Goal: Transaction & Acquisition: Book appointment/travel/reservation

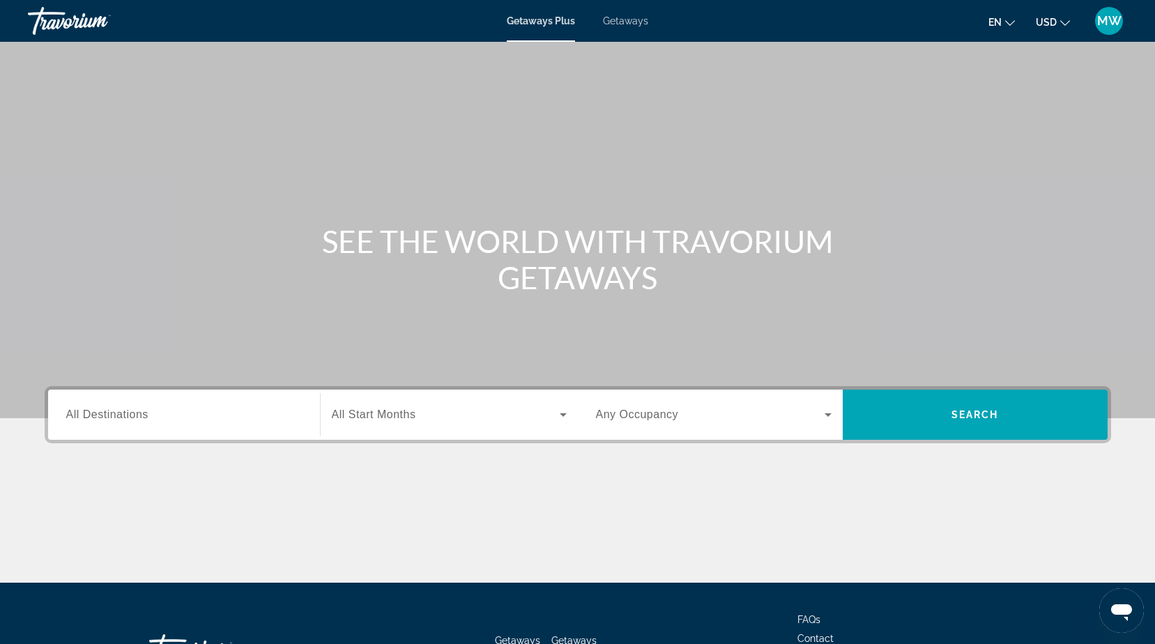
click at [231, 420] on input "Destination All Destinations" at bounding box center [184, 415] width 236 height 17
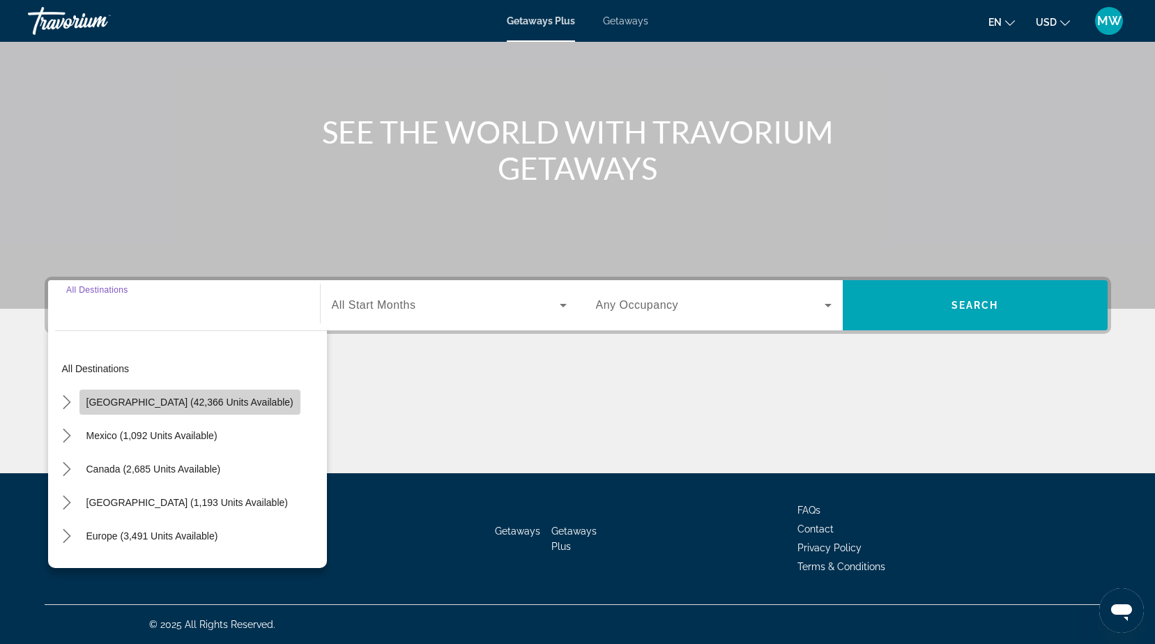
click at [217, 401] on span "United States (42,366 units available)" at bounding box center [189, 402] width 207 height 11
type input "**********"
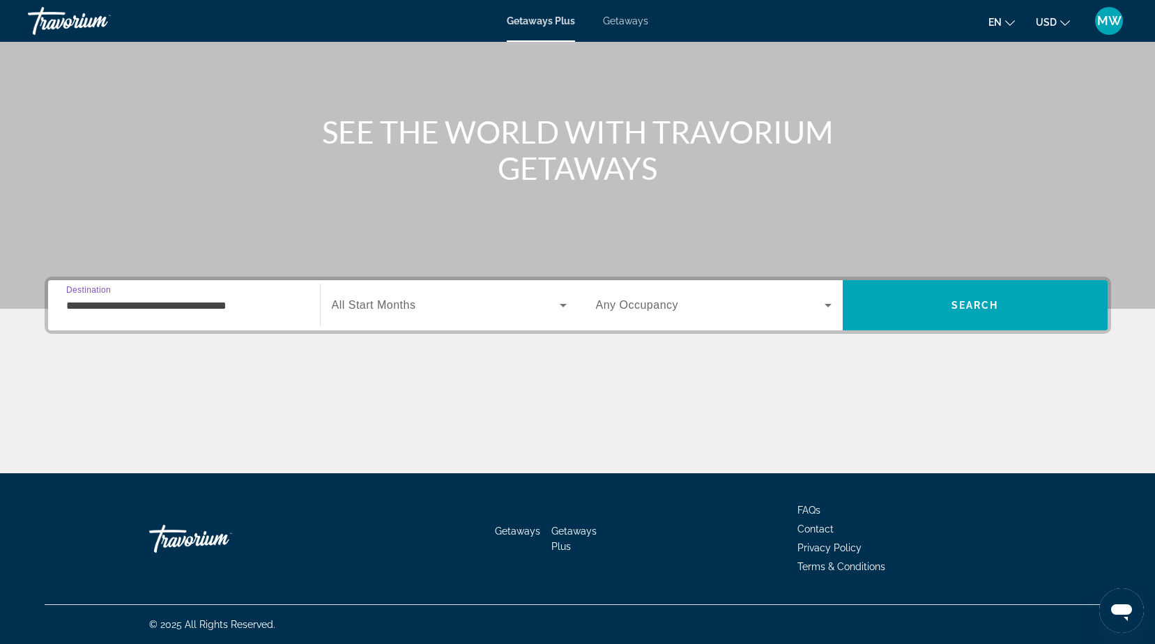
click at [429, 310] on span "Search widget" at bounding box center [446, 305] width 228 height 17
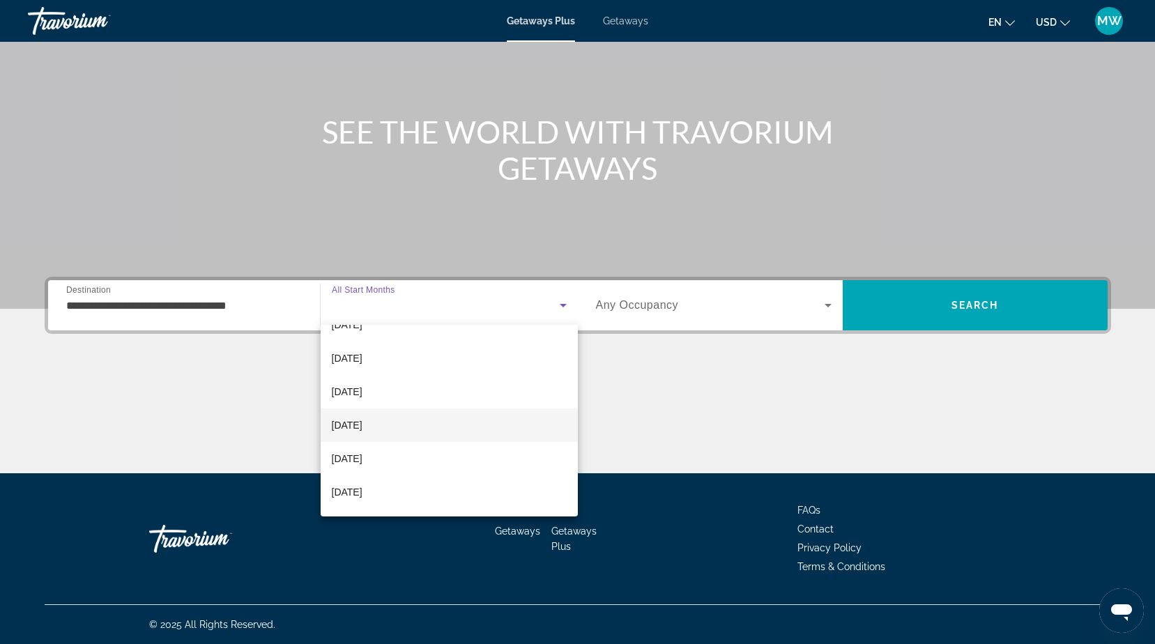
scroll to position [209, 0]
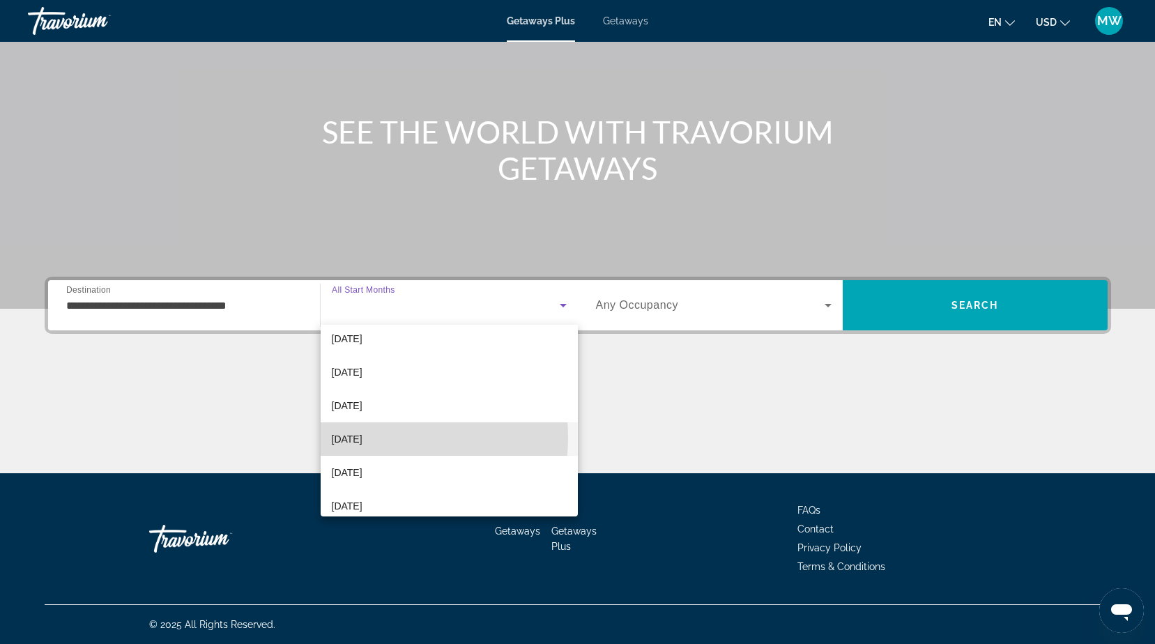
click at [362, 437] on span "June 2026" at bounding box center [347, 439] width 31 height 17
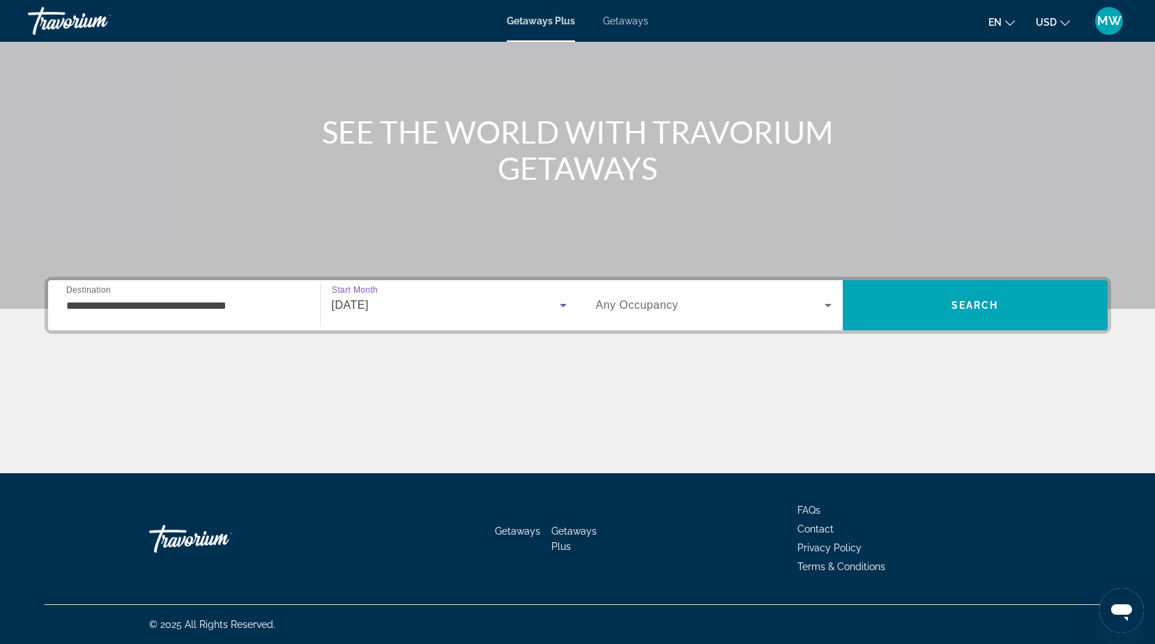
click at [640, 307] on span "Any Occupancy" at bounding box center [637, 305] width 83 height 12
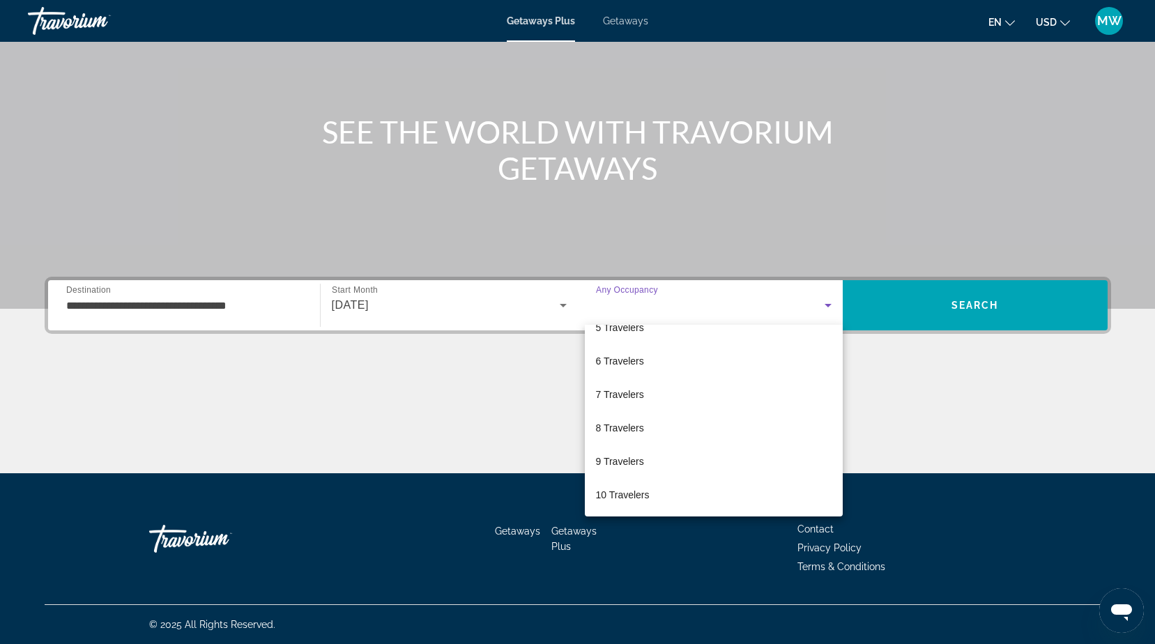
scroll to position [154, 0]
click at [616, 359] on span "6 Travelers" at bounding box center [620, 360] width 48 height 17
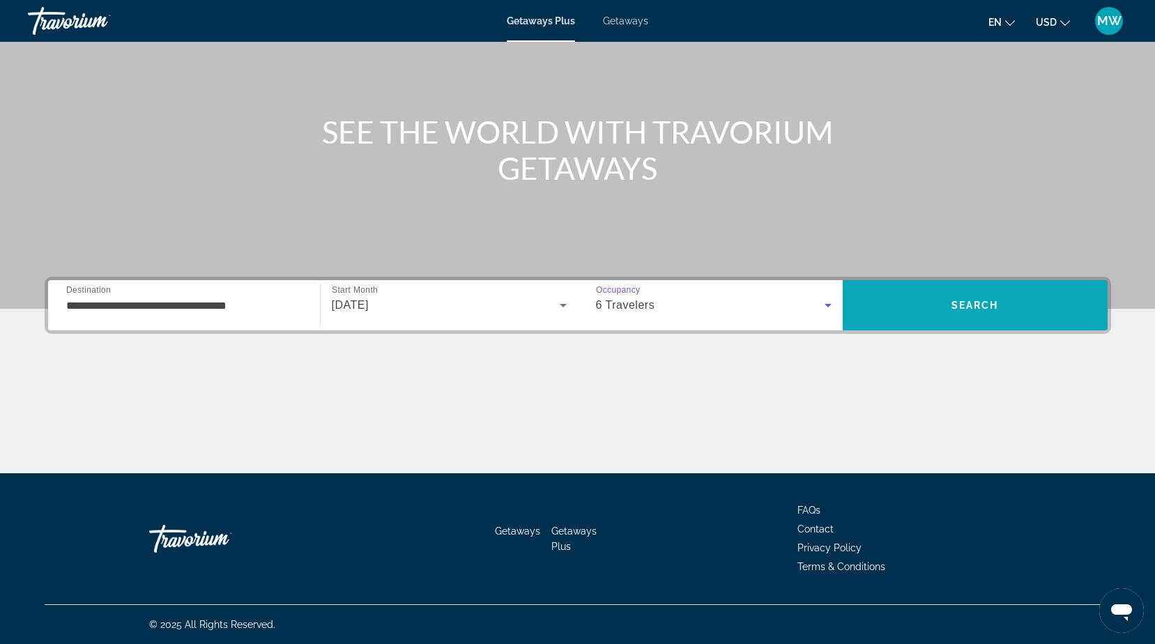
click at [960, 299] on span "Search" at bounding box center [975, 305] width 265 height 33
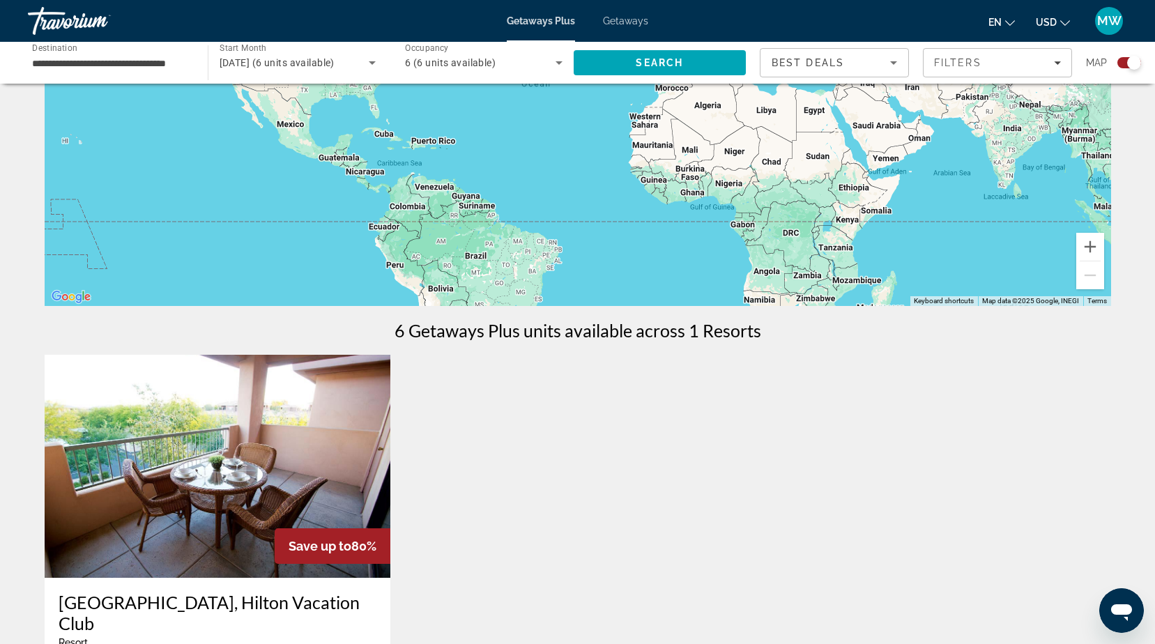
scroll to position [348, 0]
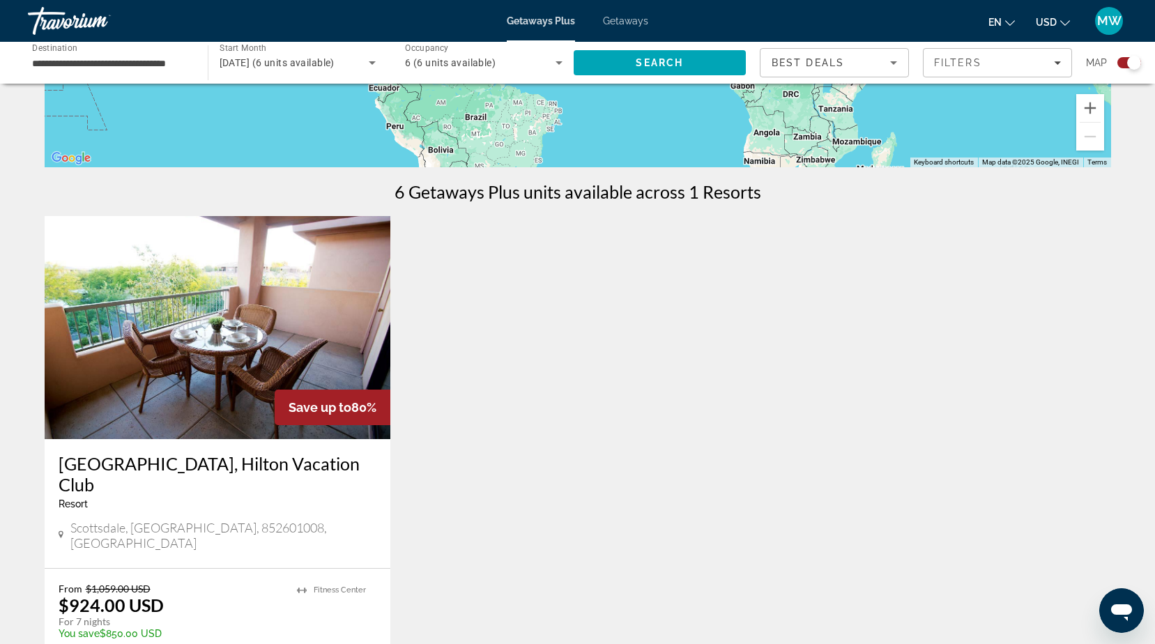
click at [477, 60] on span "6 (6 units available)" at bounding box center [450, 62] width 91 height 11
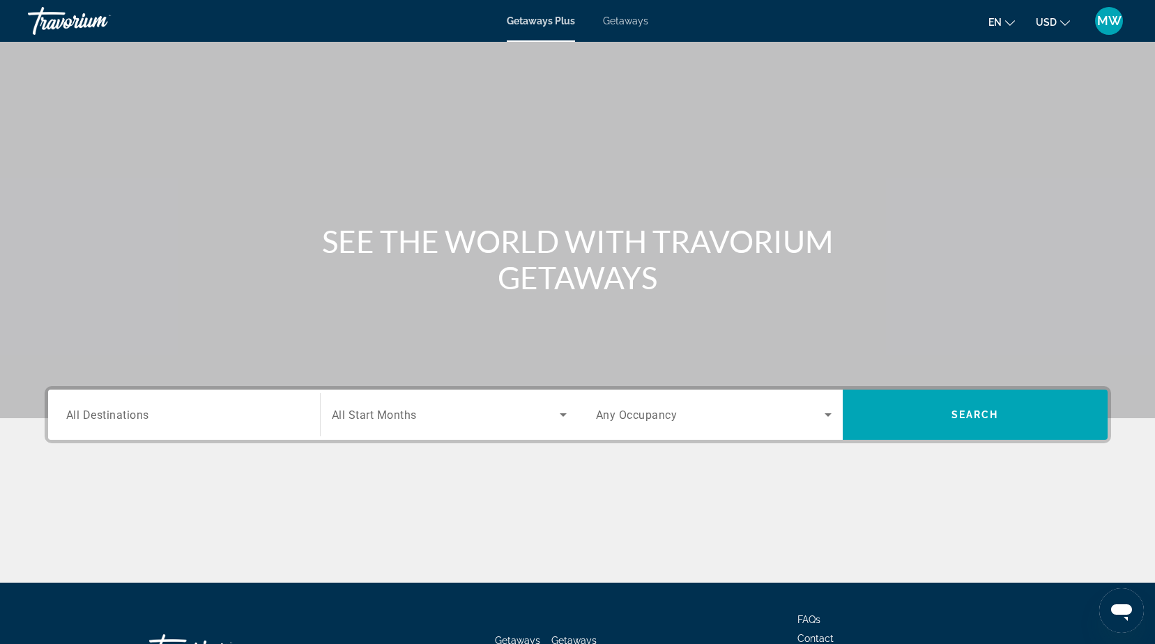
click at [181, 421] on input "Destination All Destinations" at bounding box center [184, 415] width 236 height 17
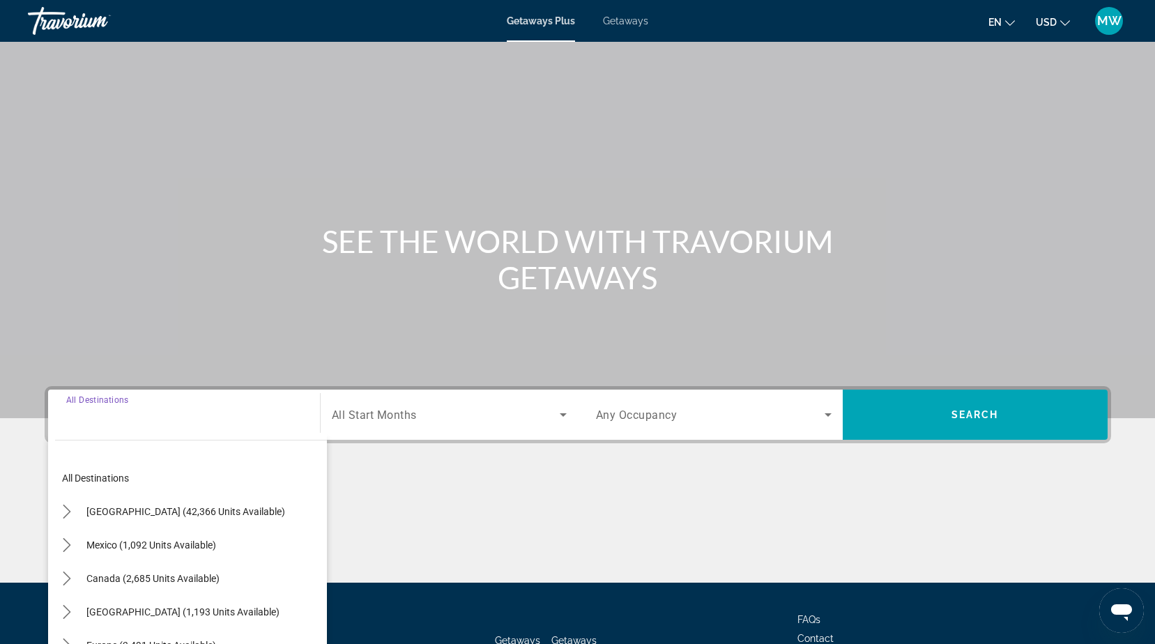
scroll to position [109, 0]
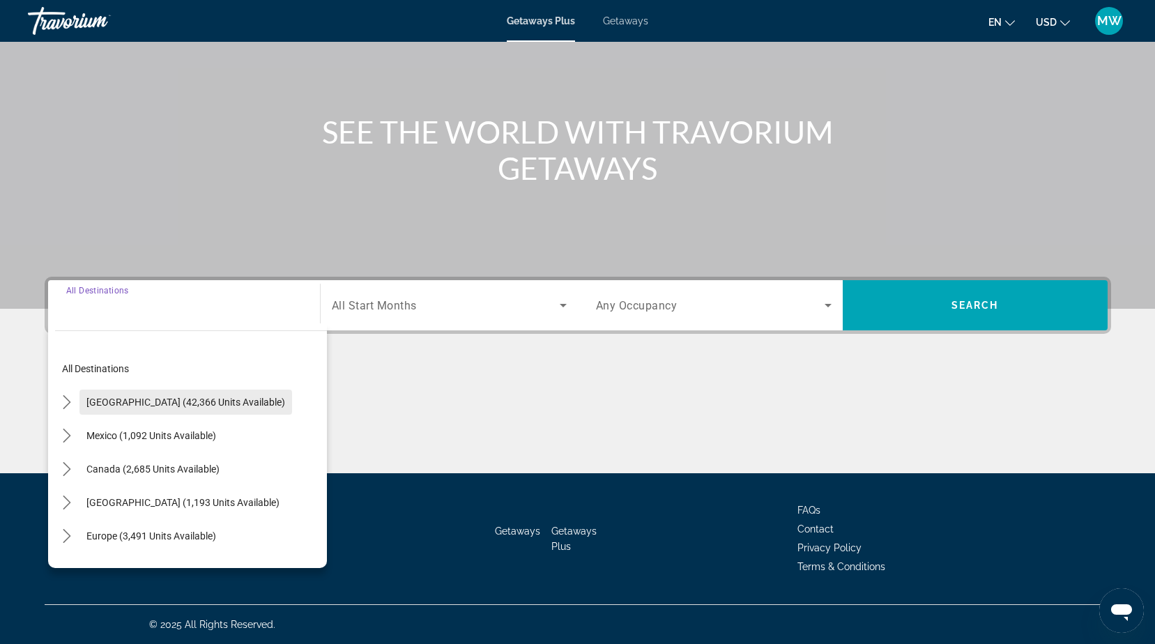
click at [162, 403] on span "United States (42,366 units available)" at bounding box center [185, 402] width 199 height 11
type input "**********"
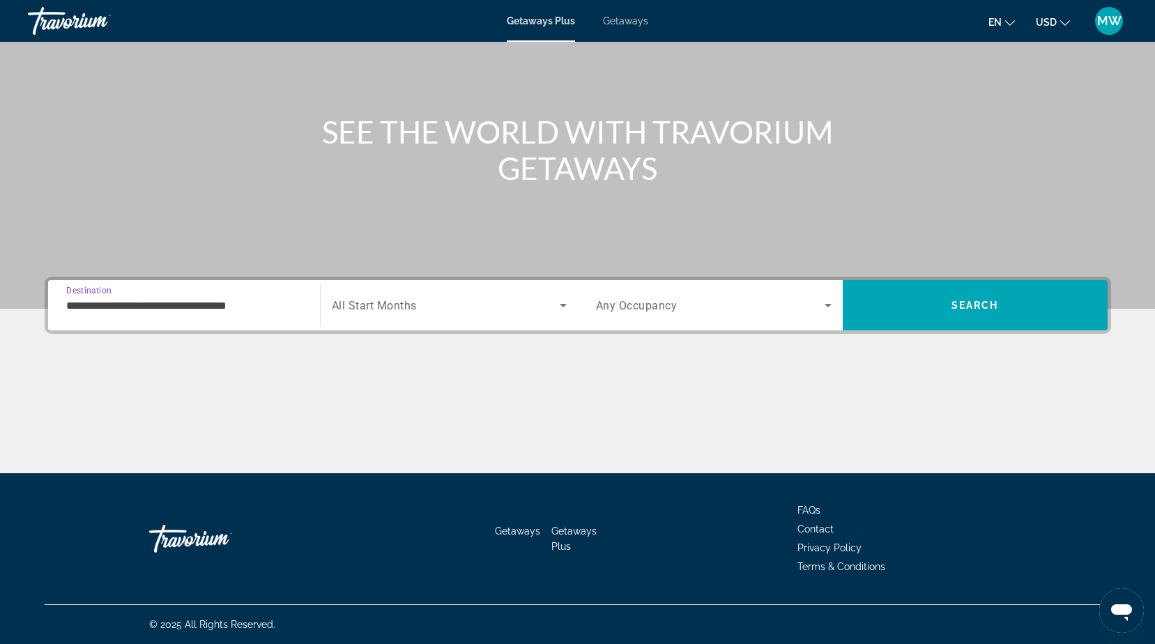
click at [406, 305] on span "All Start Months" at bounding box center [374, 305] width 85 height 13
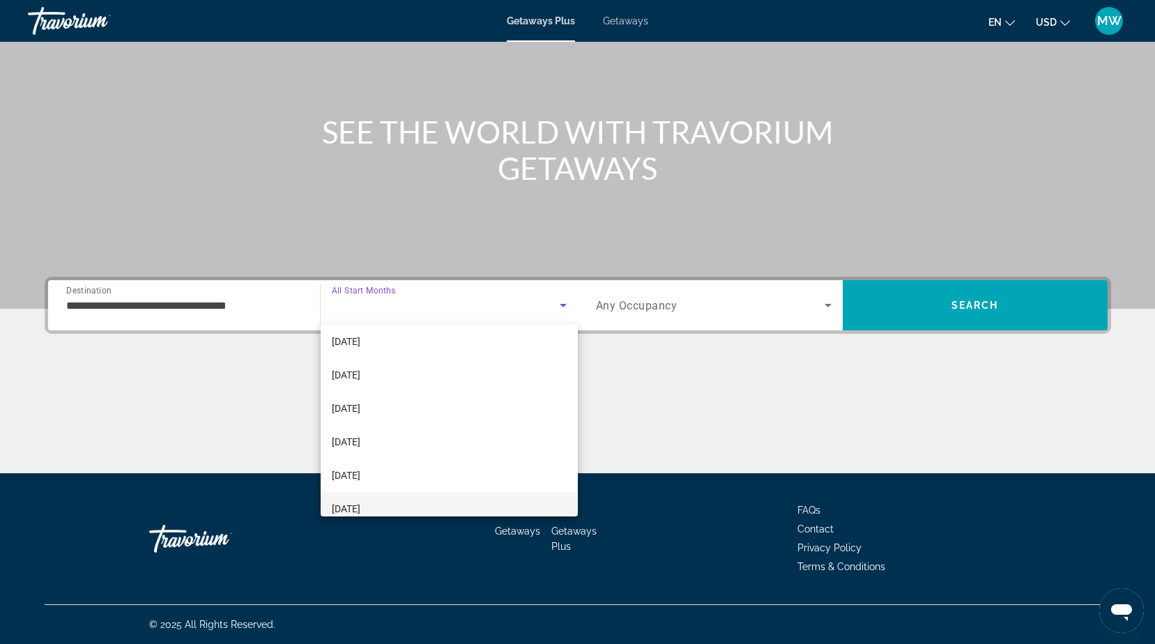
scroll to position [209, 0]
click at [357, 438] on span "June 2026" at bounding box center [346, 439] width 29 height 17
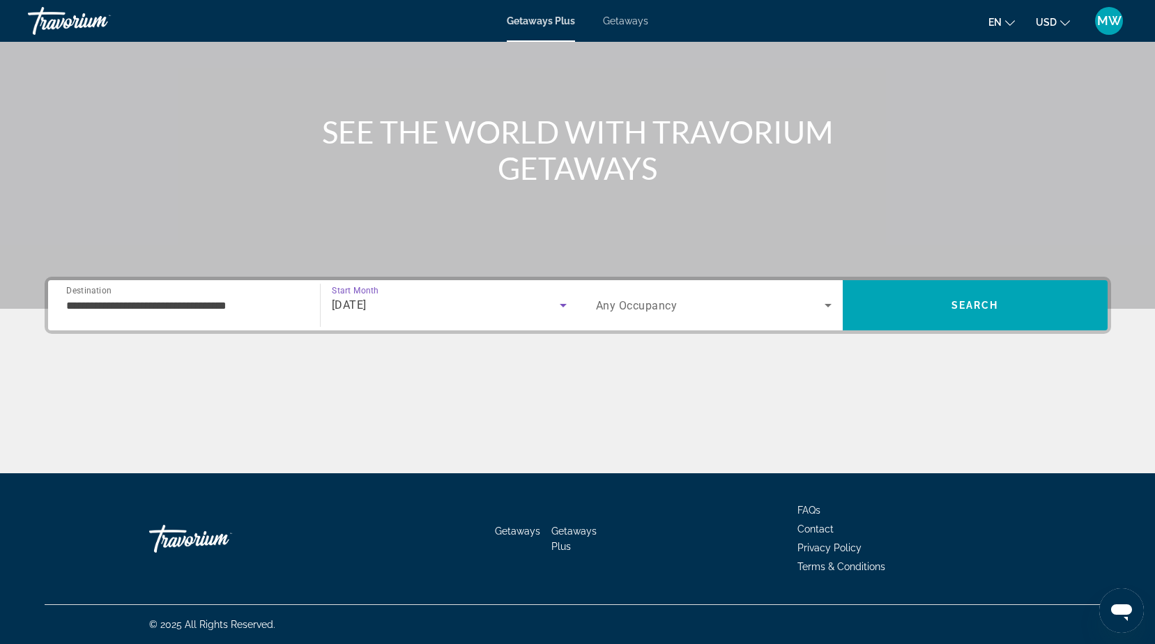
click at [652, 314] on div "Search widget" at bounding box center [714, 305] width 236 height 39
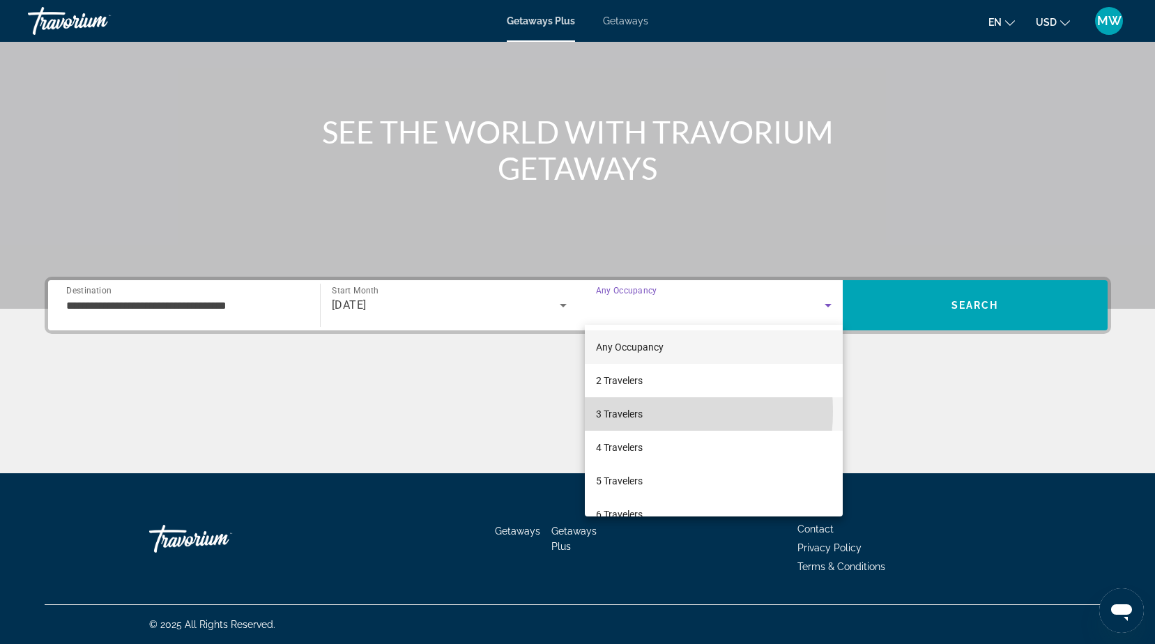
click at [622, 411] on span "3 Travelers" at bounding box center [619, 414] width 47 height 17
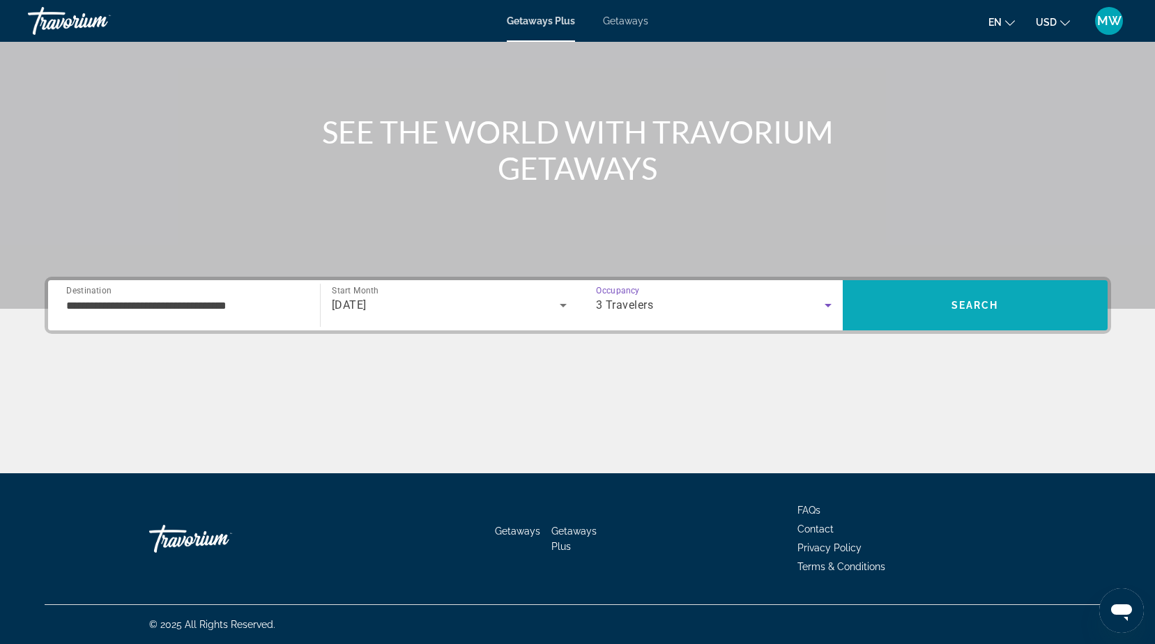
click at [966, 297] on span "Search" at bounding box center [975, 305] width 265 height 33
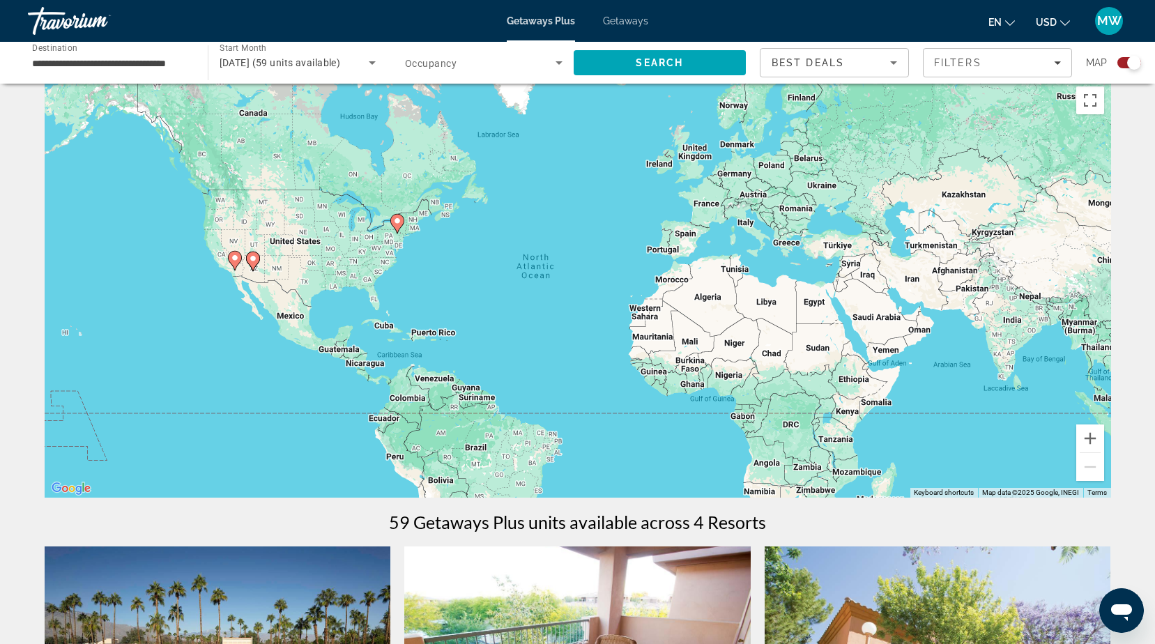
scroll to position [279, 0]
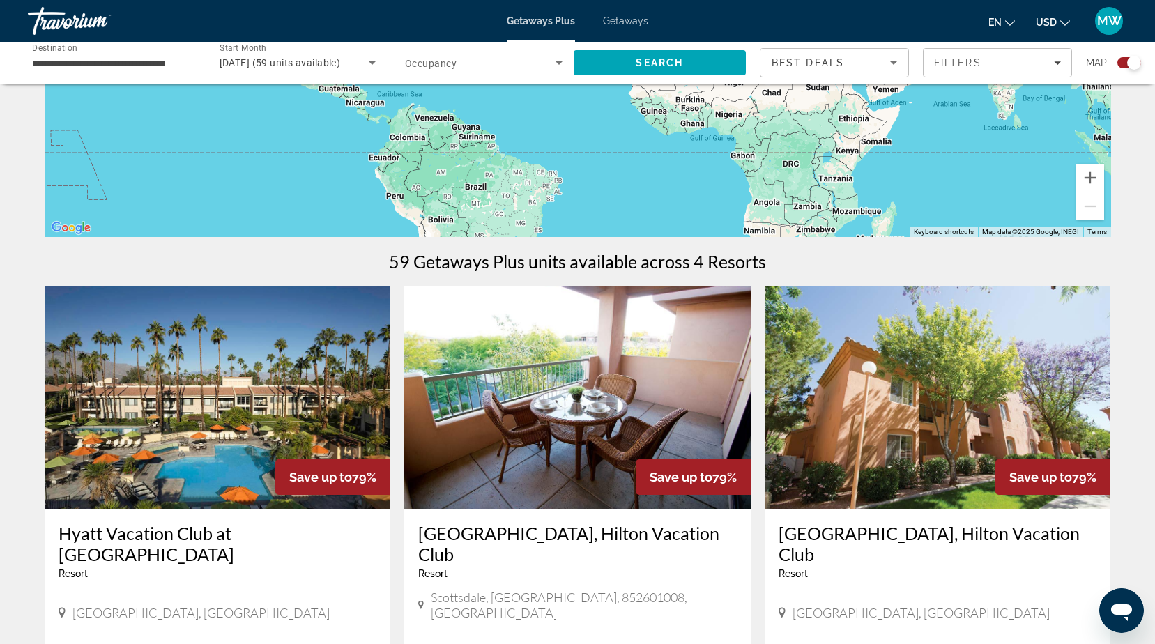
click at [619, 20] on span "Getaways" at bounding box center [625, 20] width 45 height 11
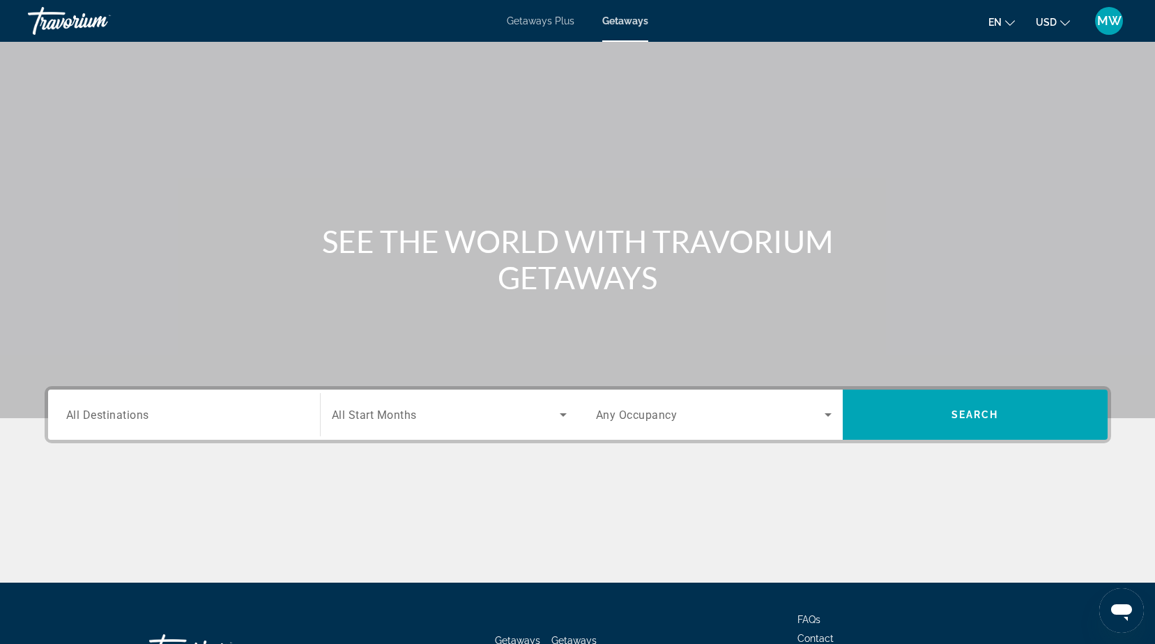
scroll to position [109, 0]
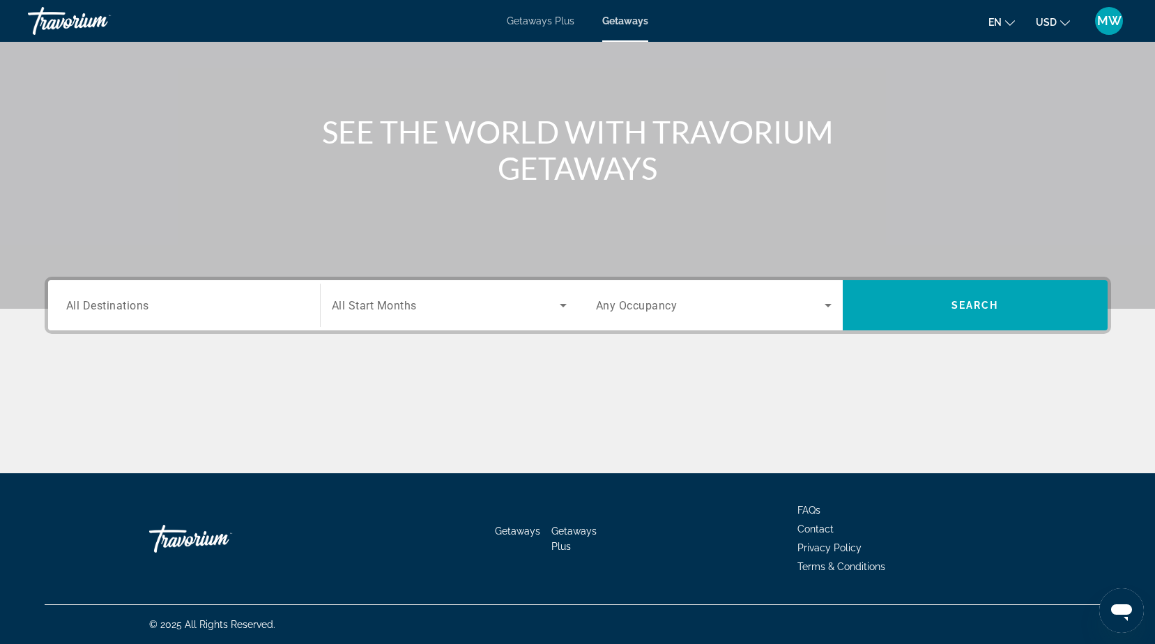
click at [155, 308] on input "Destination All Destinations" at bounding box center [184, 306] width 236 height 17
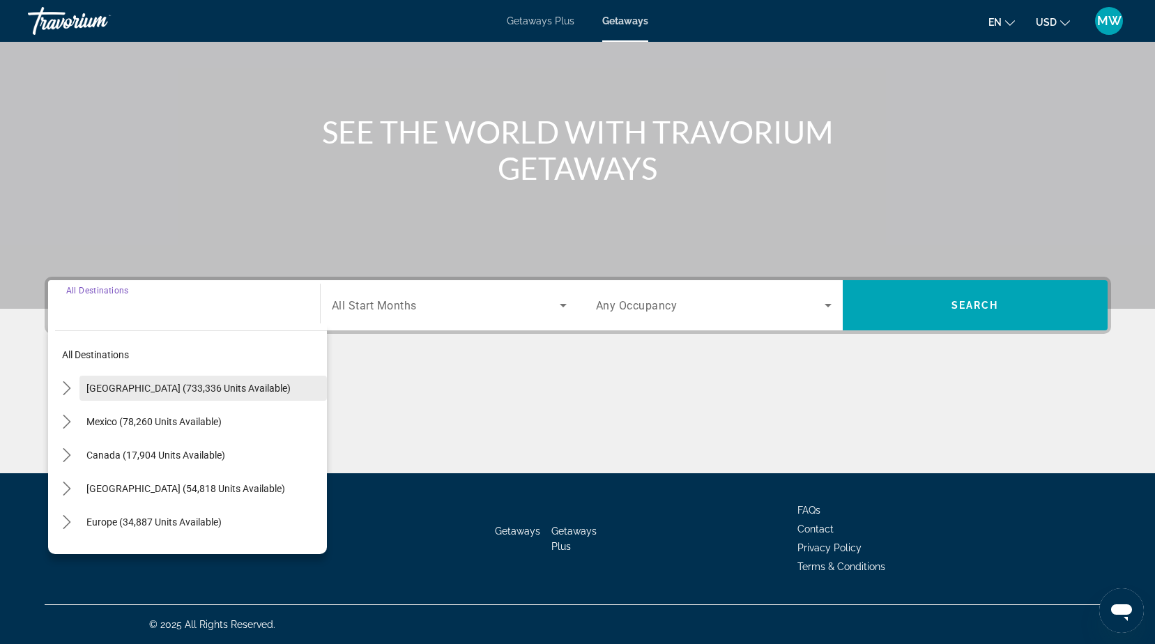
click at [198, 390] on span "United States (733,336 units available)" at bounding box center [188, 388] width 204 height 11
type input "**********"
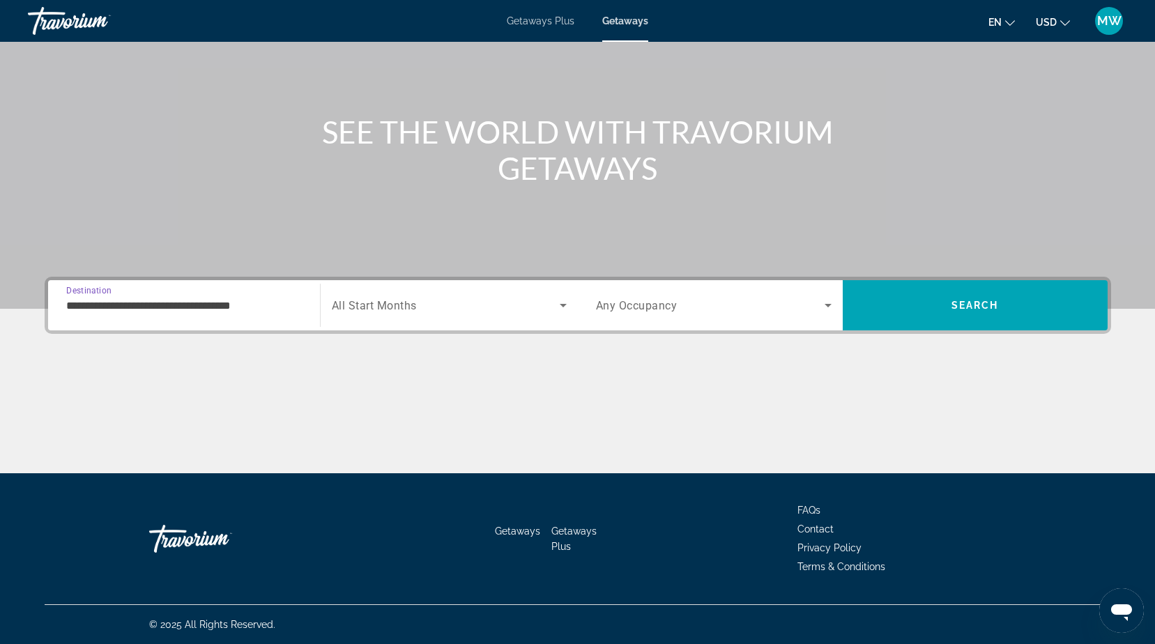
click at [394, 305] on span "All Start Months" at bounding box center [374, 305] width 85 height 13
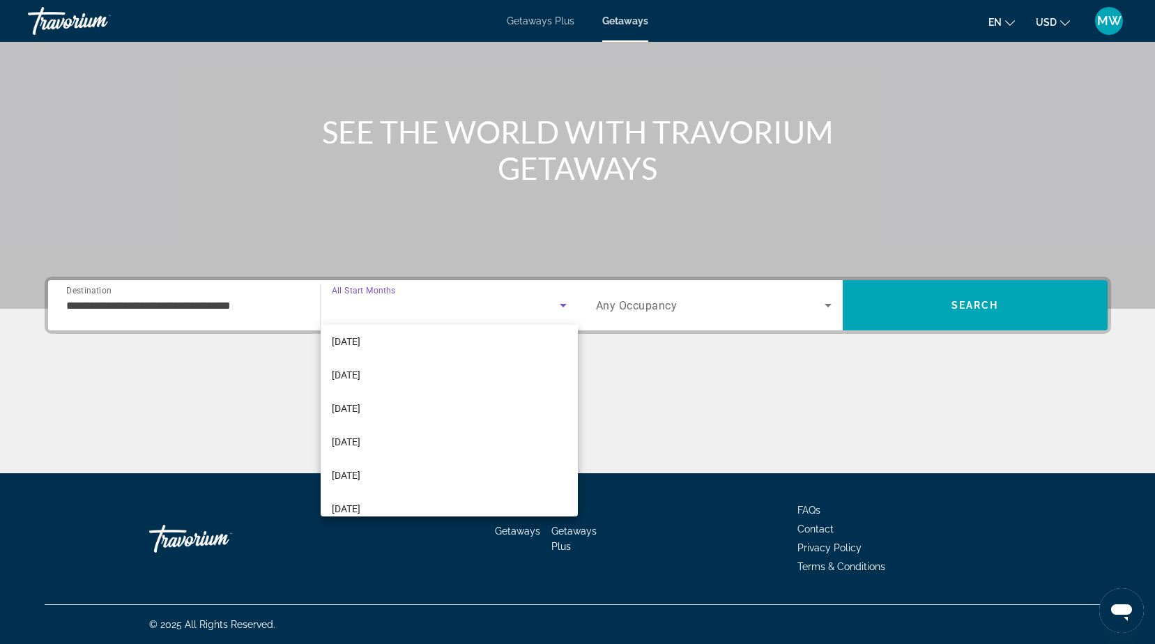
scroll to position [279, 0]
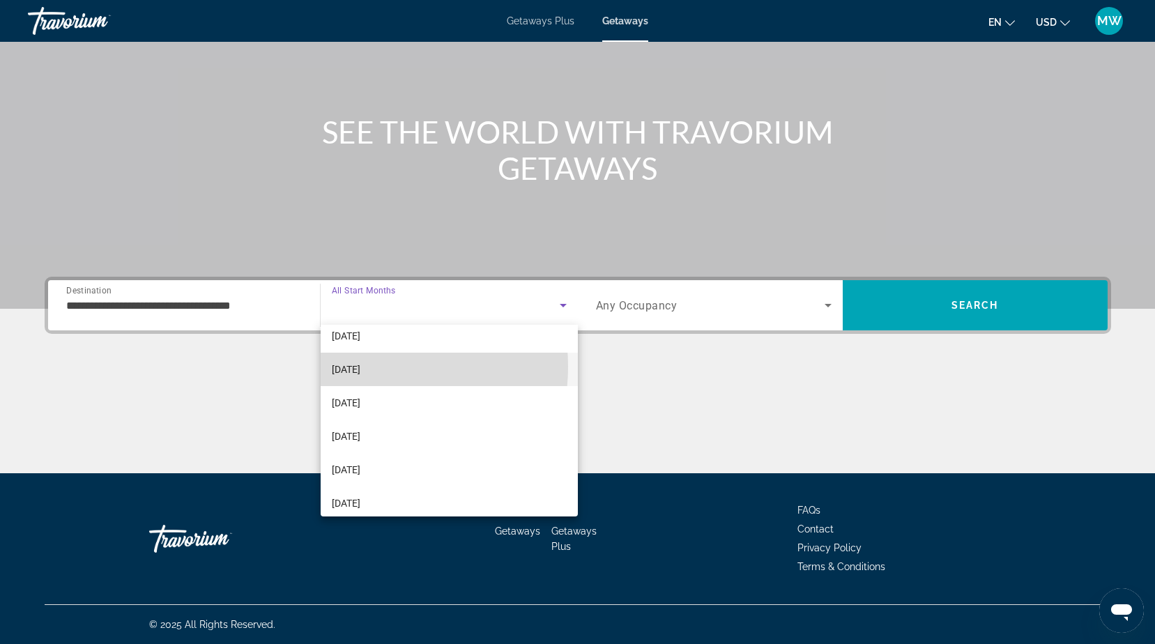
click at [360, 367] on span "June 2026" at bounding box center [346, 369] width 29 height 17
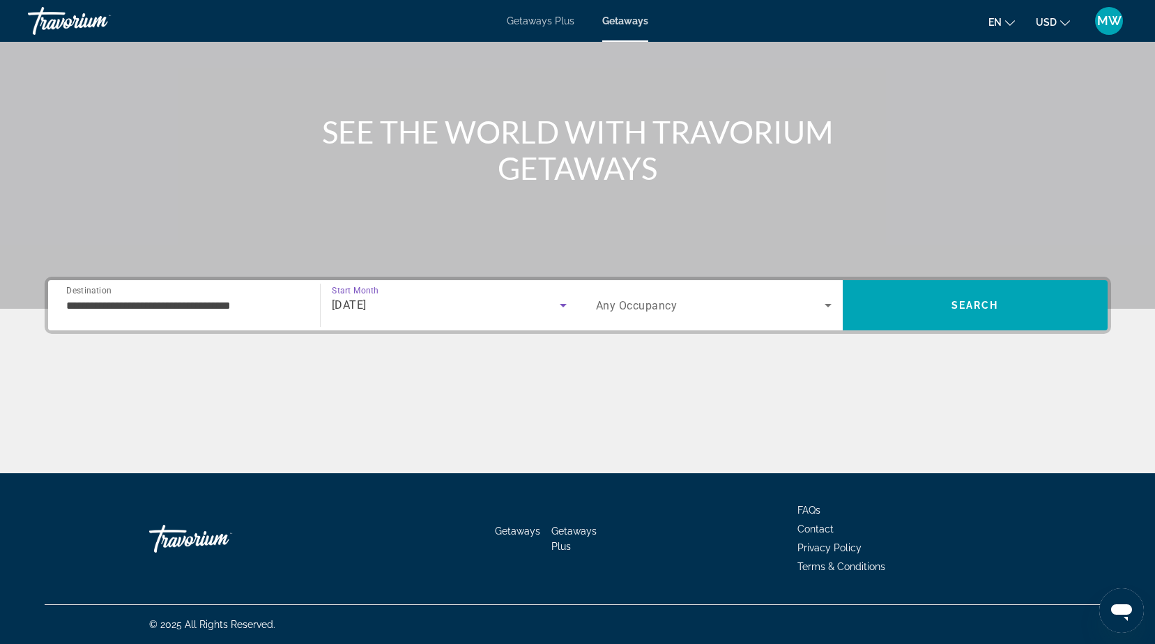
click at [652, 297] on span "Search widget" at bounding box center [710, 305] width 229 height 17
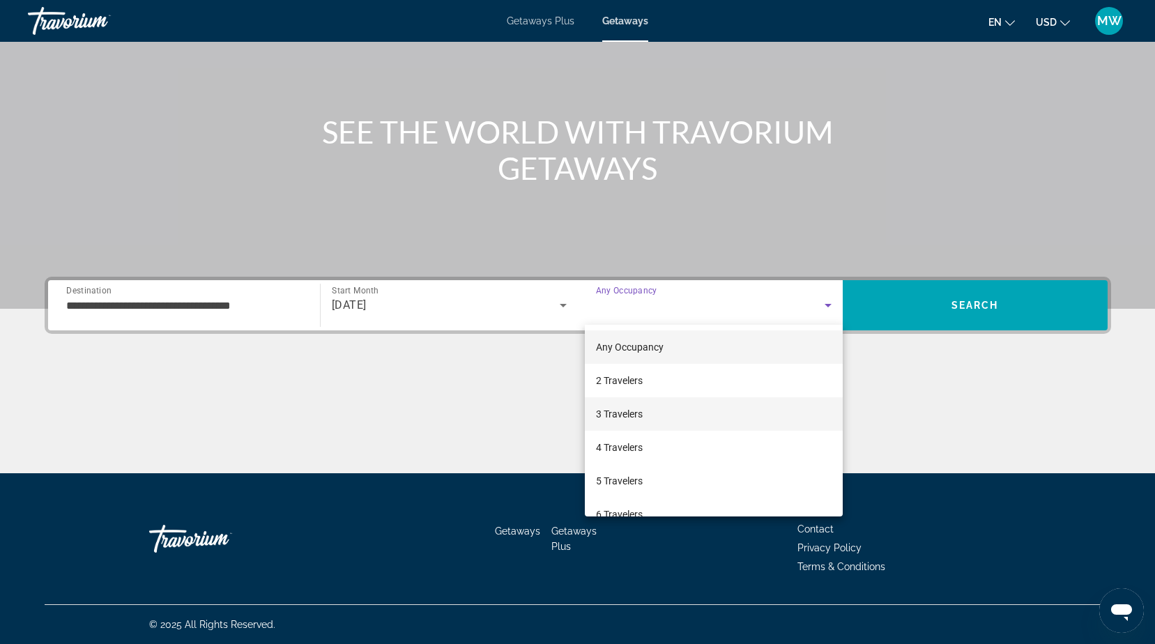
click at [617, 417] on span "3 Travelers" at bounding box center [619, 414] width 47 height 17
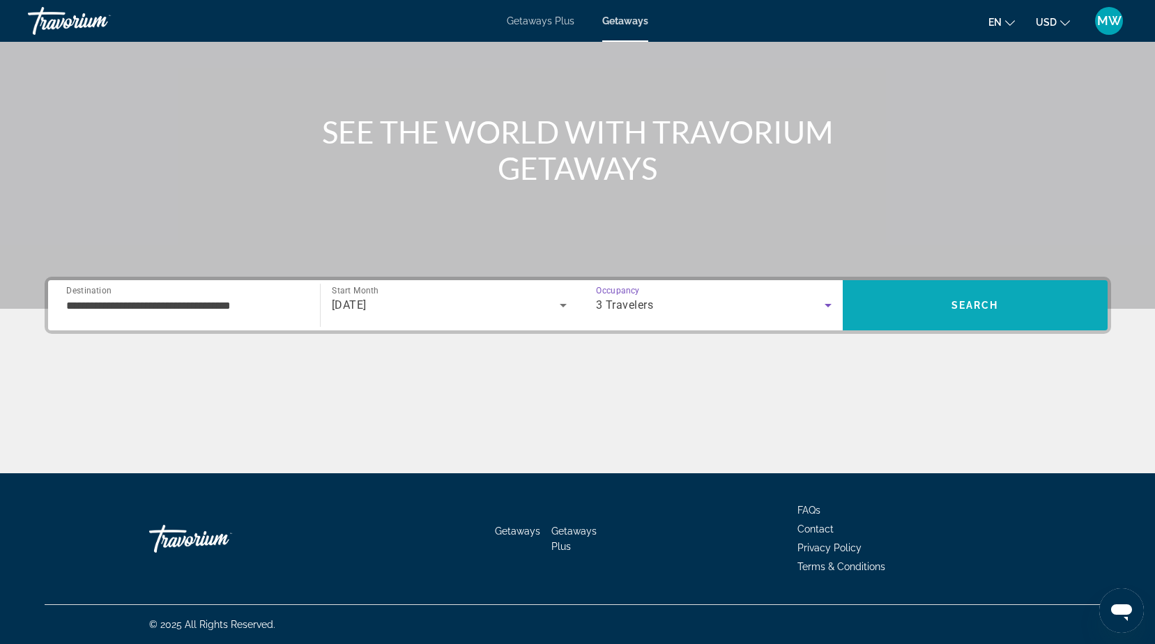
click at [960, 302] on span "Search" at bounding box center [974, 305] width 47 height 11
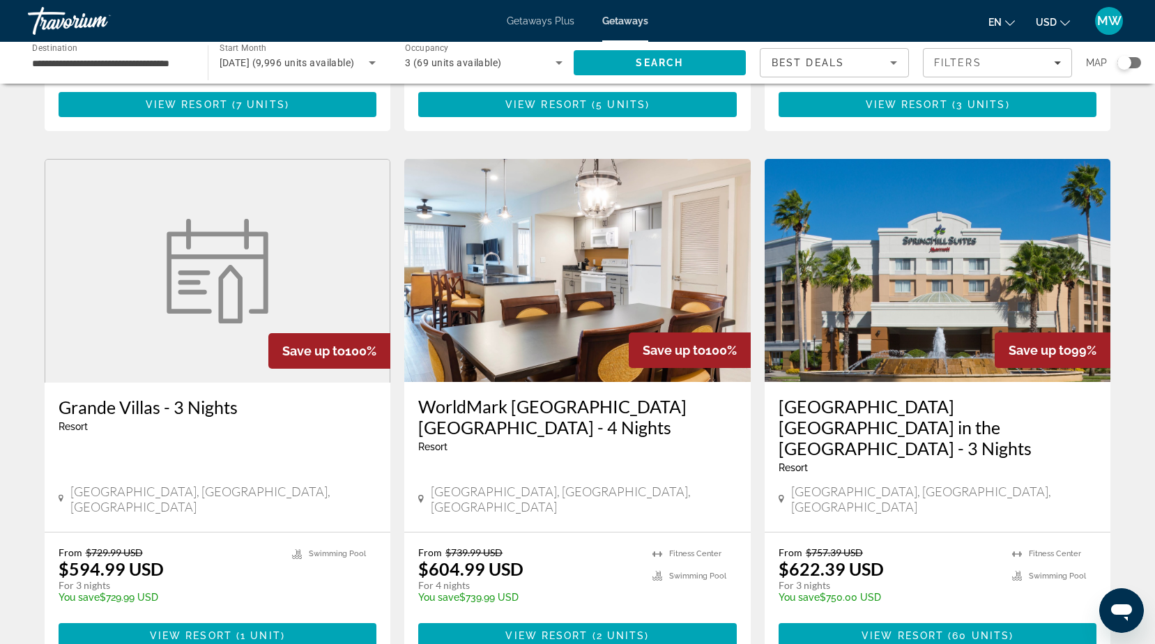
scroll to position [1675, 0]
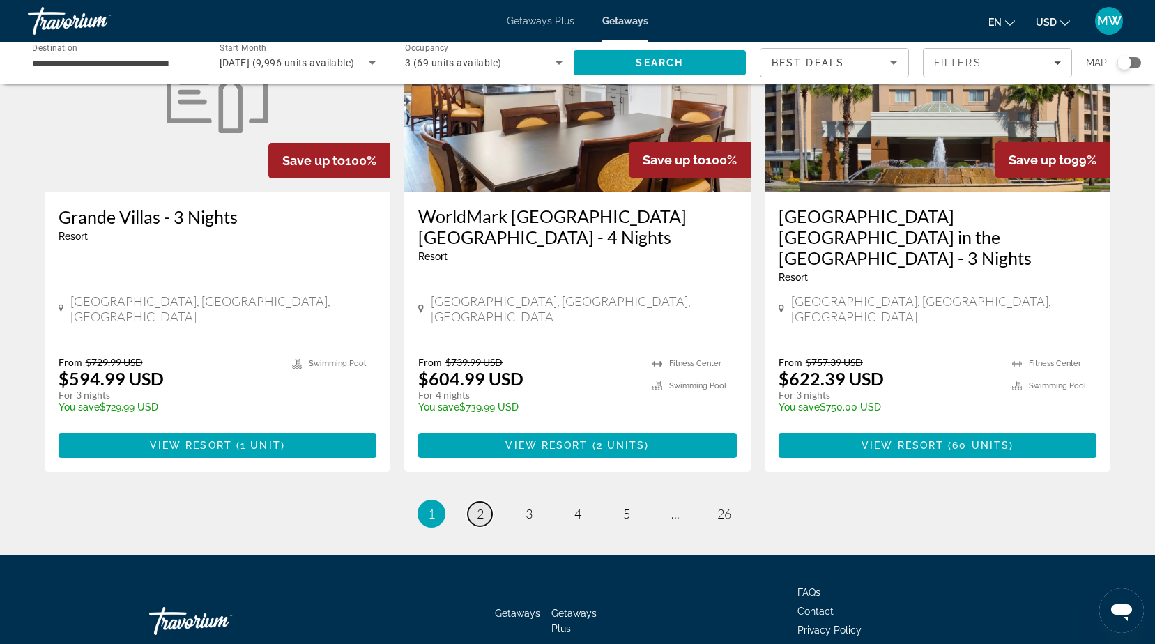
click at [485, 502] on link "page 2" at bounding box center [480, 514] width 24 height 24
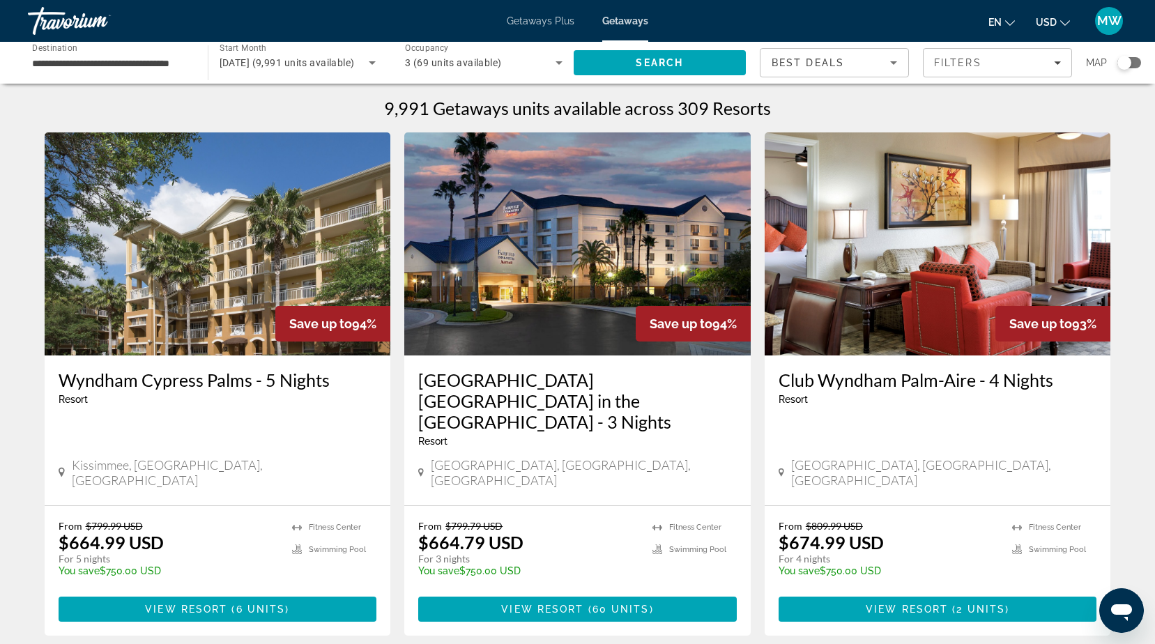
scroll to position [348, 0]
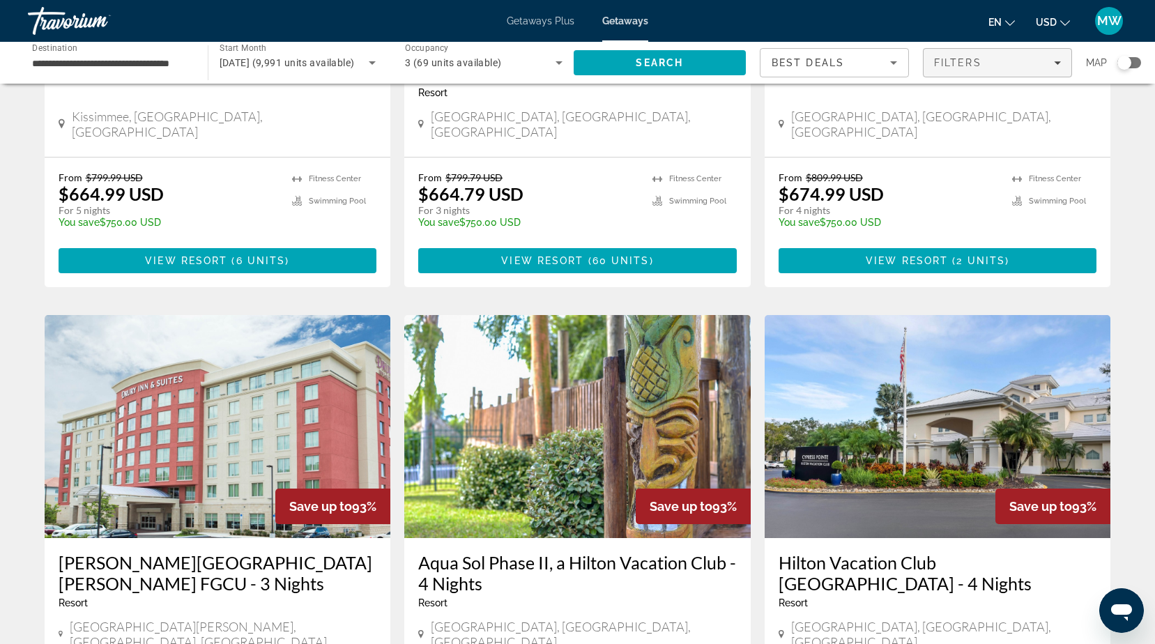
click at [974, 61] on span "Filters" at bounding box center [957, 62] width 47 height 11
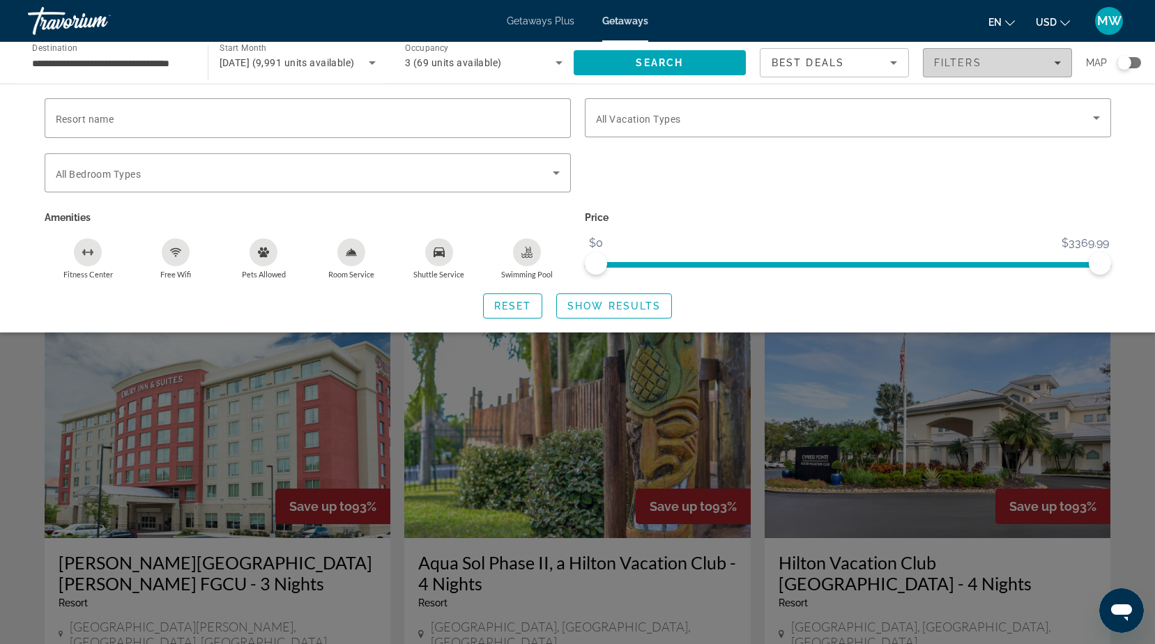
click at [525, 255] on icon "Swimming Pool" at bounding box center [526, 256] width 11 height 3
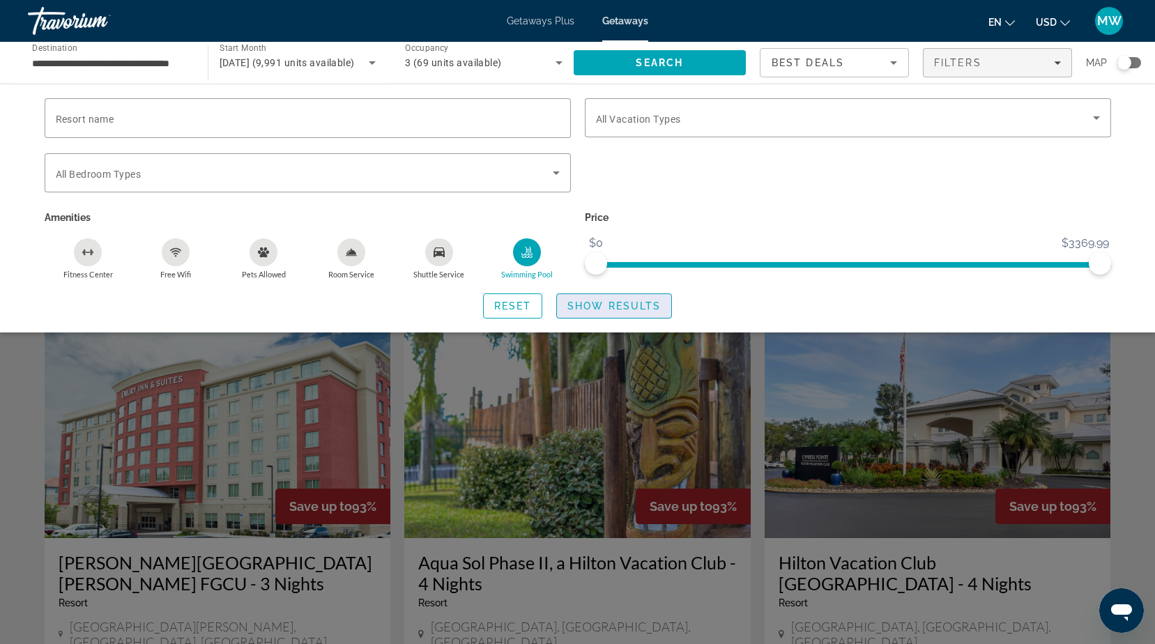
click at [581, 300] on span "Show Results" at bounding box center [613, 305] width 93 height 11
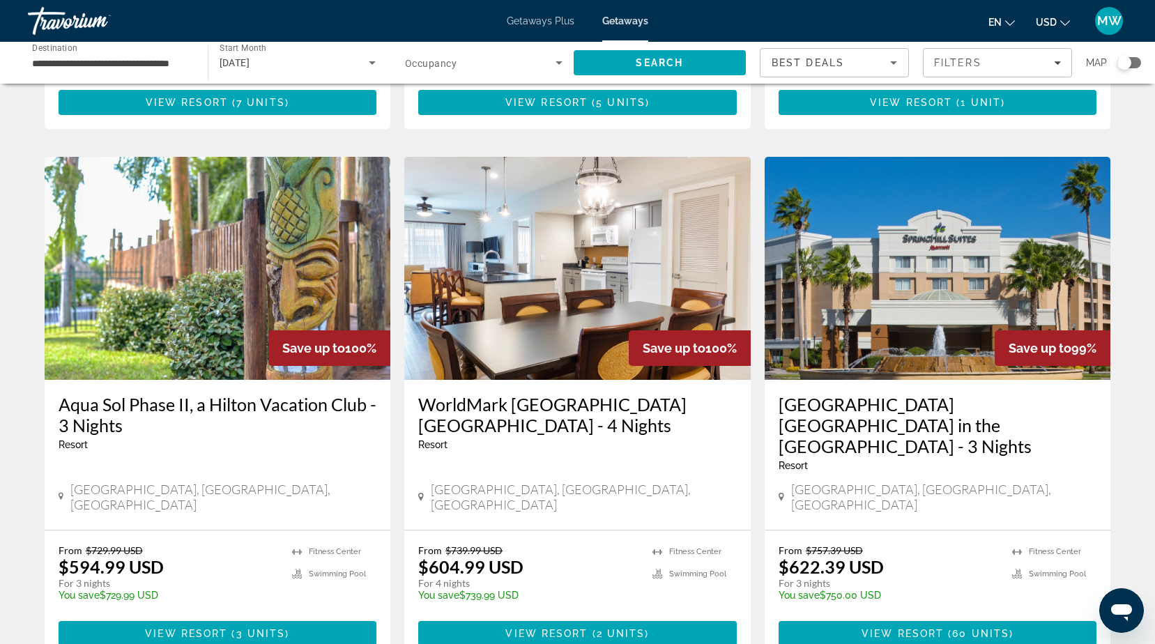
scroll to position [1655, 0]
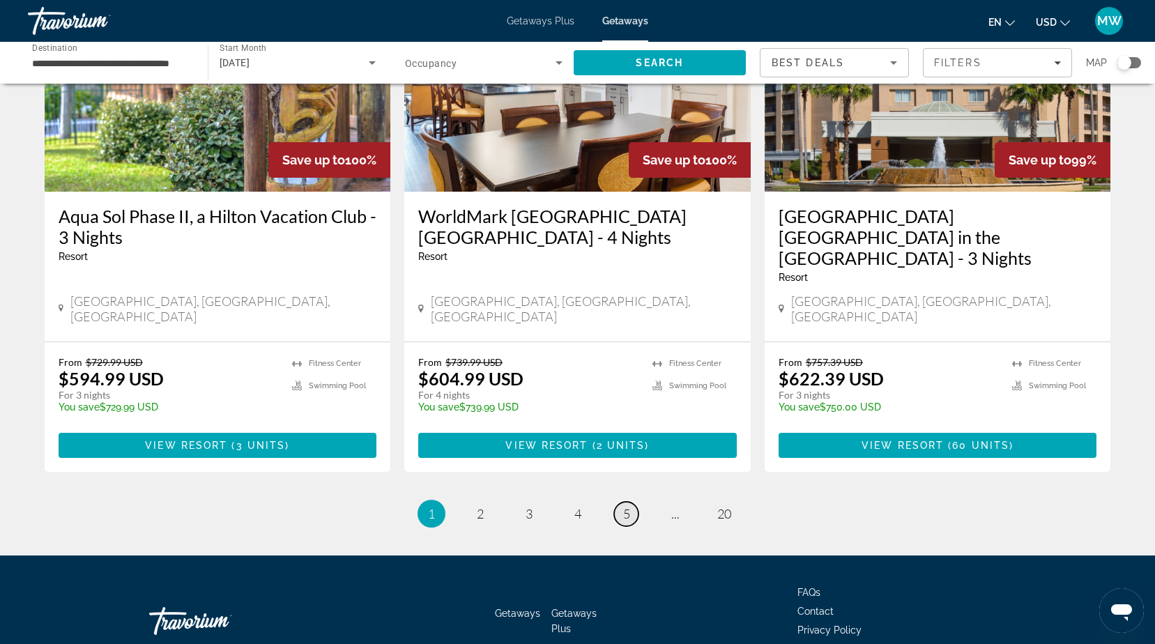
click at [626, 506] on span "5" at bounding box center [626, 513] width 7 height 15
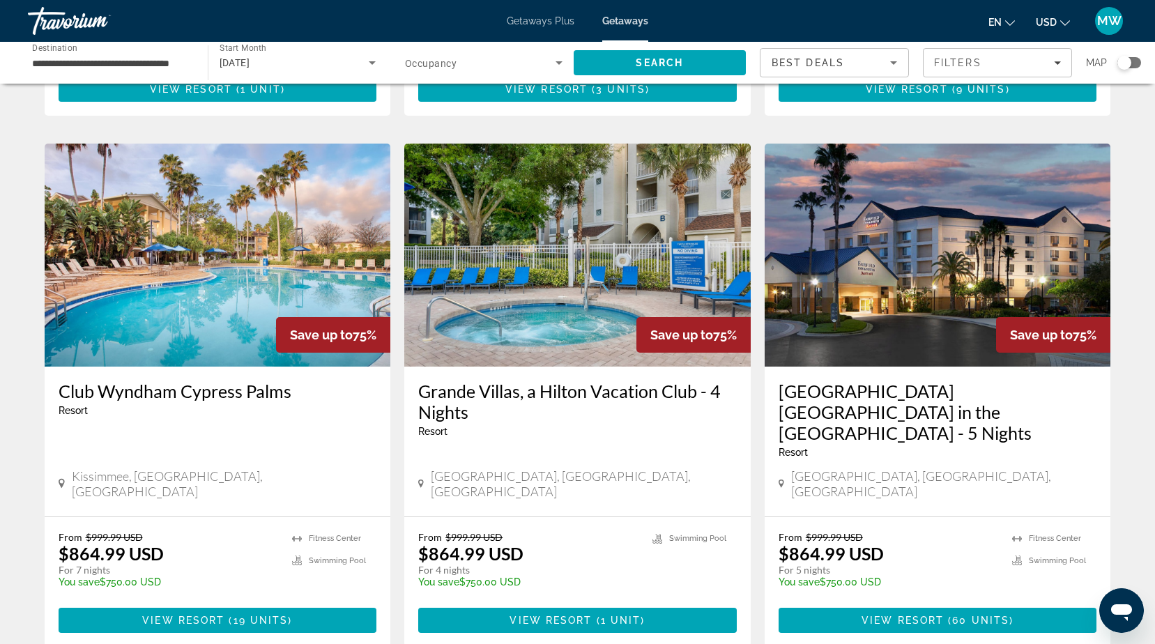
scroll to position [1694, 0]
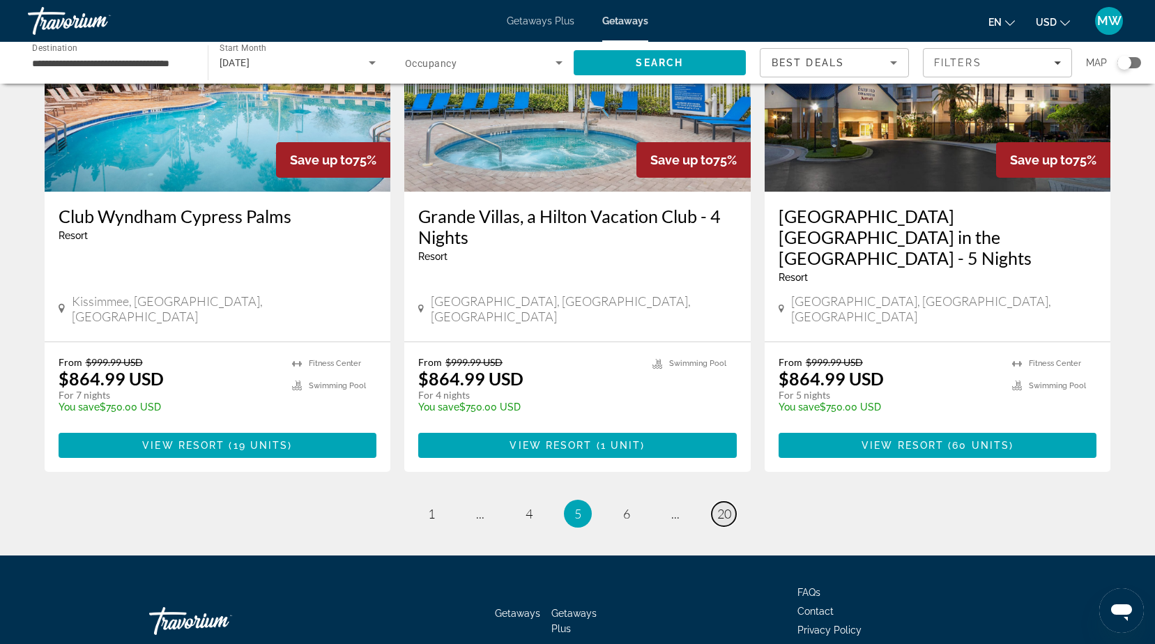
click at [723, 506] on span "20" at bounding box center [724, 513] width 14 height 15
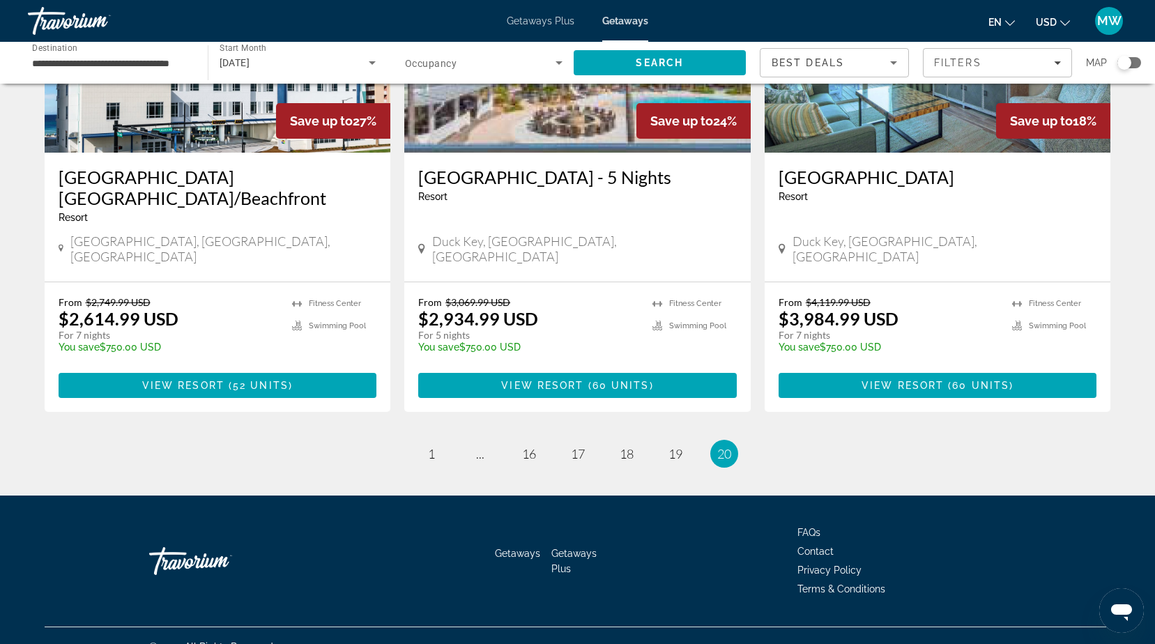
scroll to position [209, 0]
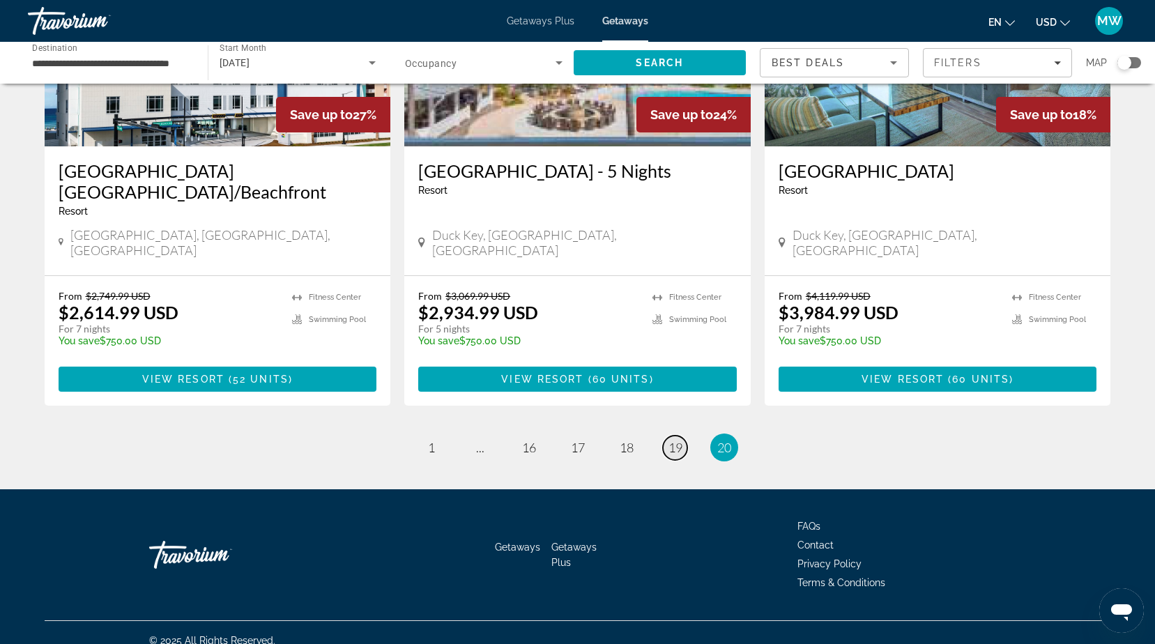
click at [671, 440] on span "19" at bounding box center [675, 447] width 14 height 15
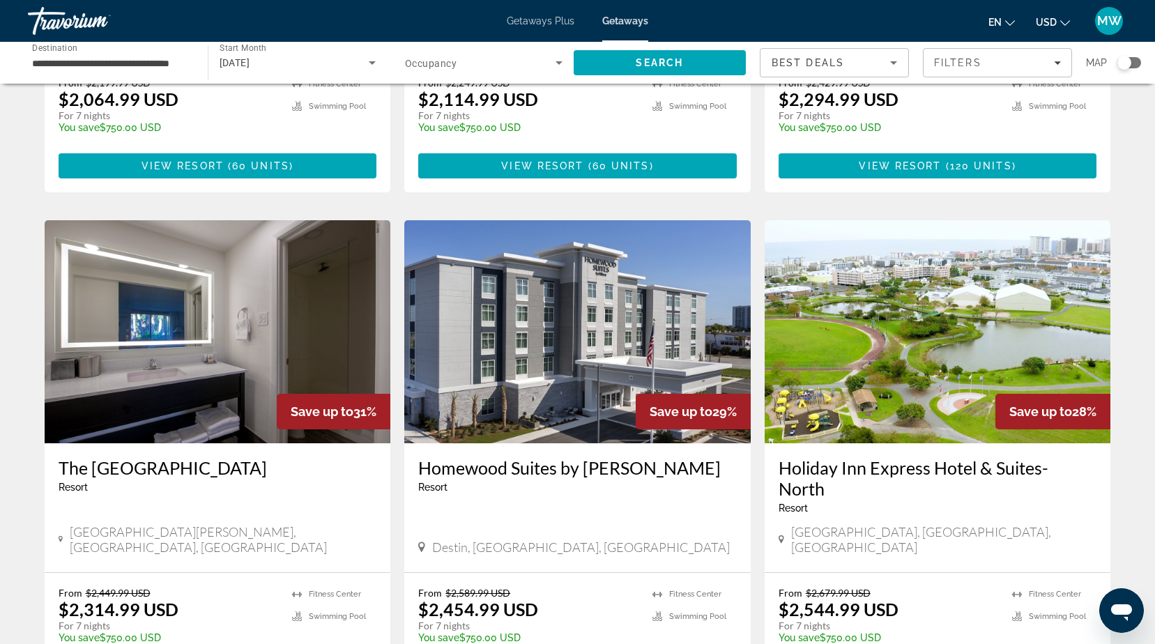
scroll to position [1673, 0]
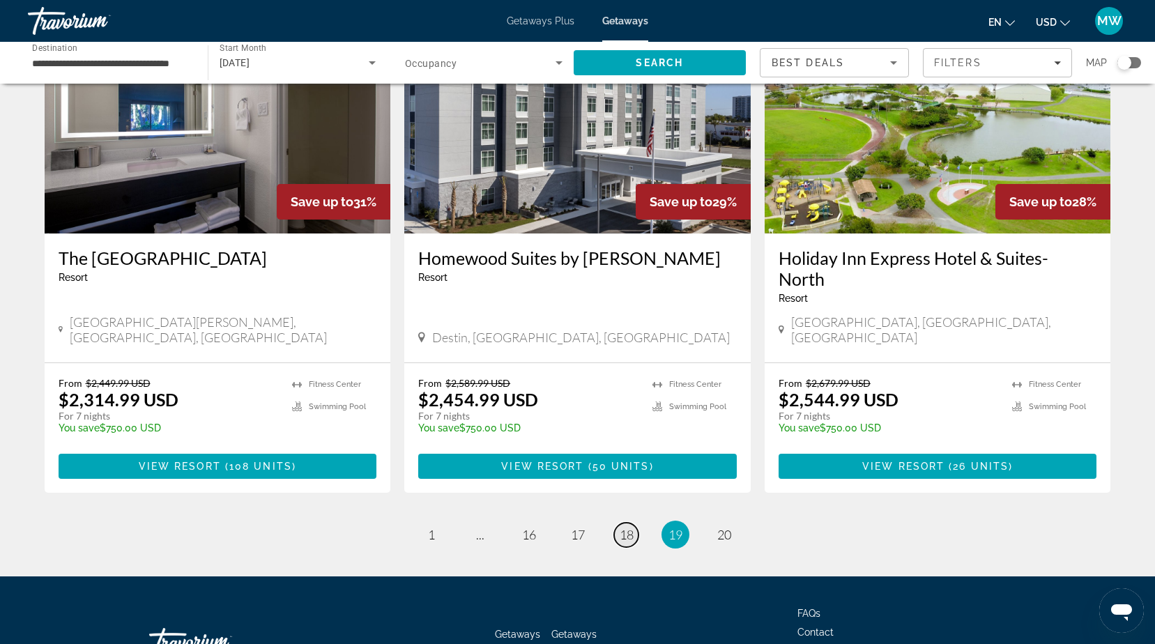
click at [630, 527] on span "18" at bounding box center [627, 534] width 14 height 15
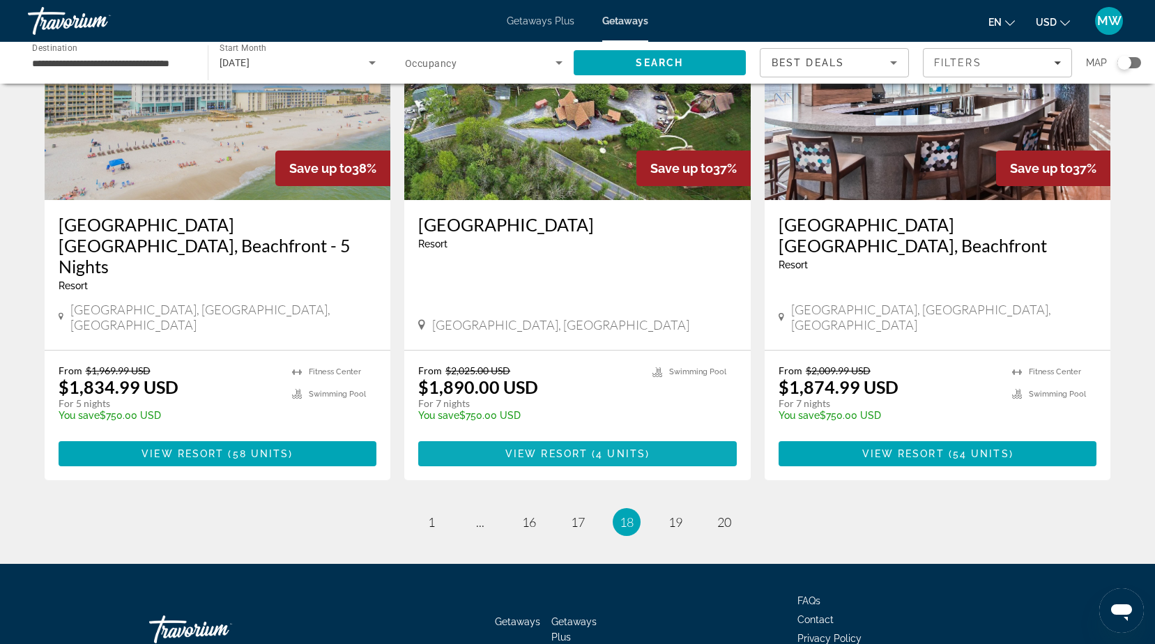
scroll to position [1694, 0]
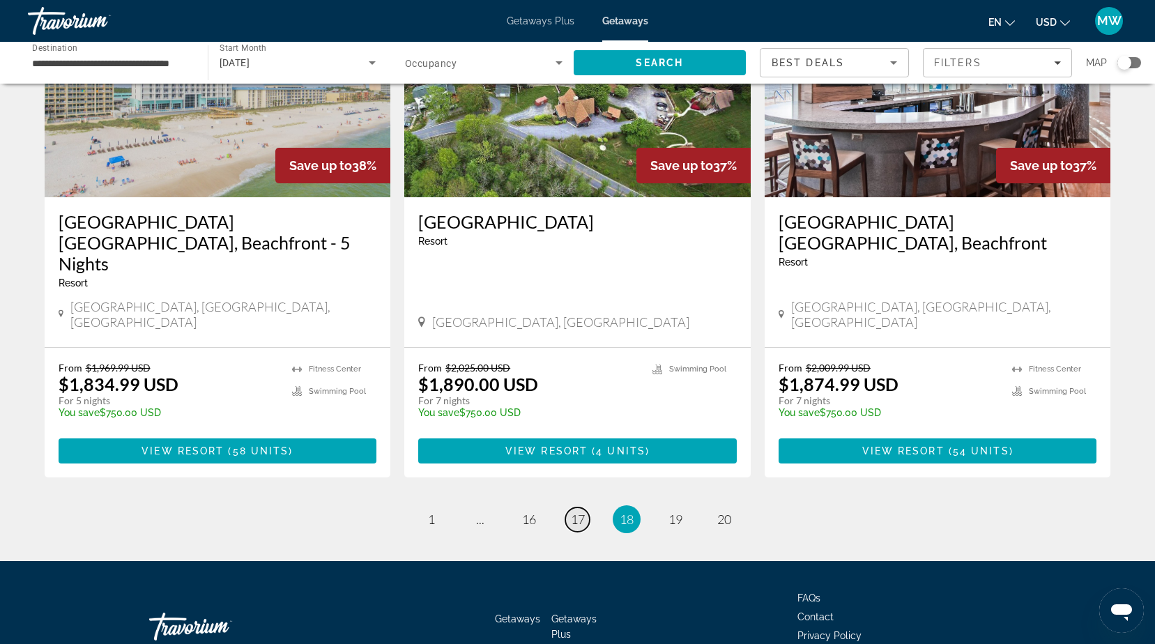
click at [575, 512] on span "17" at bounding box center [578, 519] width 14 height 15
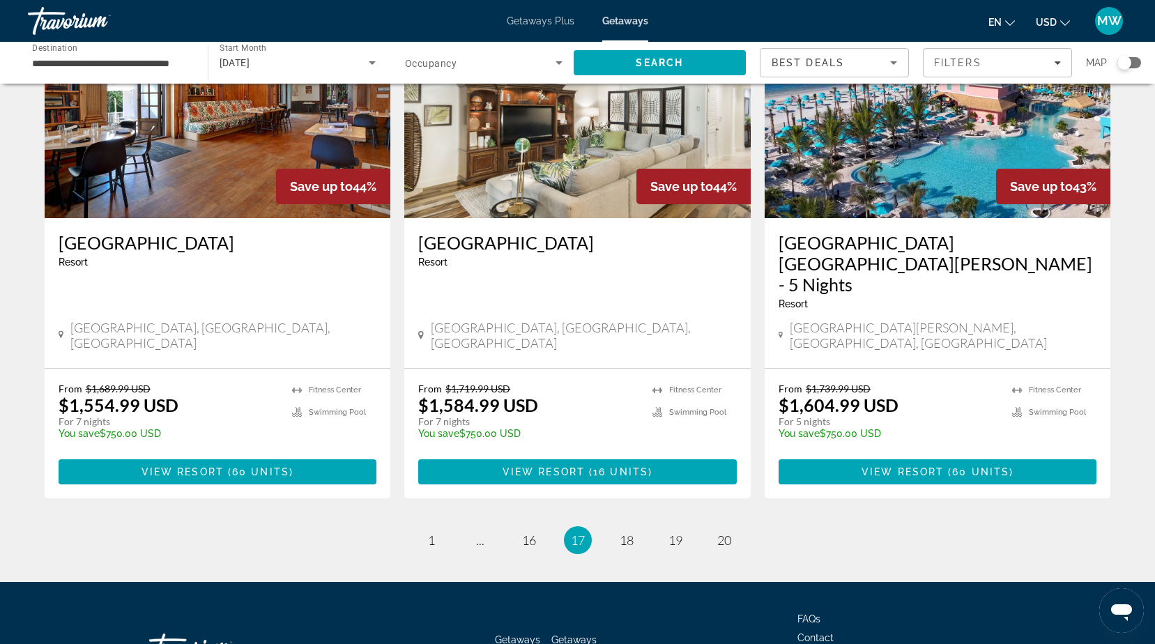
scroll to position [1652, 0]
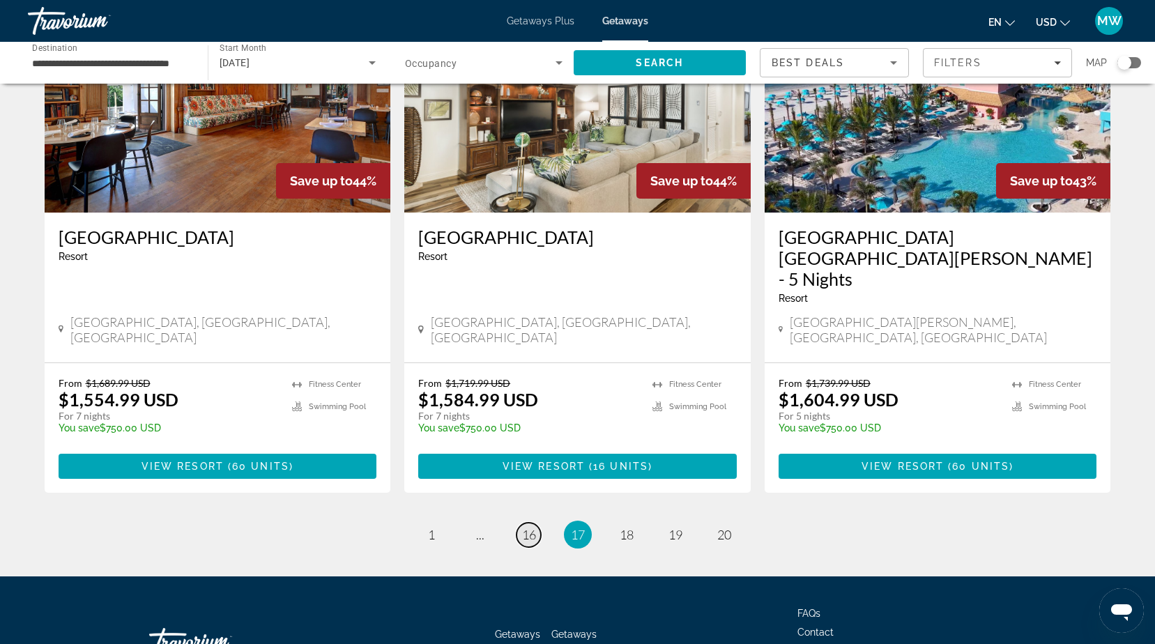
click at [530, 527] on span "16" at bounding box center [529, 534] width 14 height 15
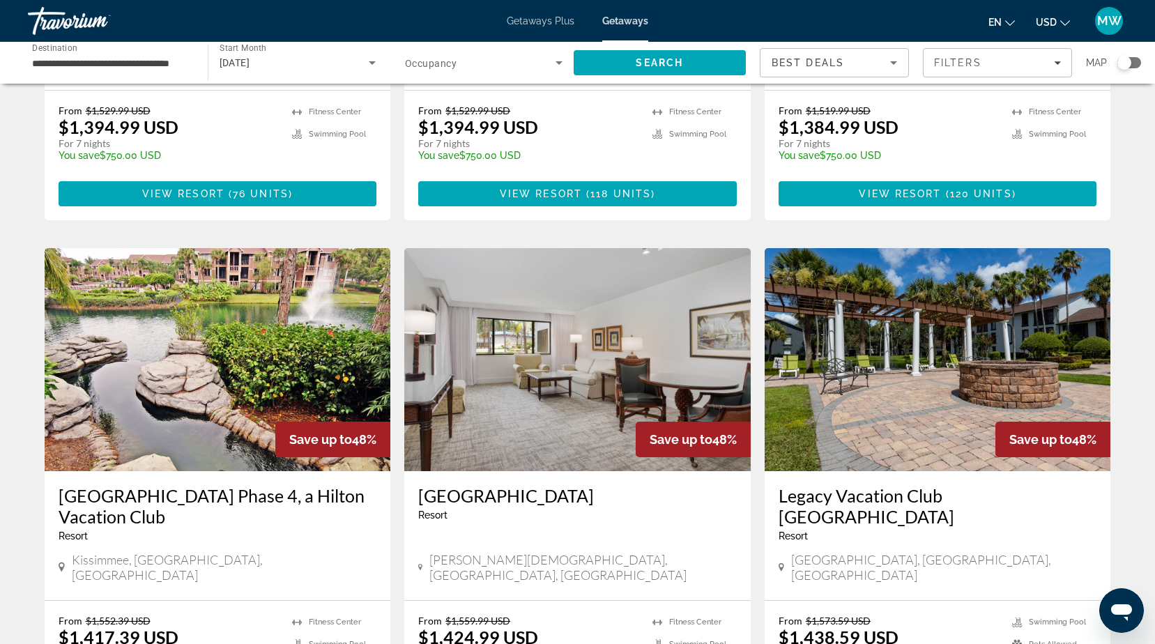
scroll to position [1652, 0]
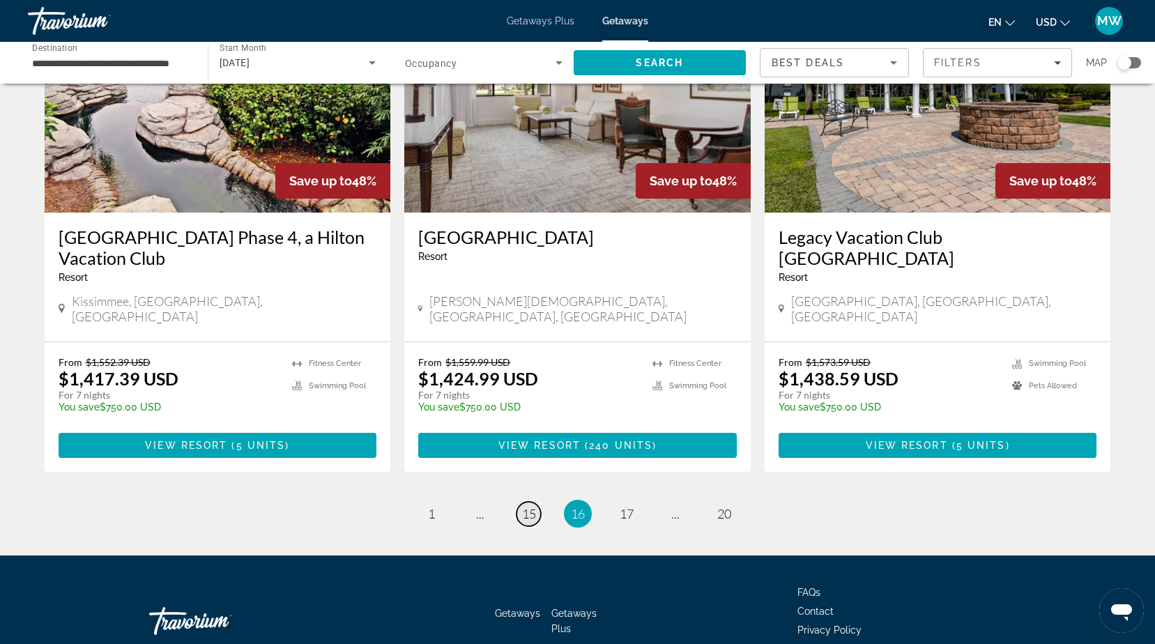
click at [532, 506] on span "15" at bounding box center [529, 513] width 14 height 15
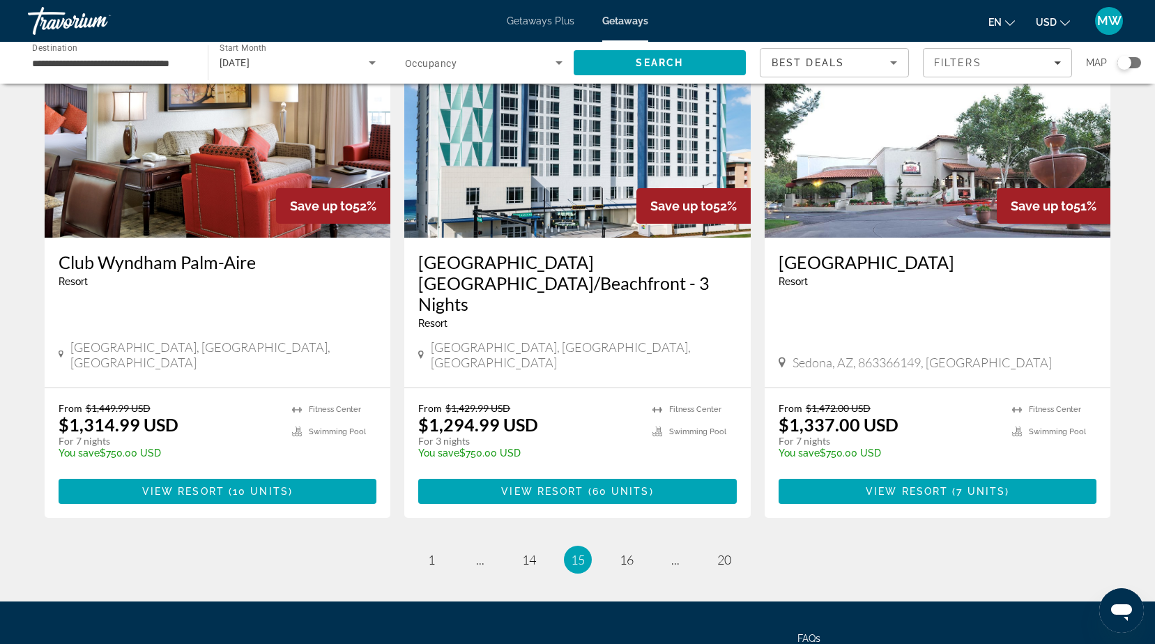
scroll to position [1513, 0]
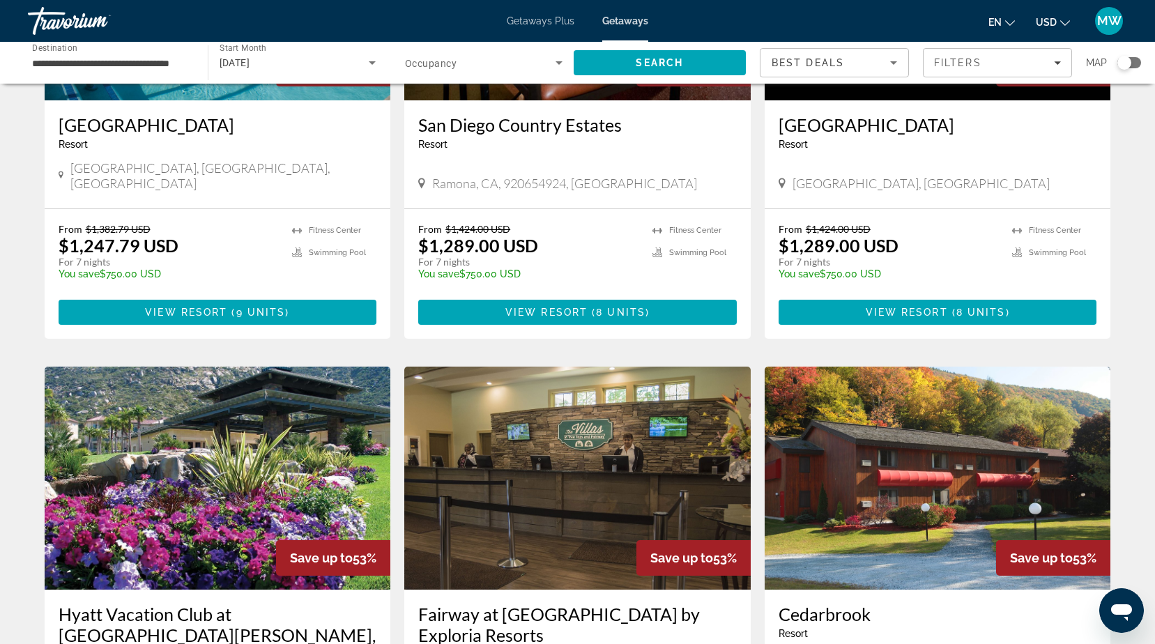
scroll to position [1603, 0]
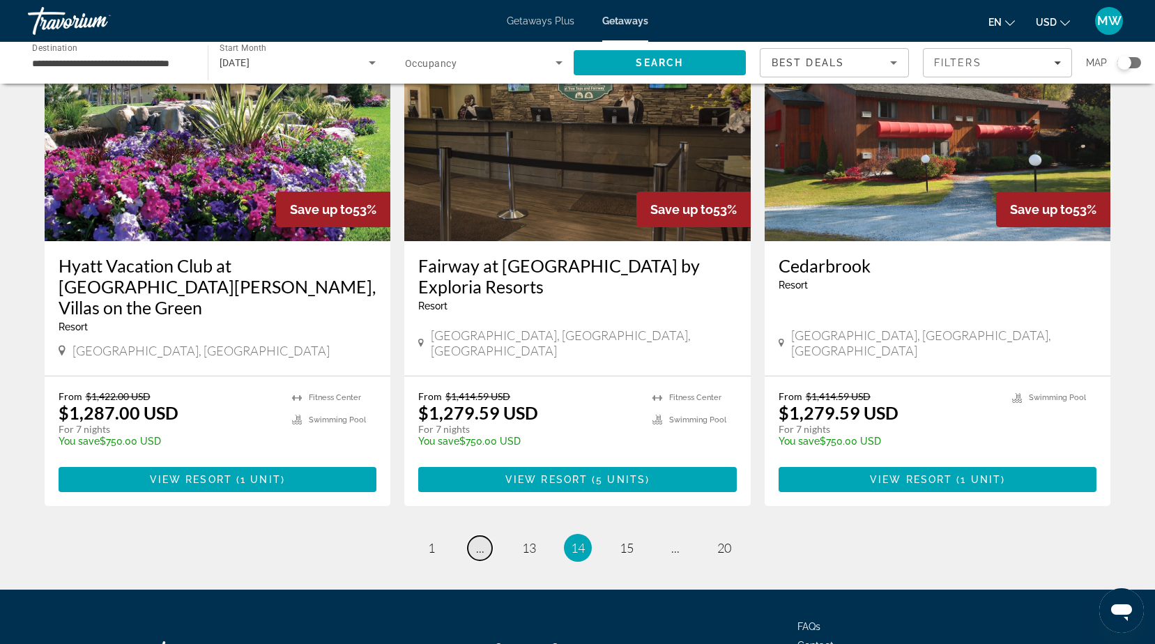
click at [476, 540] on span "..." at bounding box center [480, 547] width 8 height 15
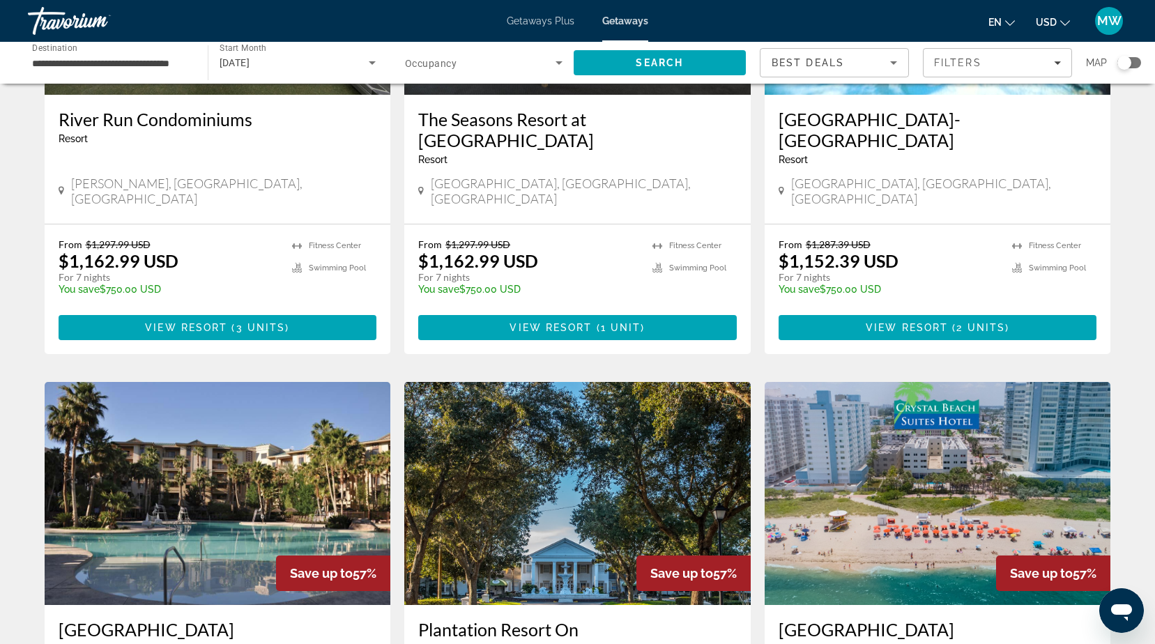
scroll to position [906, 0]
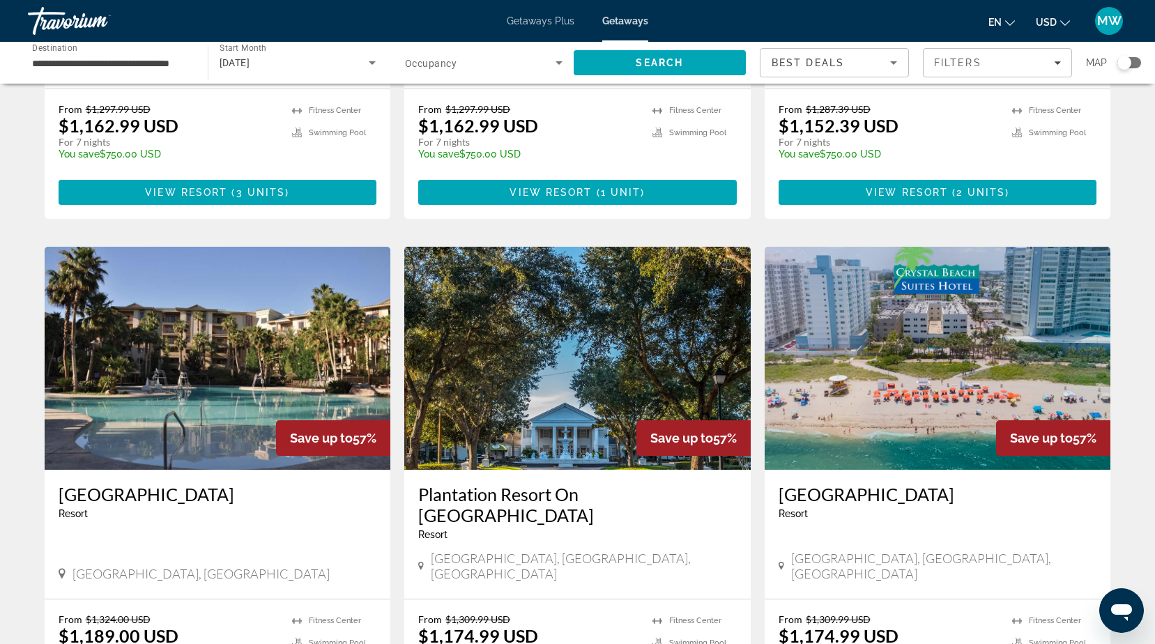
click at [192, 319] on img "Main content" at bounding box center [218, 358] width 346 height 223
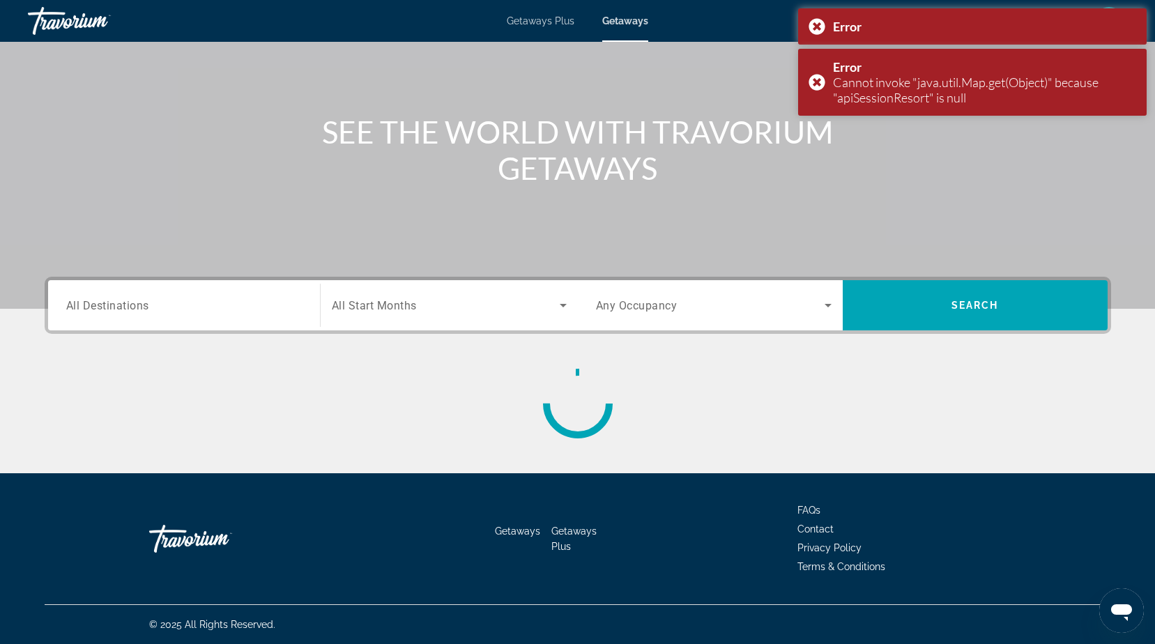
scroll to position [109, 0]
click at [818, 26] on div "Error" at bounding box center [972, 26] width 348 height 36
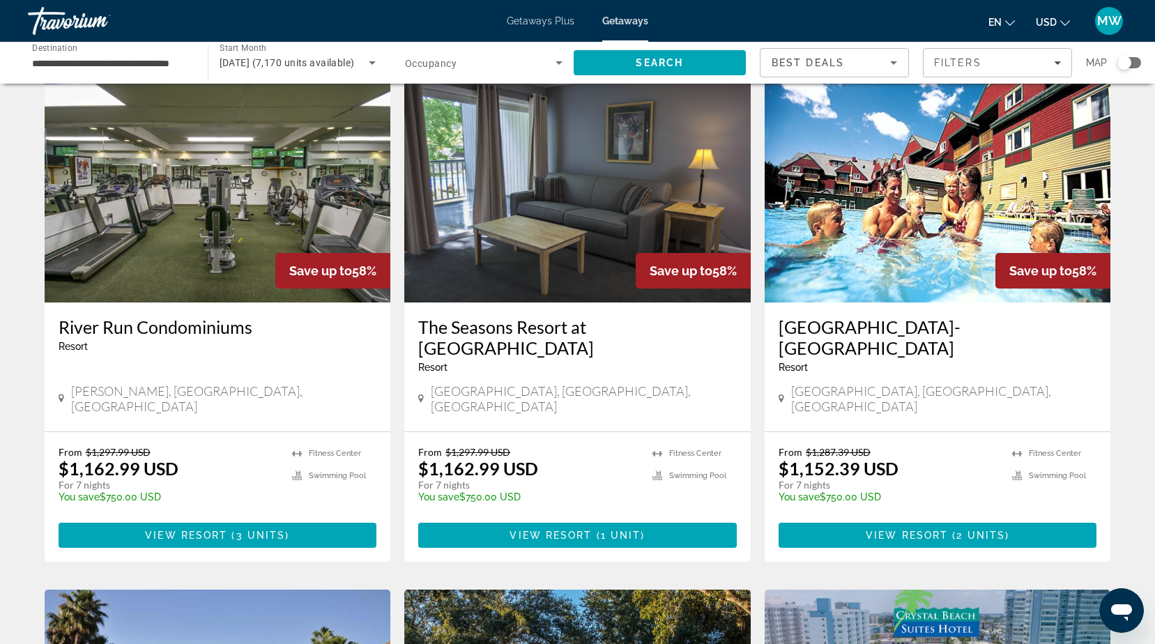
scroll to position [906, 0]
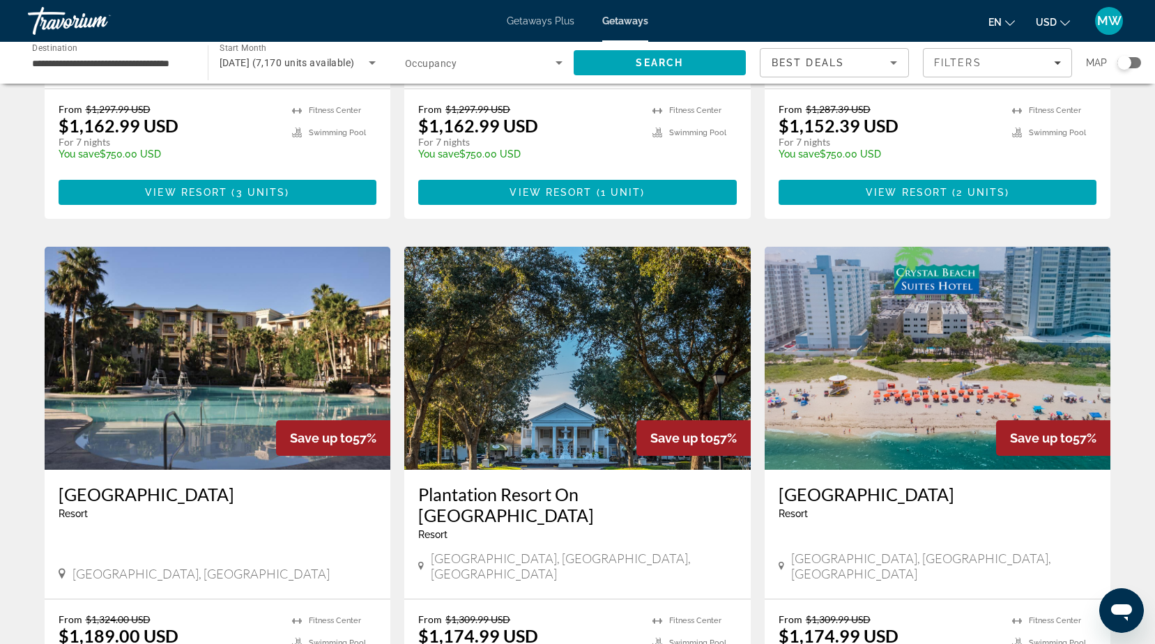
click at [172, 320] on img "Main content" at bounding box center [218, 358] width 346 height 223
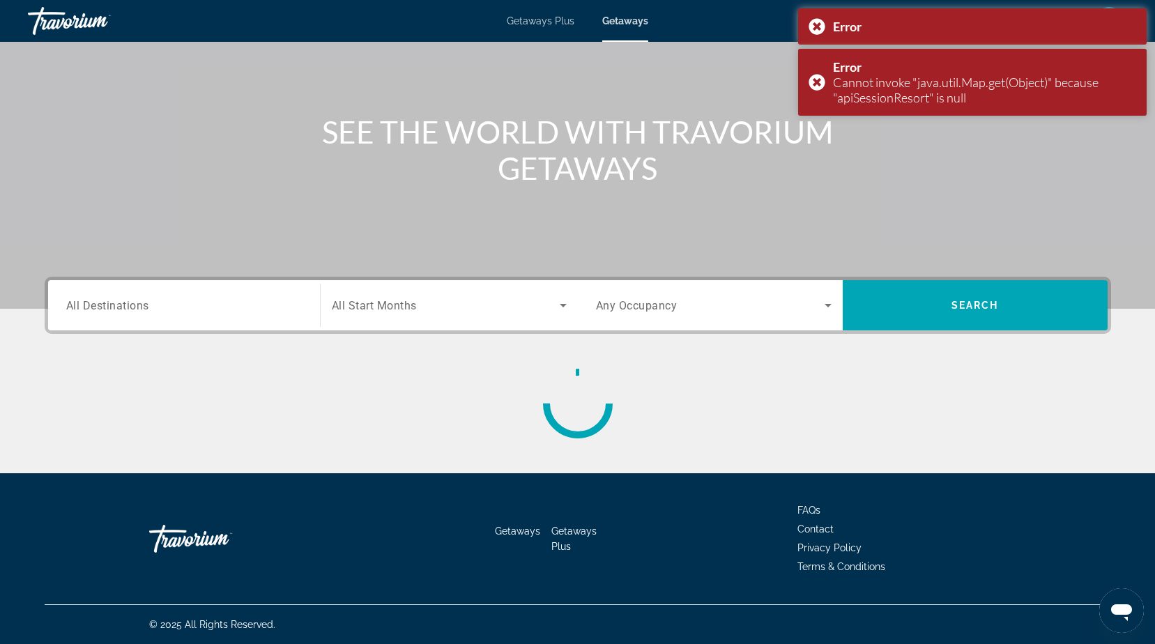
scroll to position [109, 0]
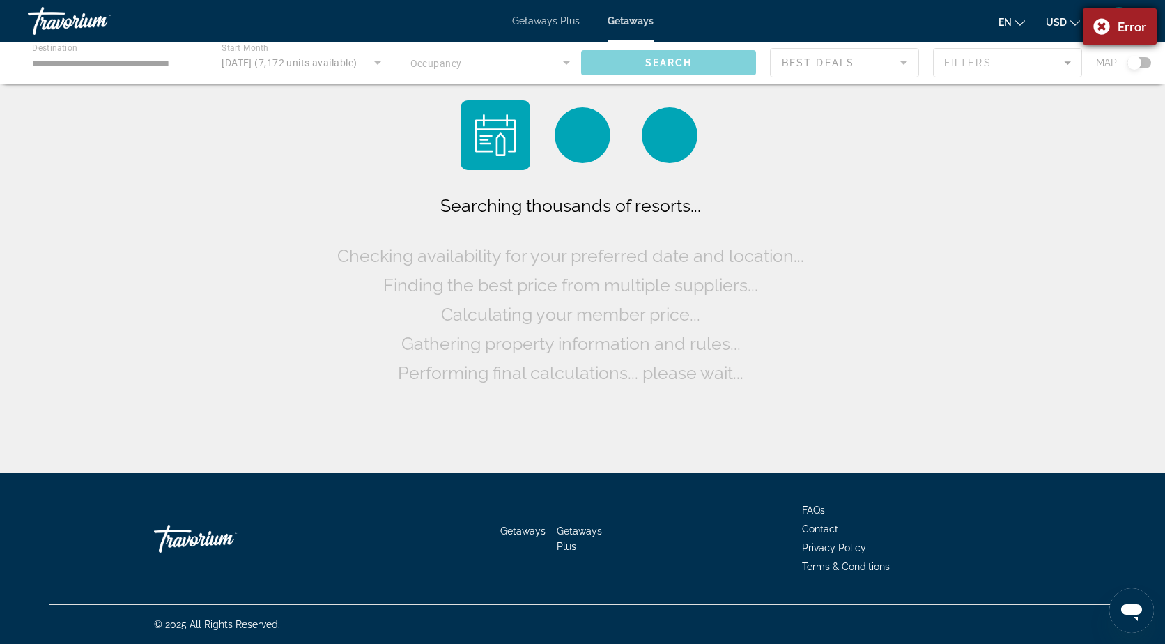
click at [1097, 22] on div "Error" at bounding box center [1120, 26] width 74 height 36
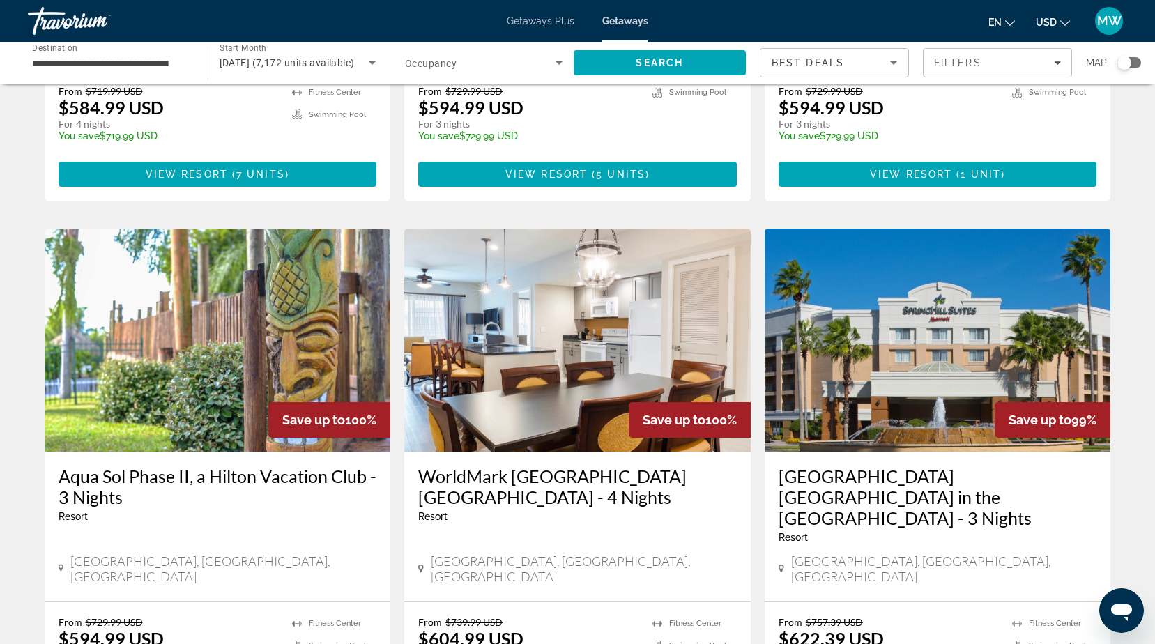
scroll to position [1655, 0]
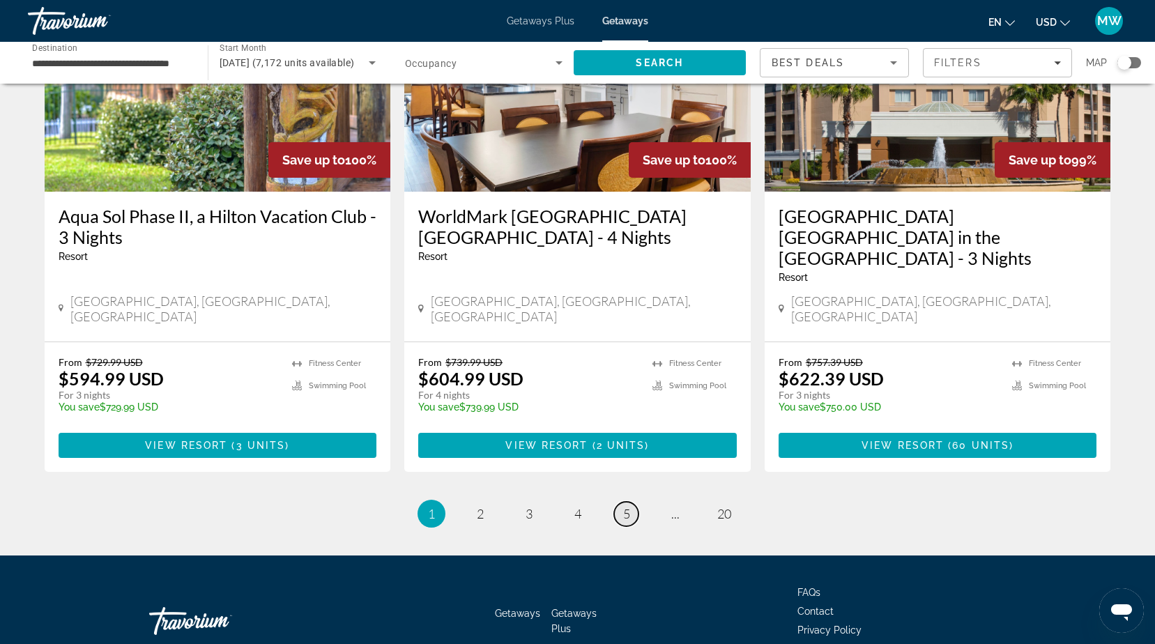
click at [629, 506] on span "5" at bounding box center [626, 513] width 7 height 15
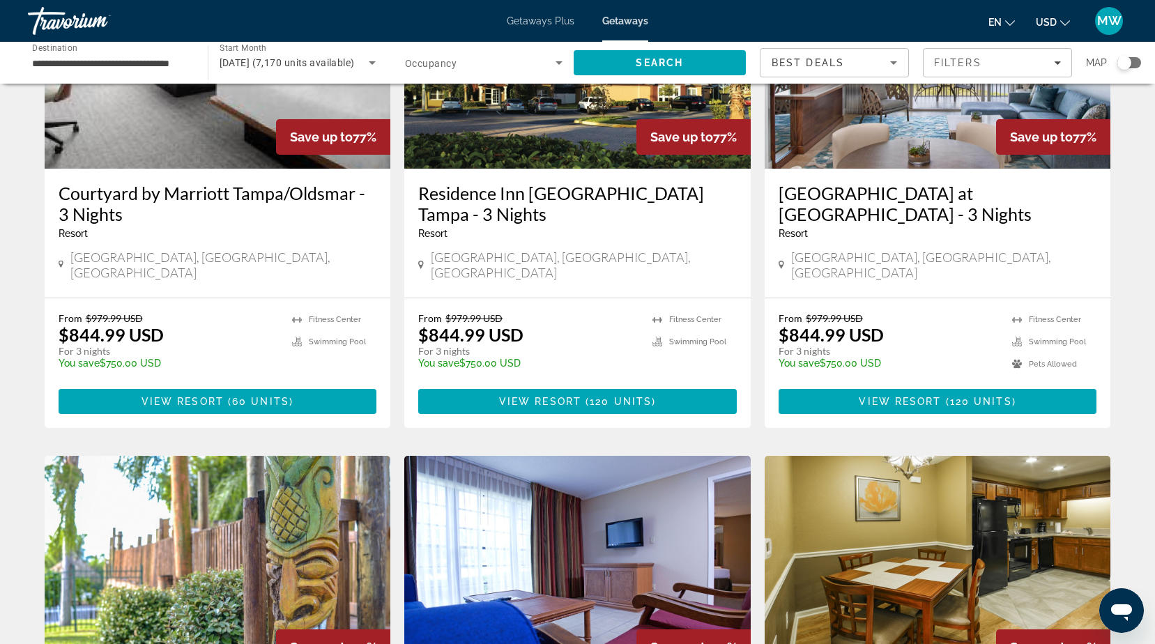
scroll to position [976, 0]
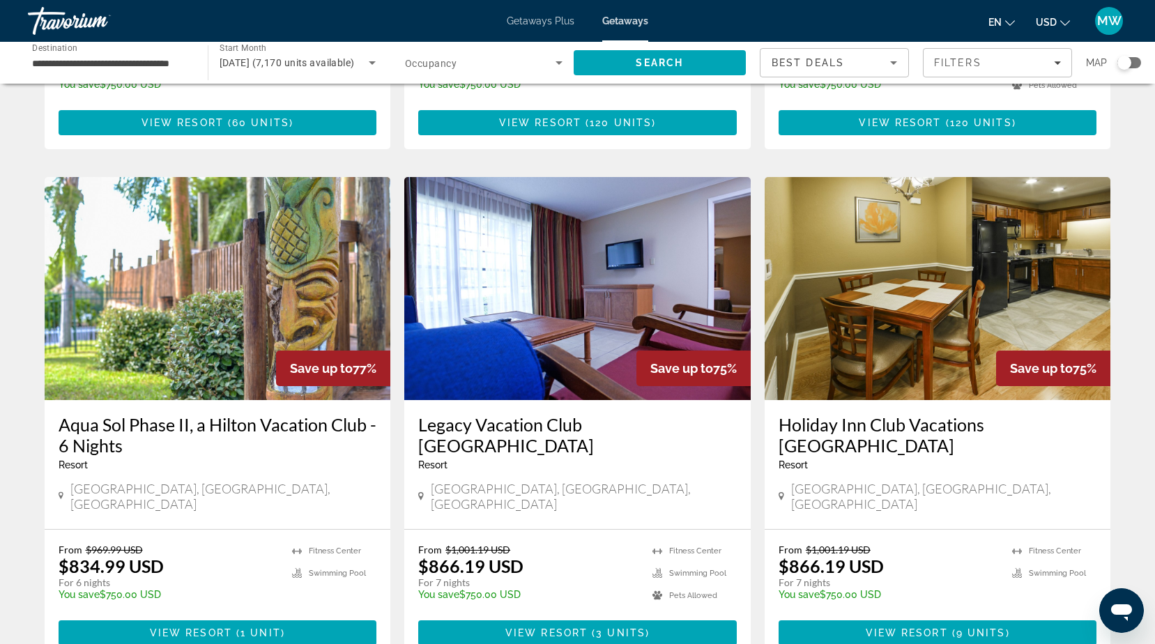
click at [156, 65] on input "**********" at bounding box center [111, 63] width 158 height 17
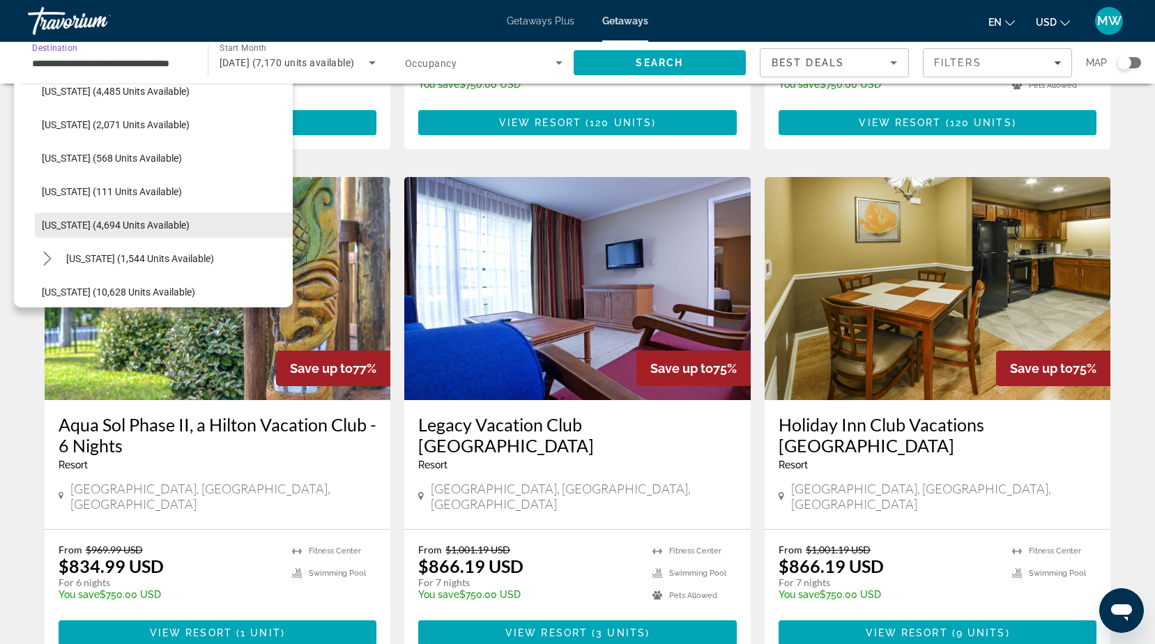
scroll to position [487, 0]
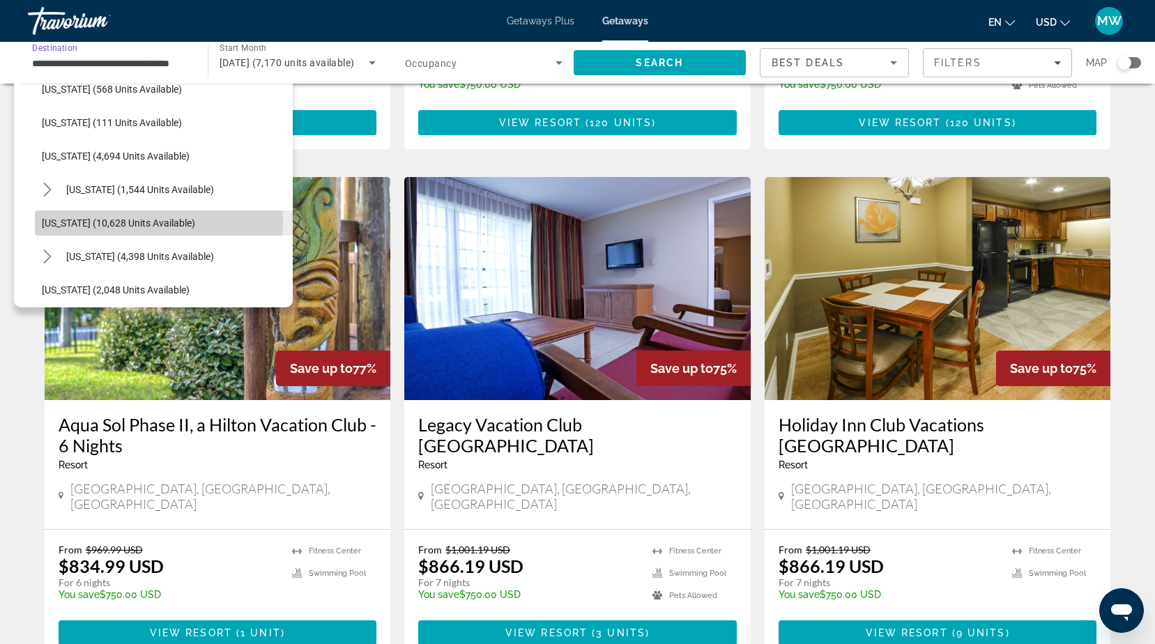
click at [145, 220] on span "Maryland (10,628 units available)" at bounding box center [118, 222] width 153 height 11
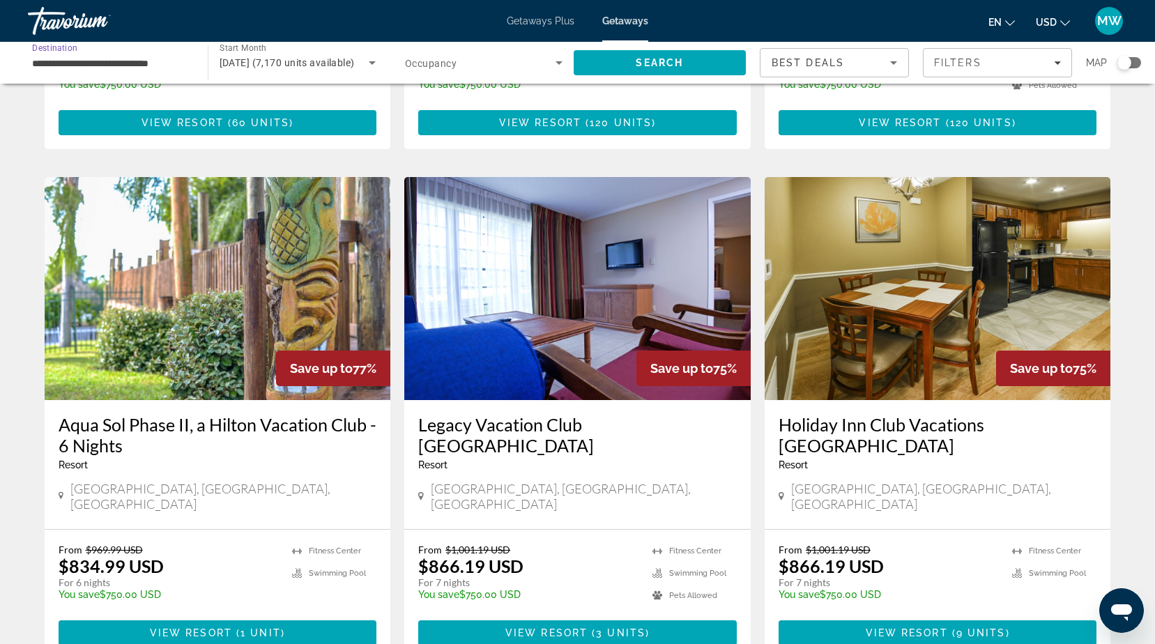
click at [534, 60] on span "Search widget" at bounding box center [480, 62] width 151 height 17
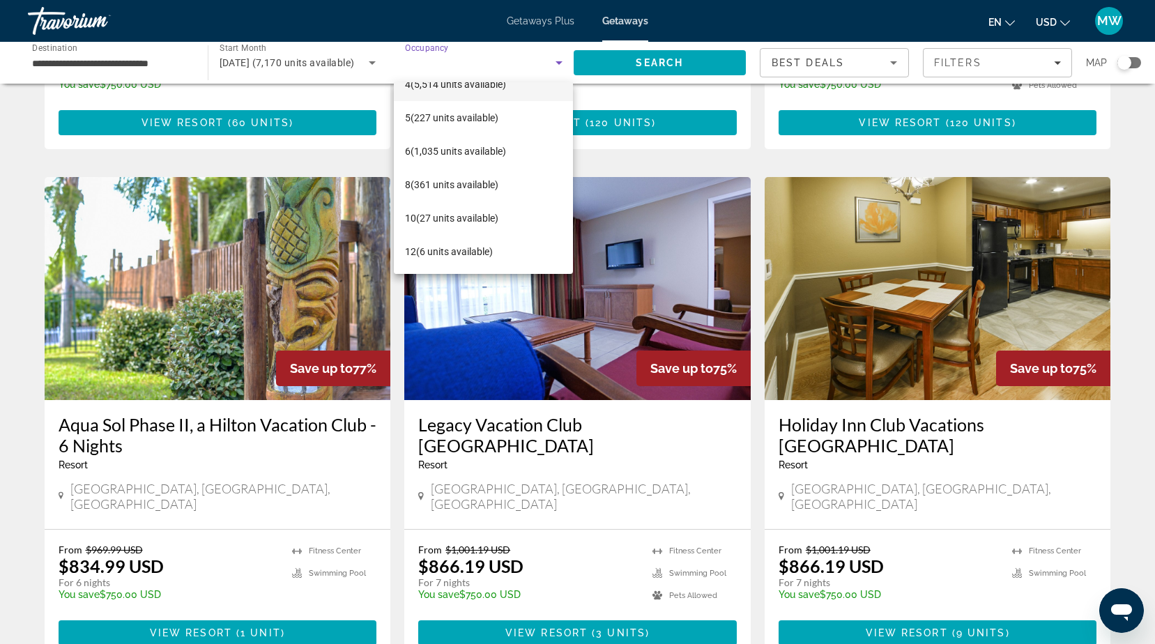
scroll to position [0, 0]
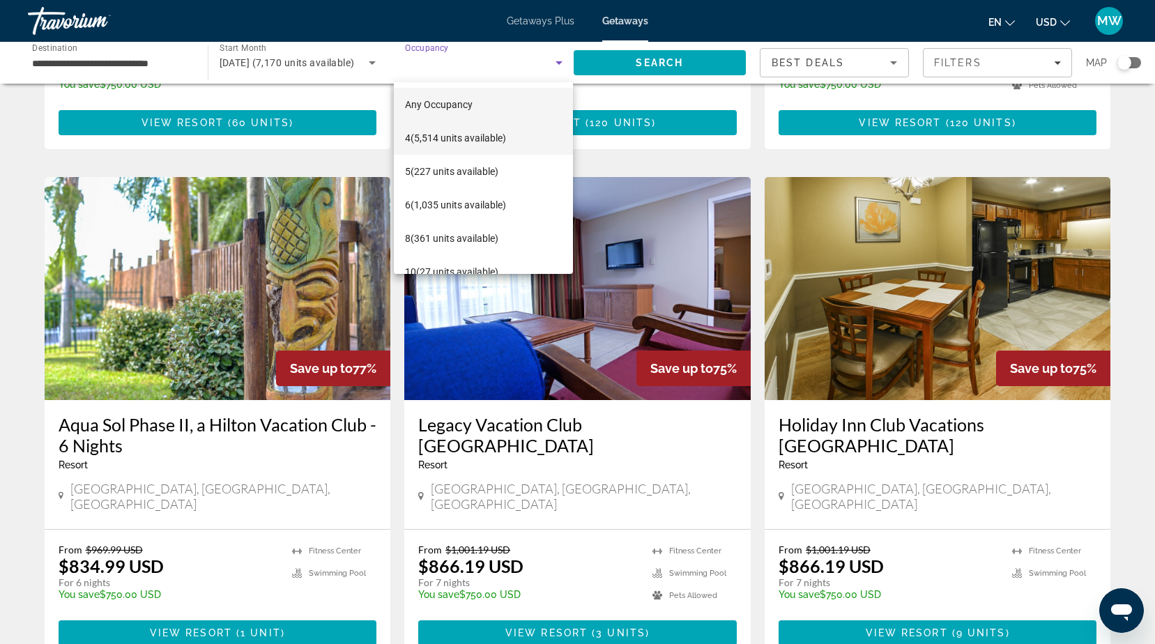
click at [466, 133] on span "4 (5,514 units available)" at bounding box center [455, 138] width 101 height 17
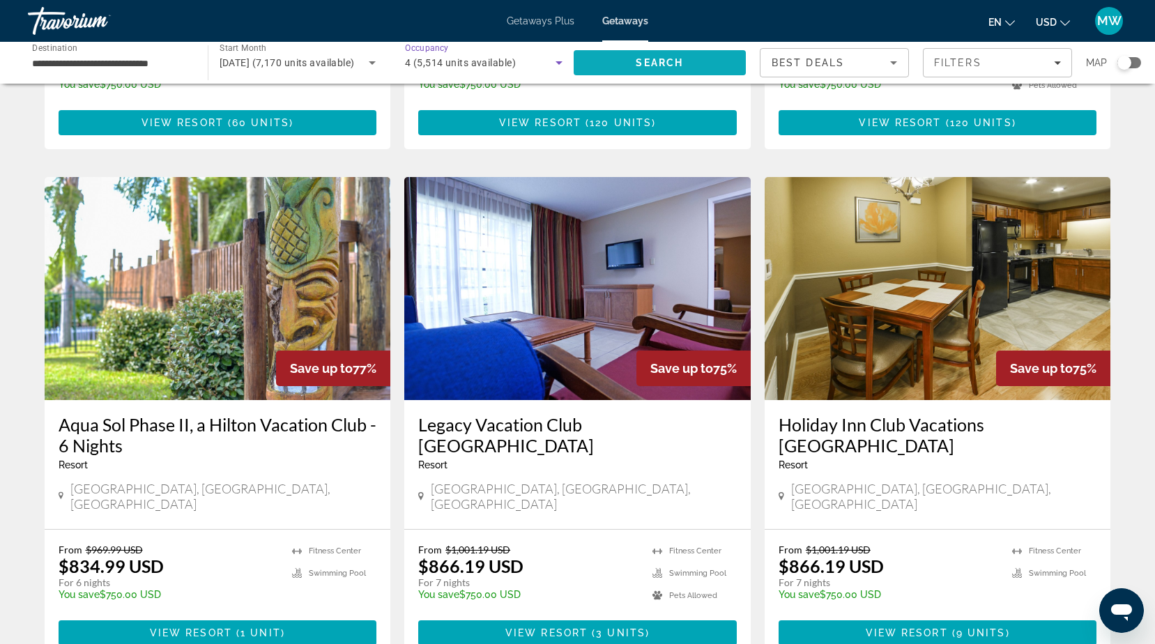
click at [642, 56] on span "Search" at bounding box center [660, 62] width 173 height 33
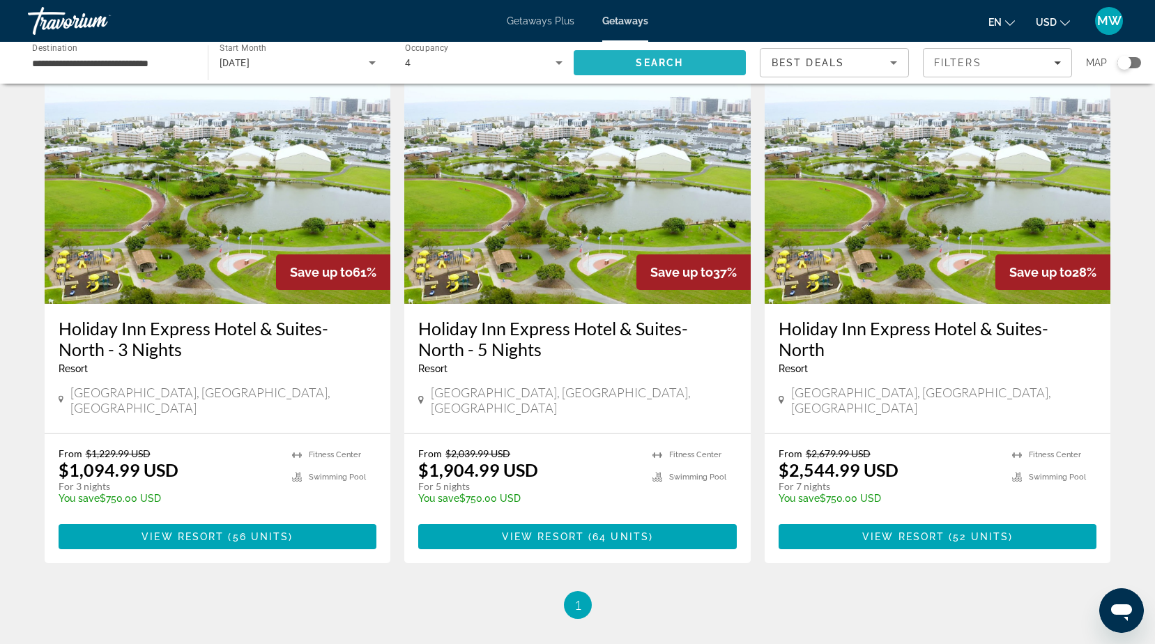
scroll to position [1, 0]
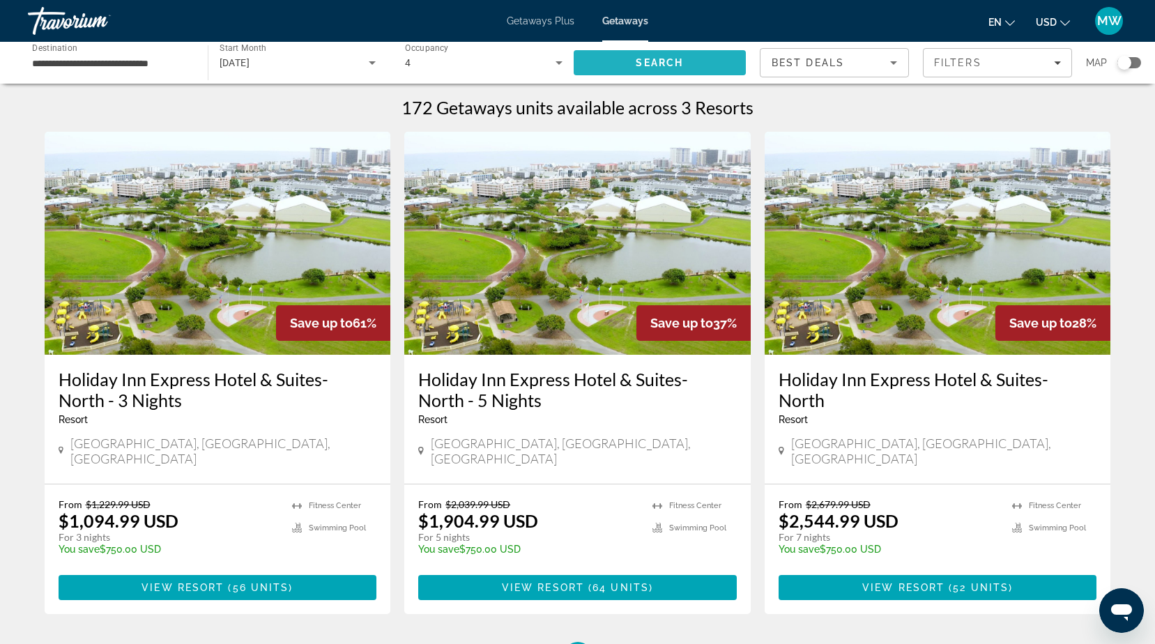
click at [141, 59] on input "**********" at bounding box center [111, 63] width 158 height 17
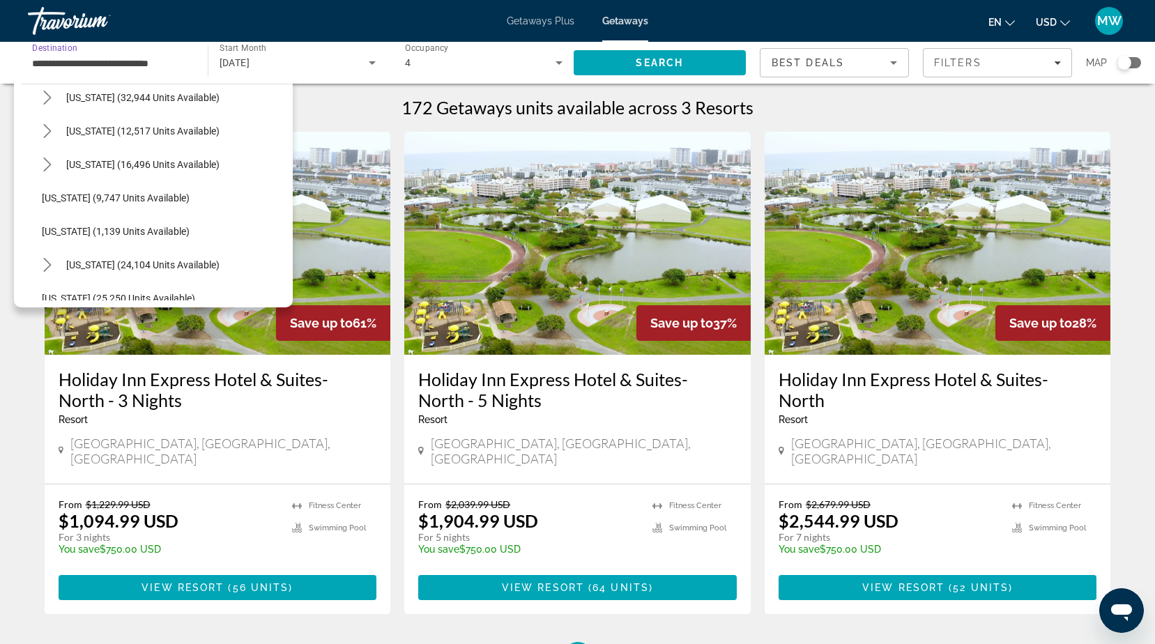
scroll to position [1284, 0]
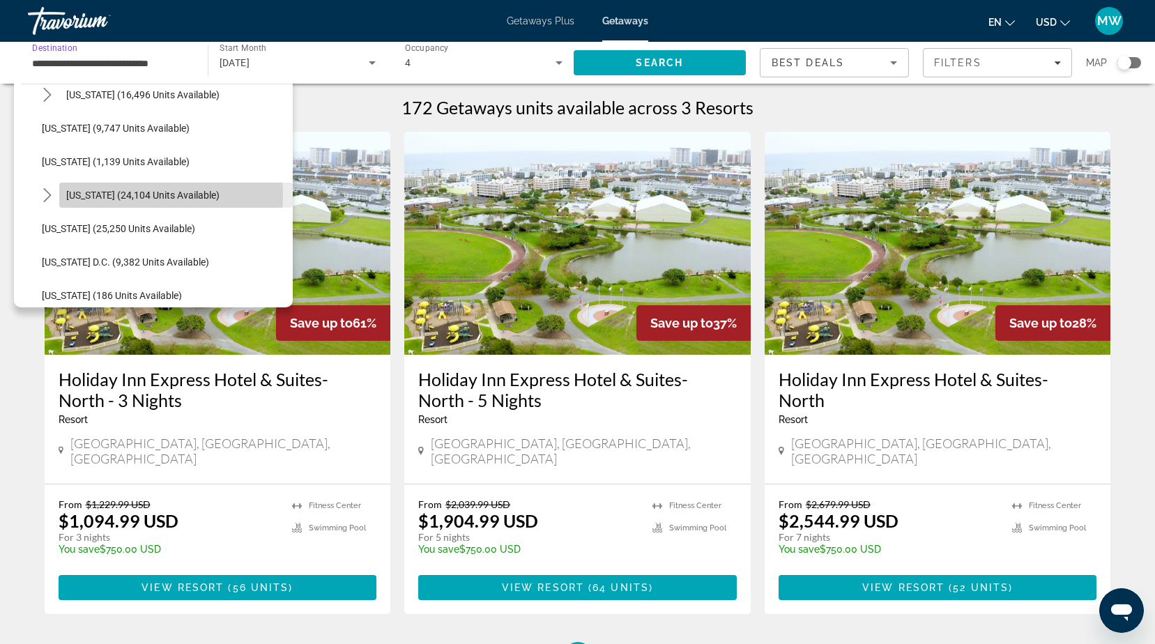
click at [113, 194] on span "Virginia (24,104 units available)" at bounding box center [142, 195] width 153 height 11
type input "**********"
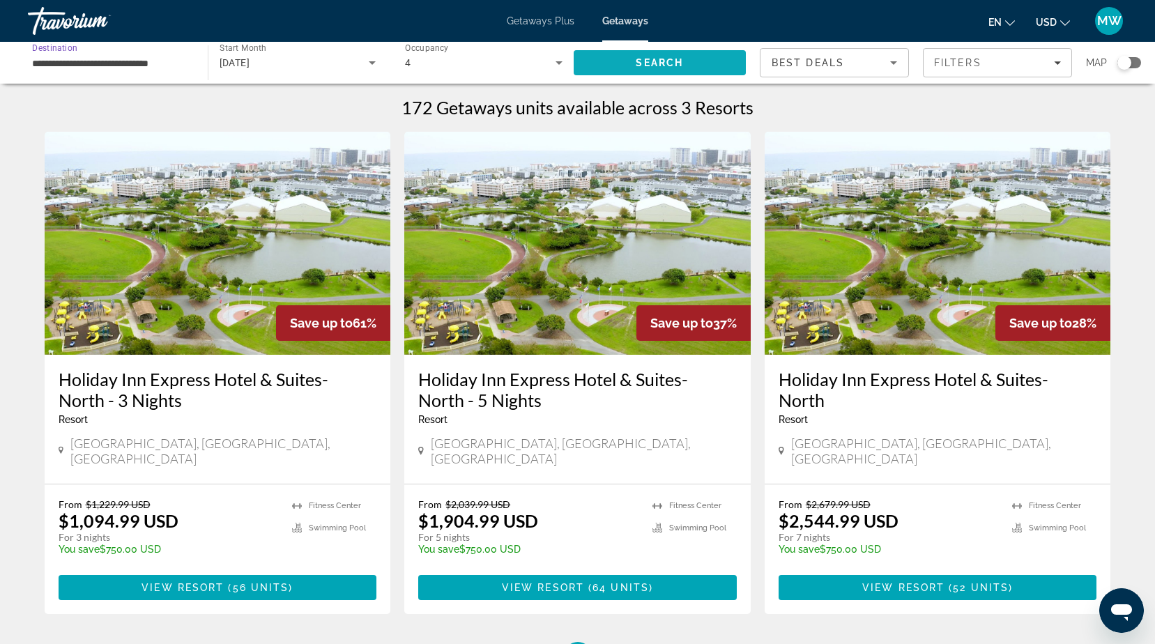
click at [629, 61] on span "Search" at bounding box center [660, 62] width 173 height 33
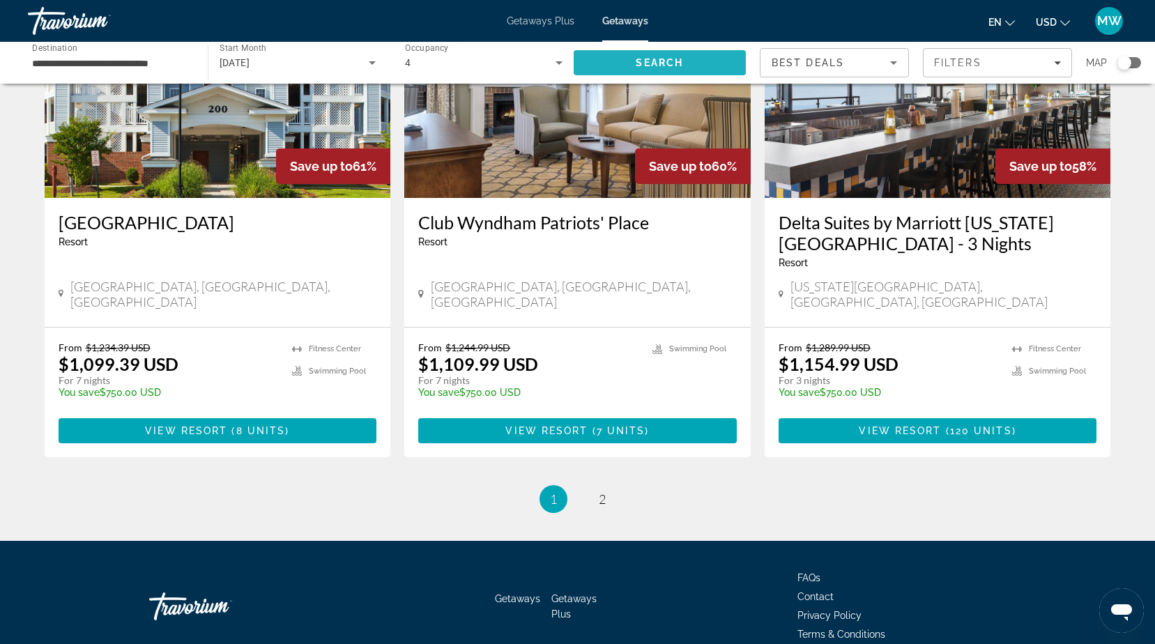
scroll to position [1652, 0]
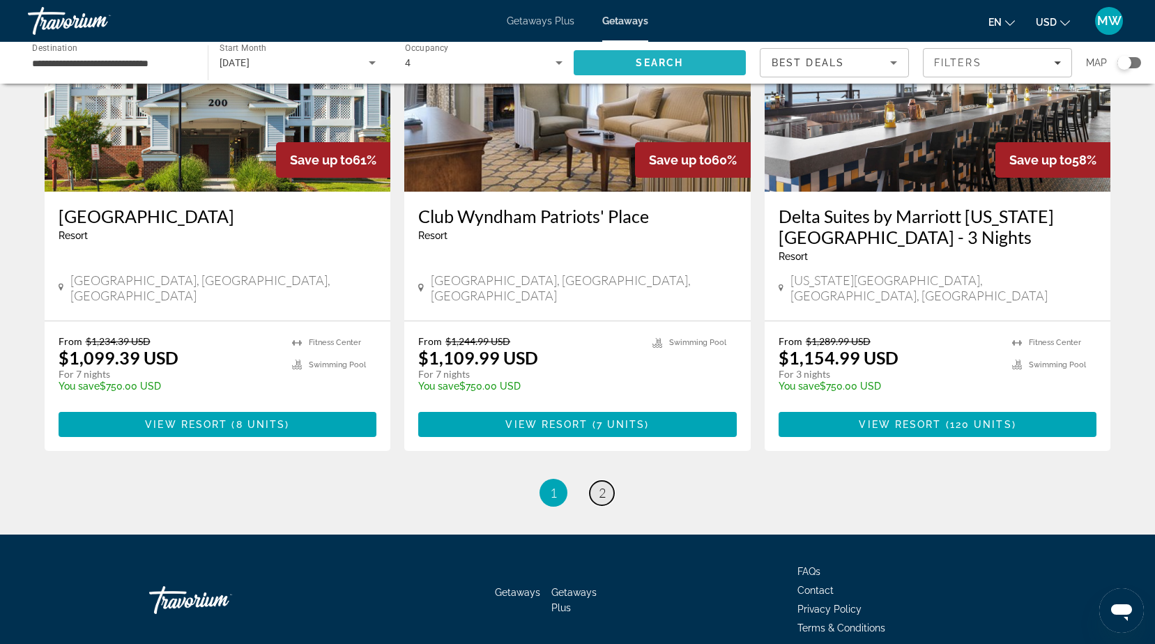
click at [601, 485] on span "2" at bounding box center [602, 492] width 7 height 15
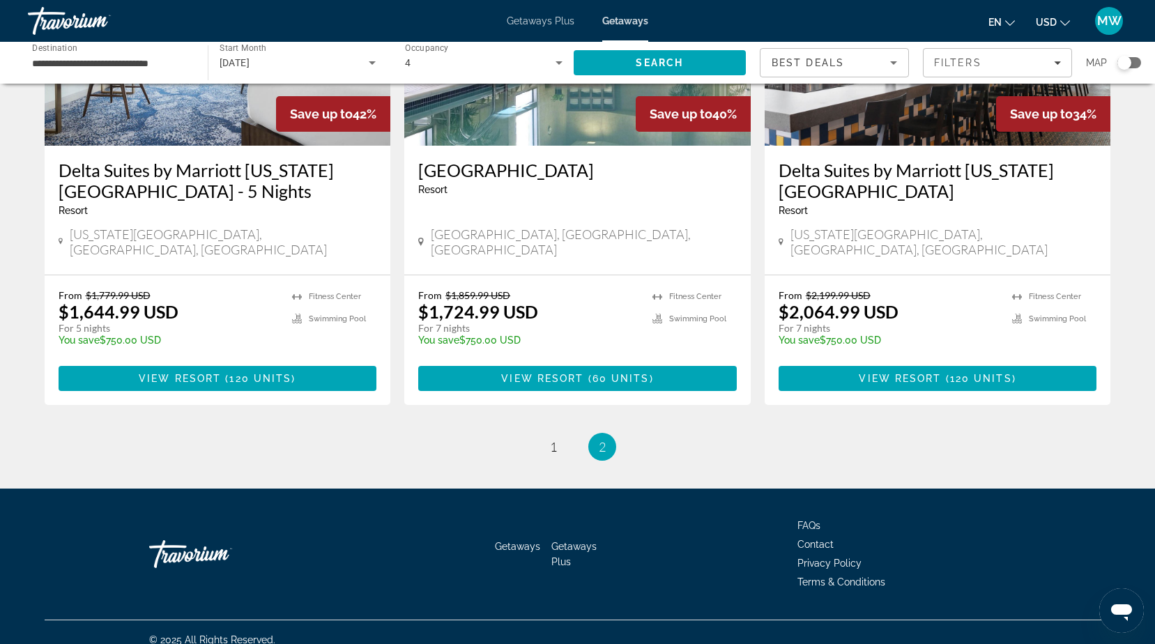
scroll to position [1, 0]
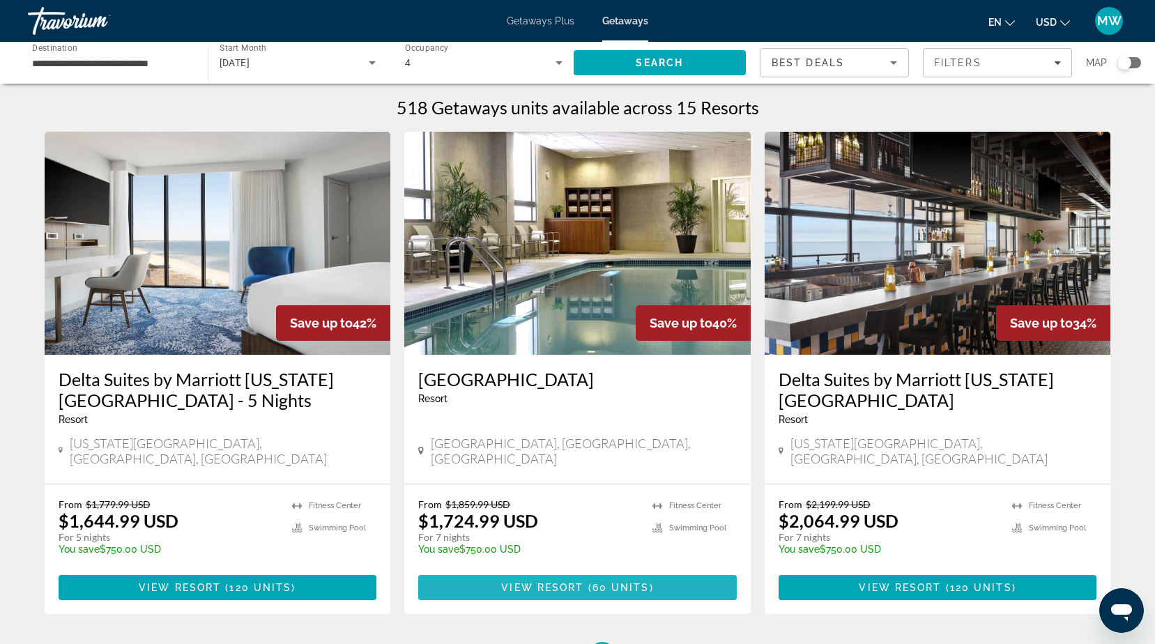
click at [551, 582] on span "View Resort" at bounding box center [542, 587] width 82 height 11
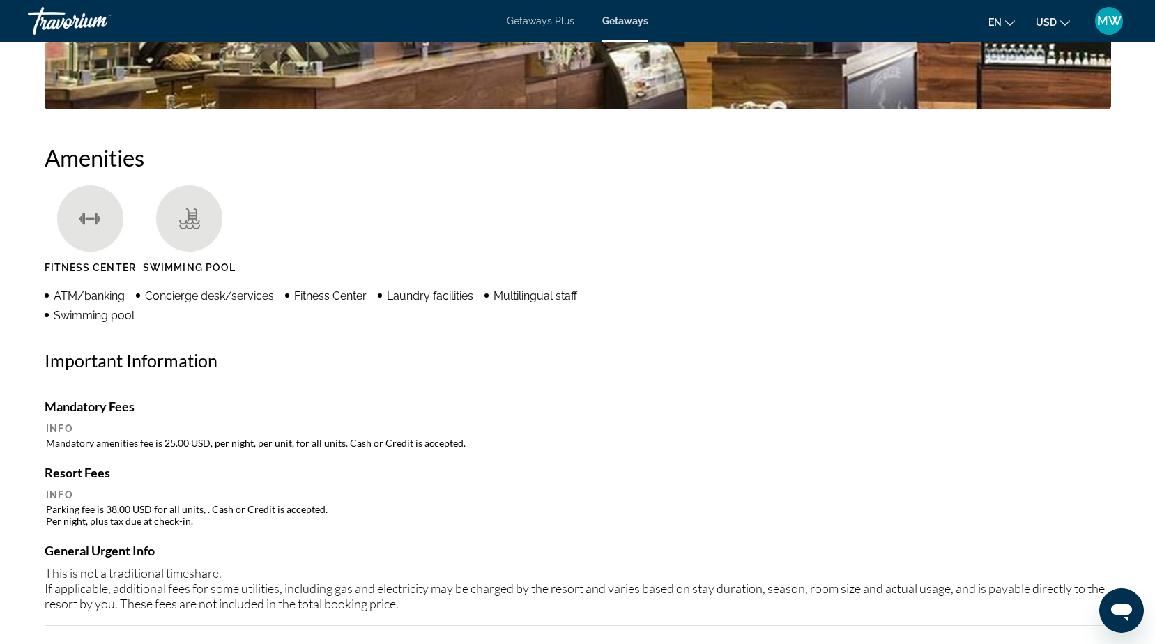
scroll to position [1045, 0]
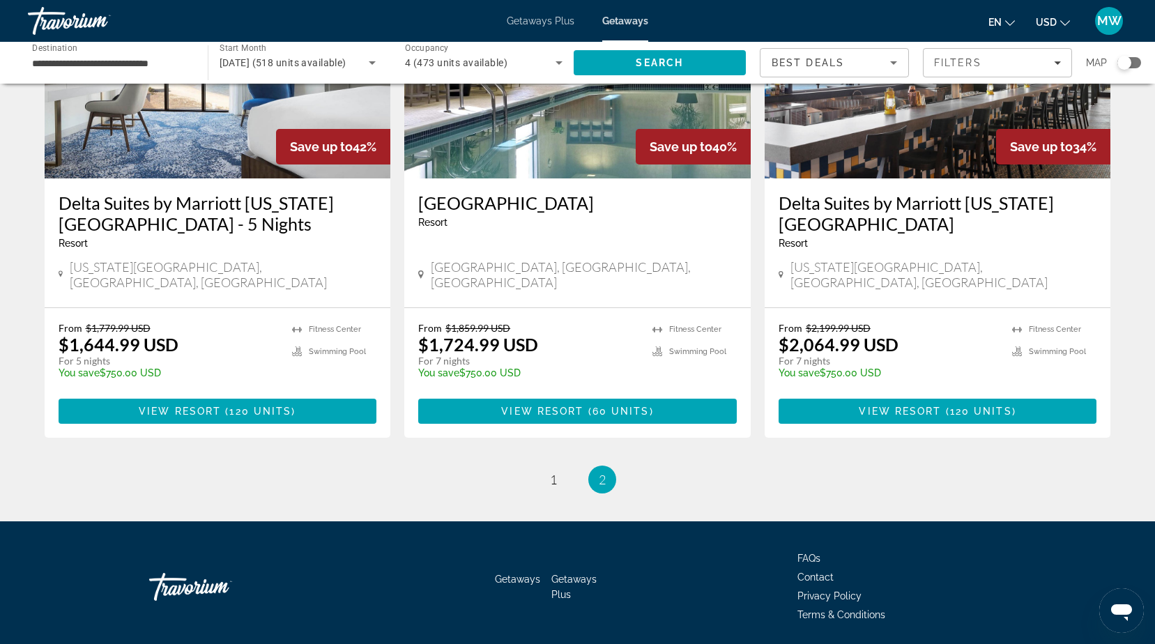
scroll to position [1, 0]
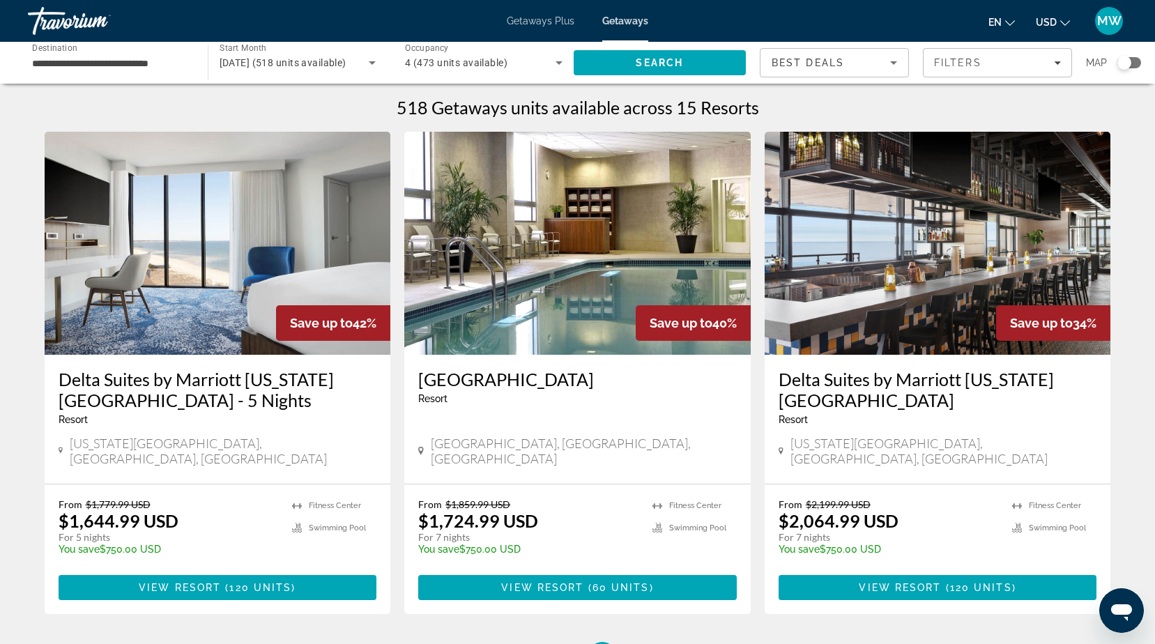
click at [43, 62] on input "**********" at bounding box center [111, 63] width 158 height 17
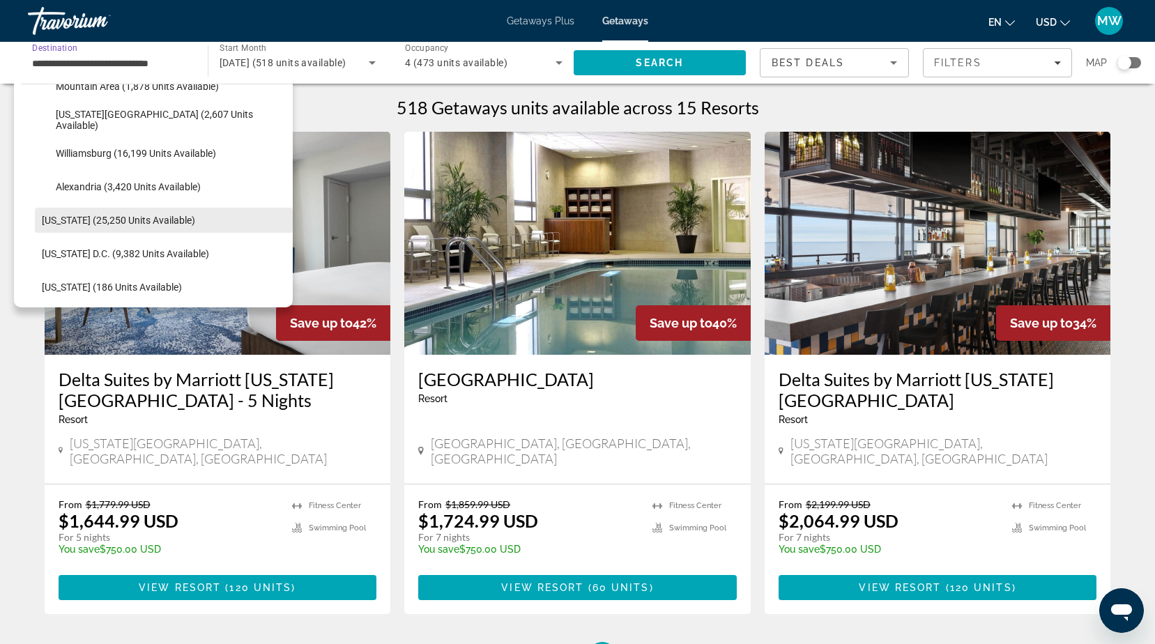
scroll to position [1287, 0]
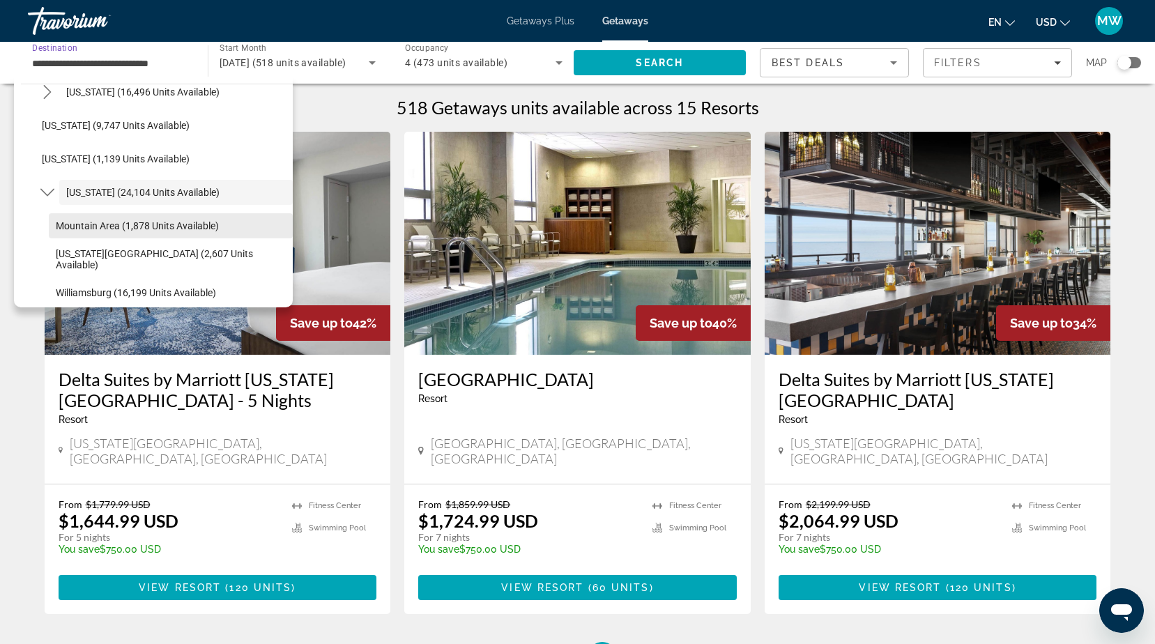
click at [79, 220] on span "Mountain Area (1,878 units available)" at bounding box center [137, 225] width 163 height 11
type input "**********"
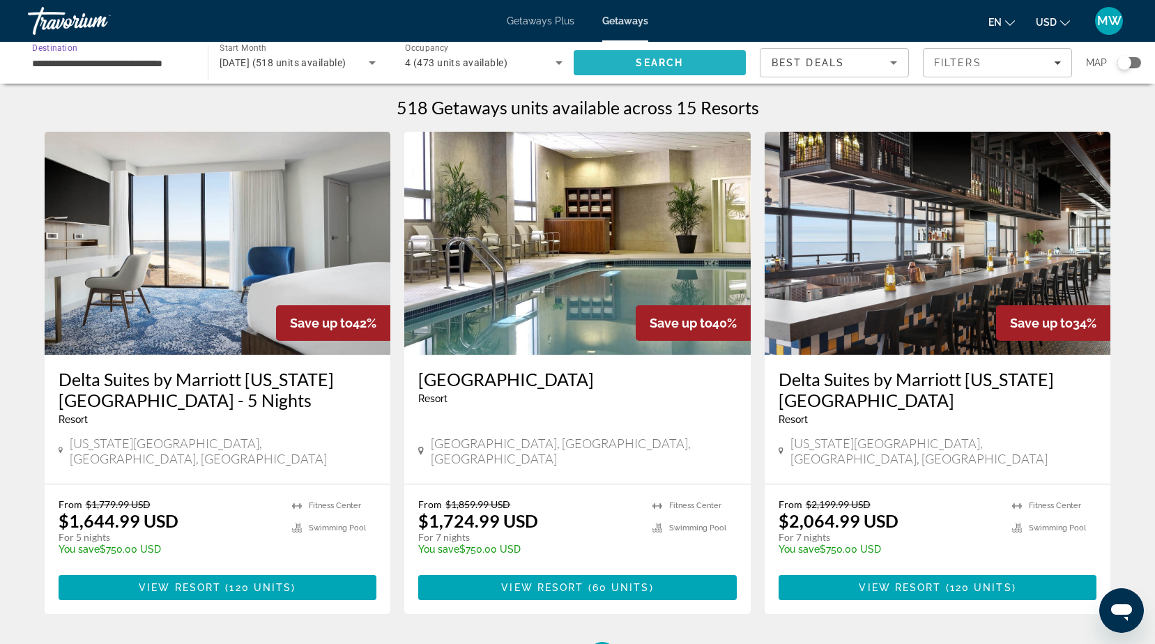
click at [614, 63] on span "Search" at bounding box center [660, 62] width 173 height 33
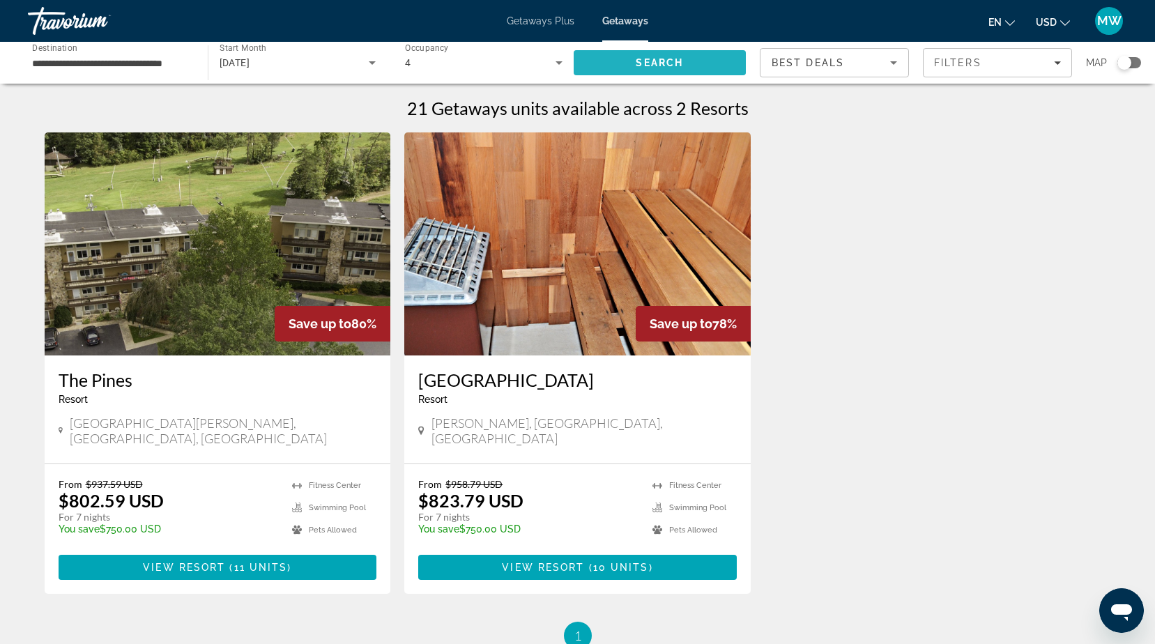
click at [551, 259] on img "Main content" at bounding box center [577, 243] width 346 height 223
click at [46, 63] on input "**********" at bounding box center [111, 63] width 158 height 17
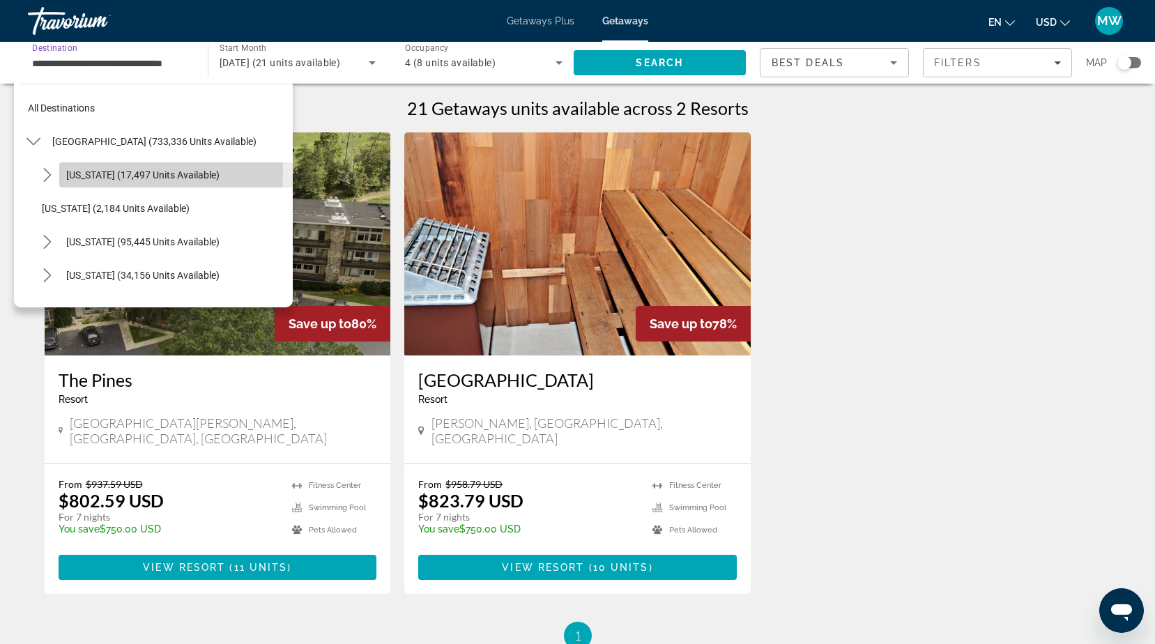
click at [91, 171] on span "Arizona (17,497 units available)" at bounding box center [142, 174] width 153 height 11
type input "**********"
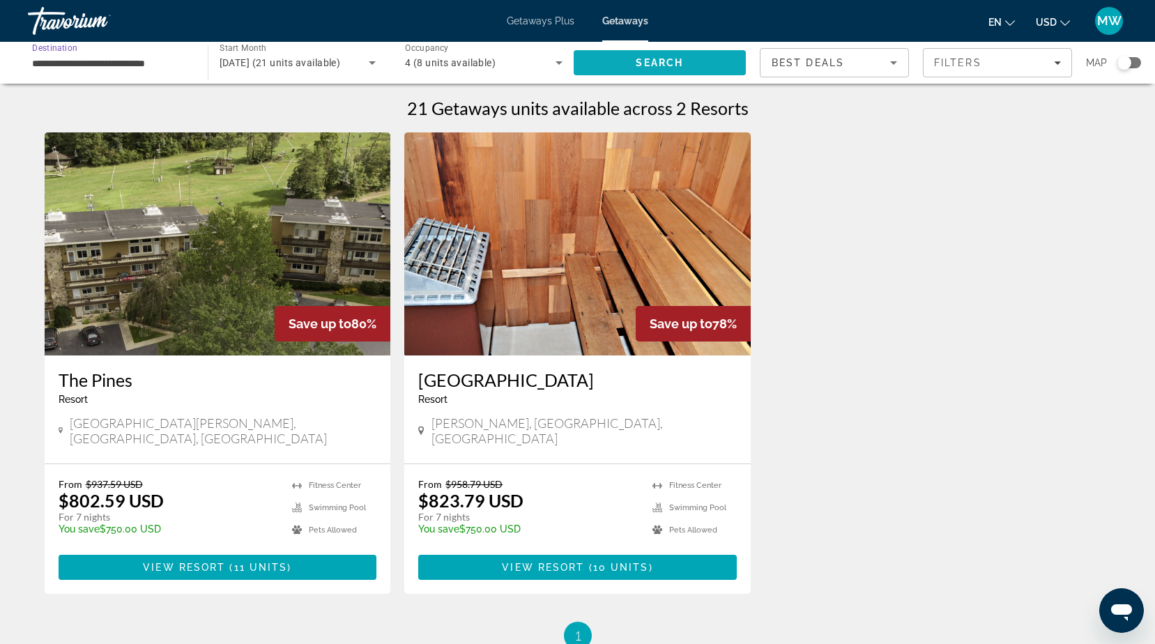
click at [649, 62] on span "Search" at bounding box center [659, 62] width 47 height 11
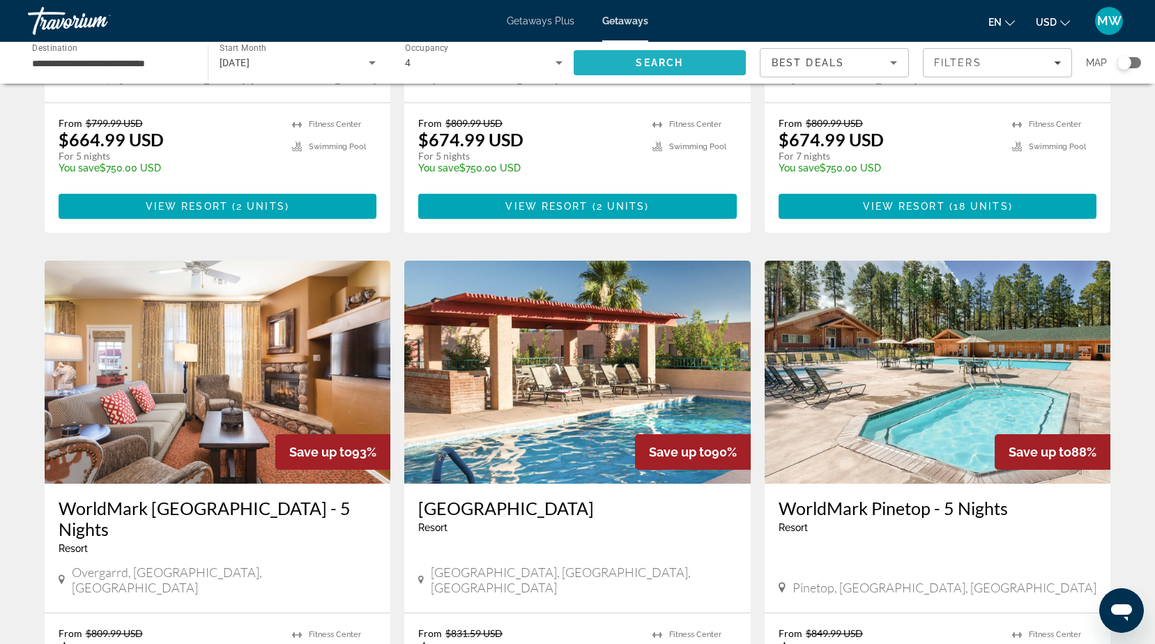
scroll to position [1533, 0]
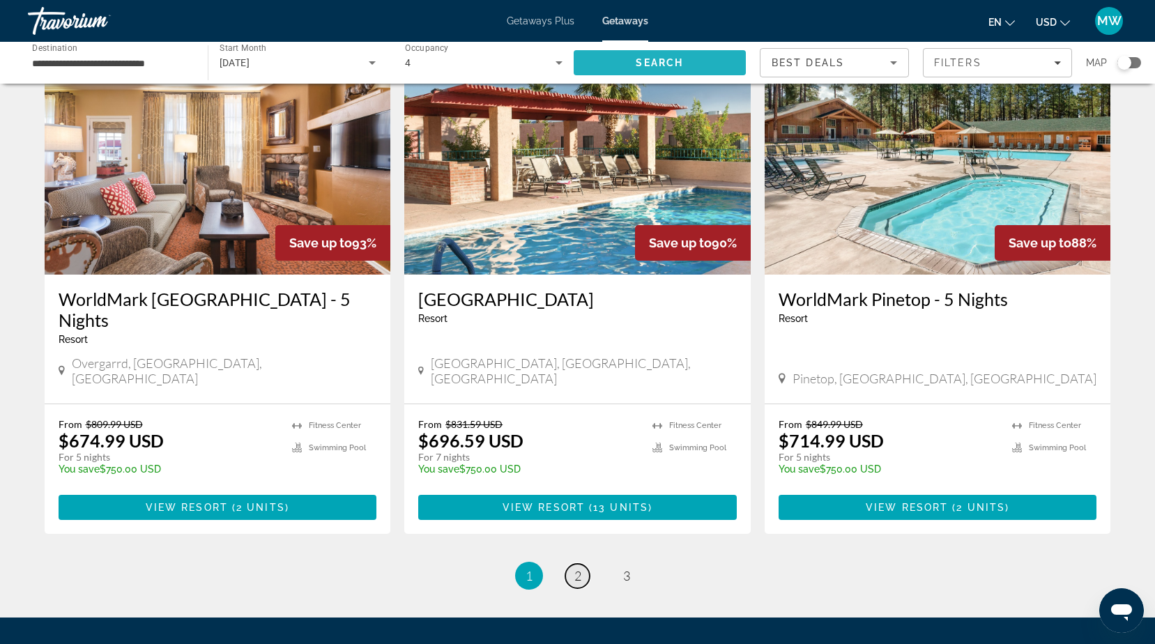
click at [578, 568] on span "2" at bounding box center [577, 575] width 7 height 15
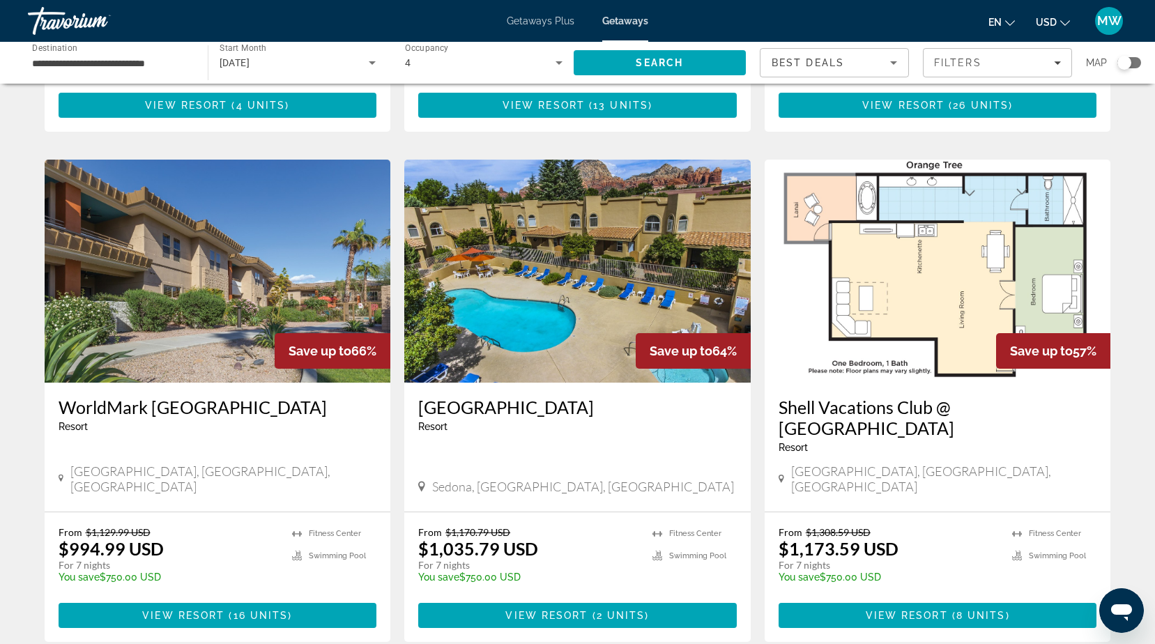
scroll to position [1673, 0]
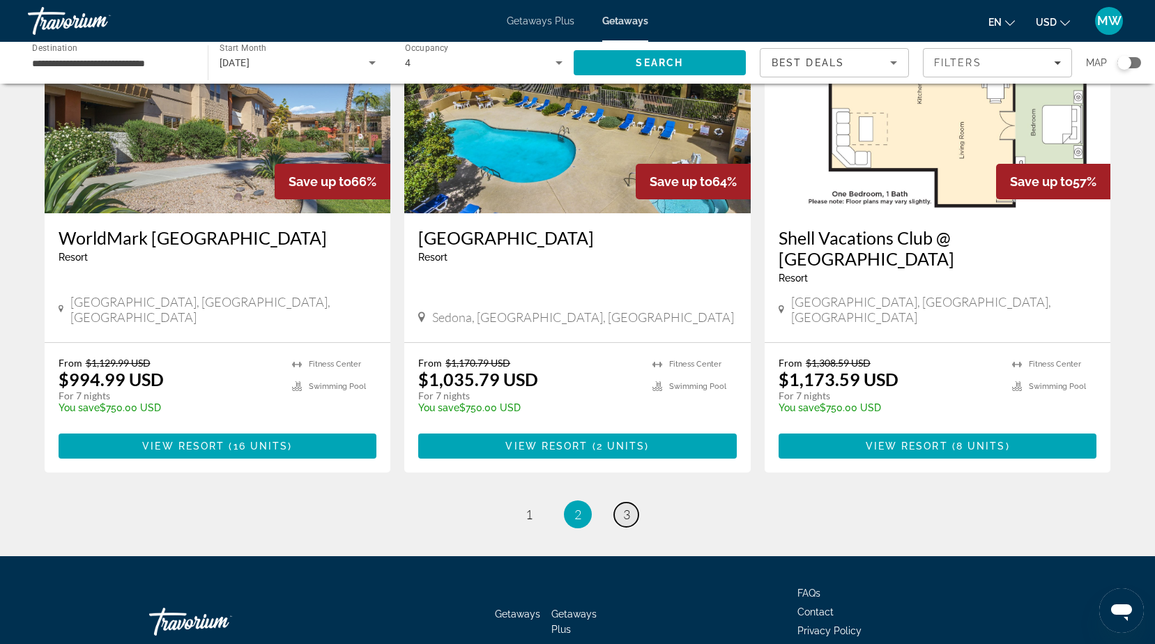
click at [629, 507] on span "3" at bounding box center [626, 514] width 7 height 15
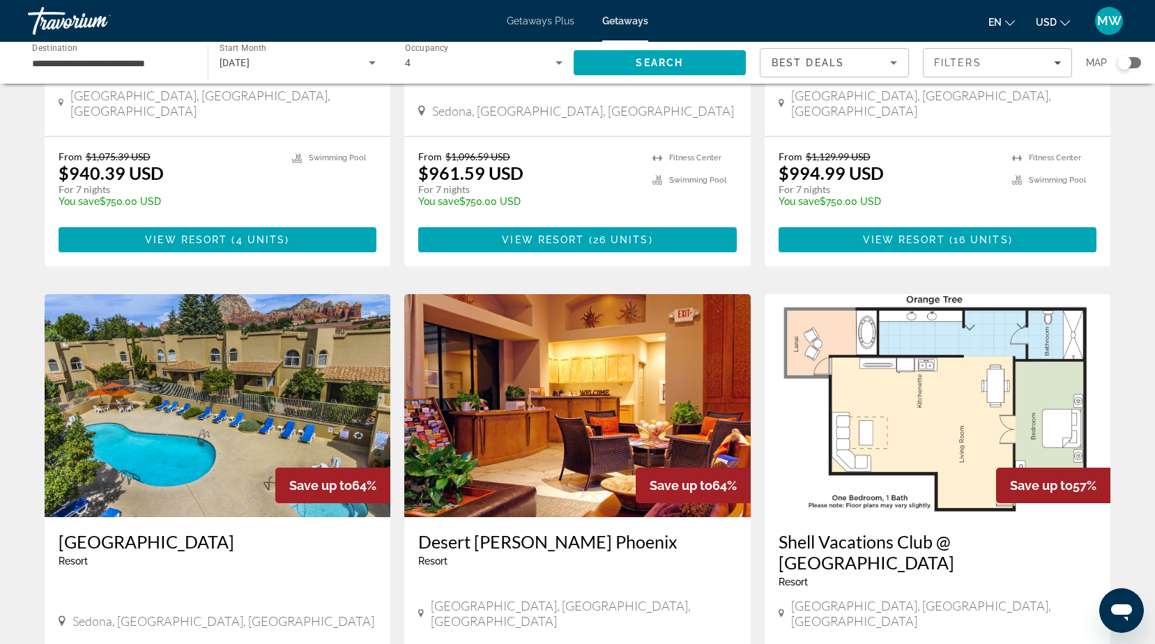
scroll to position [488, 0]
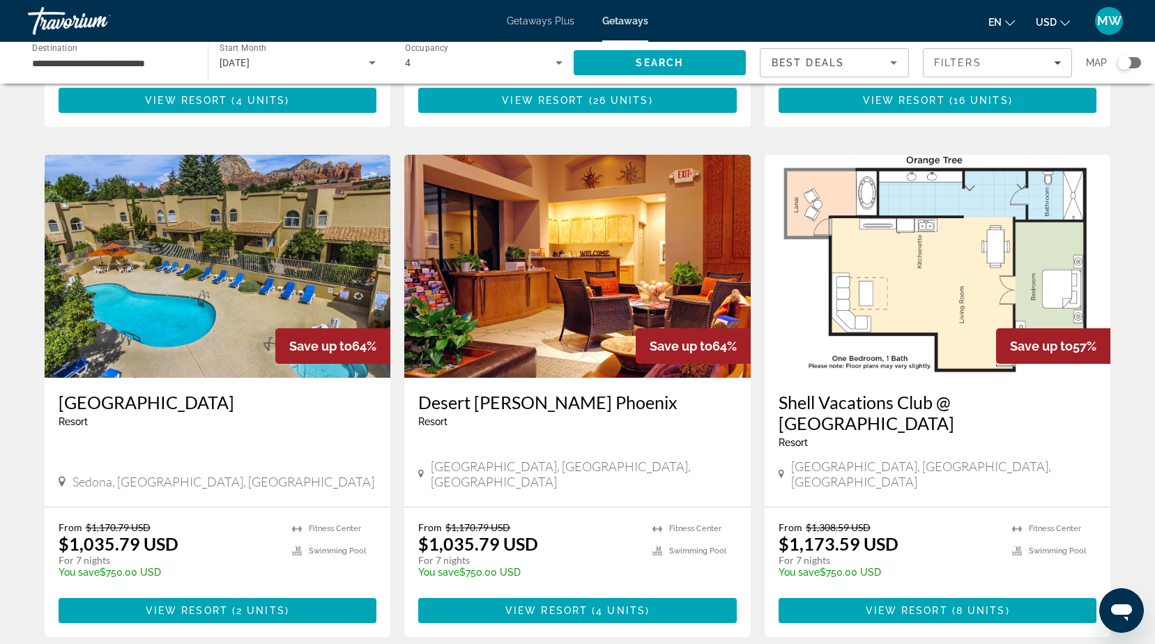
click at [594, 286] on img "Main content" at bounding box center [577, 266] width 346 height 223
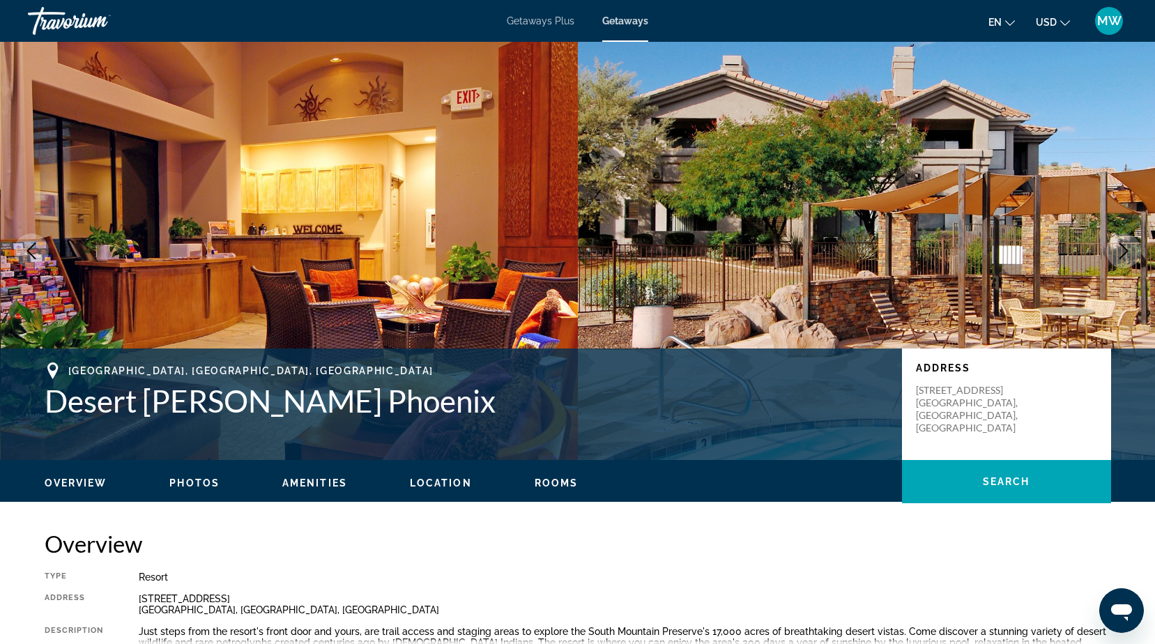
click at [191, 484] on span "Photos" at bounding box center [194, 482] width 50 height 11
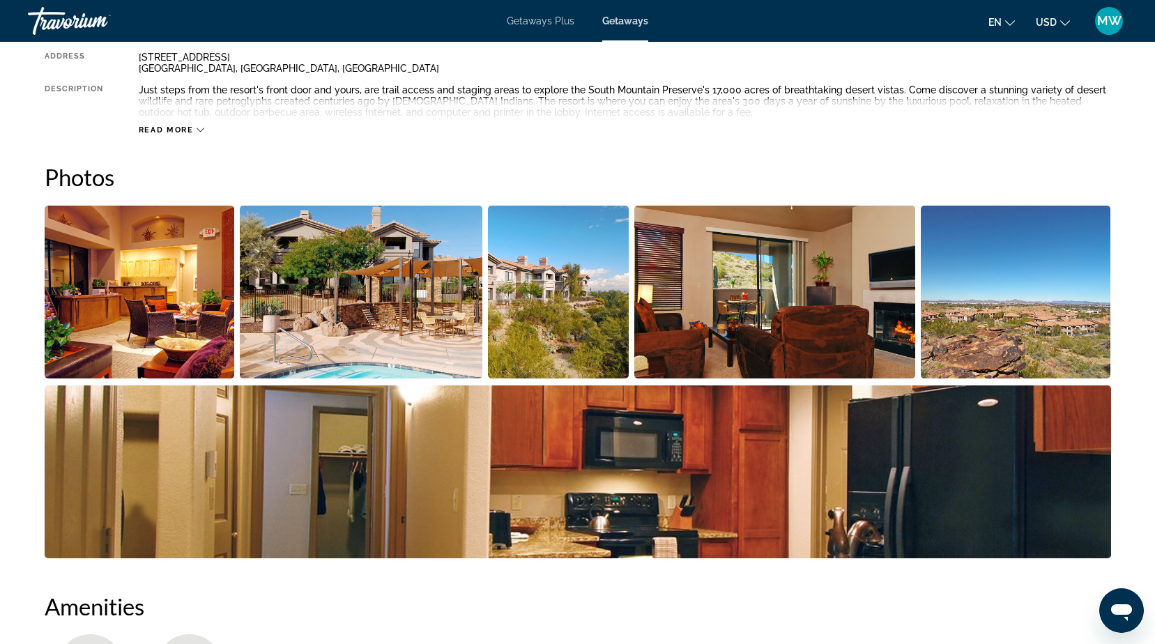
scroll to position [820, 0]
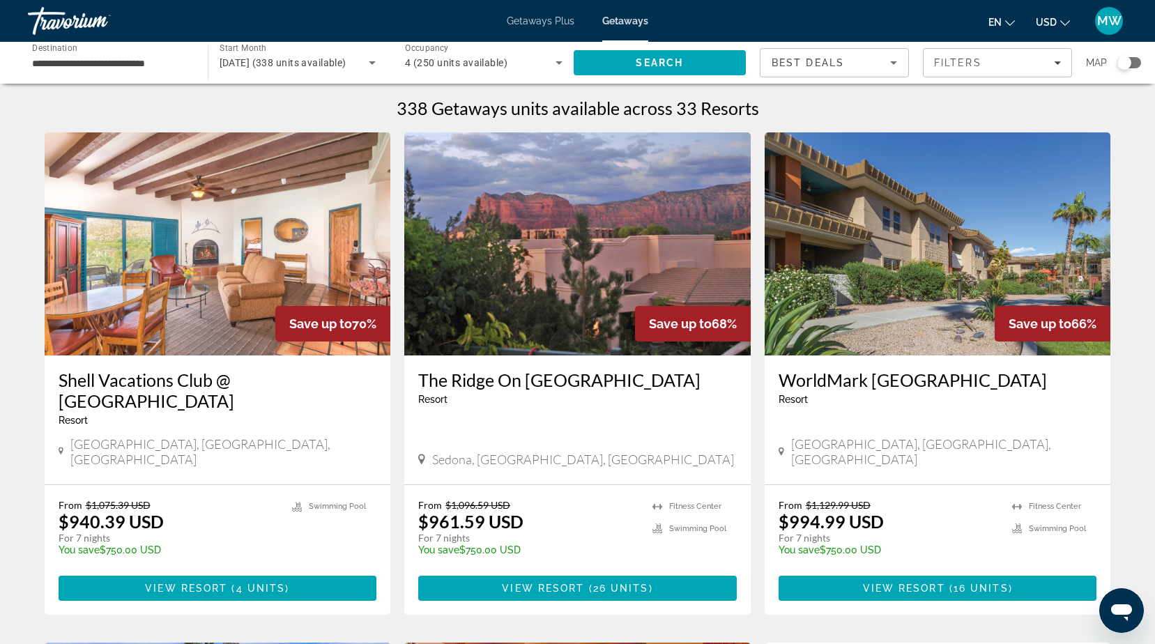
click at [51, 60] on input "**********" at bounding box center [111, 63] width 158 height 17
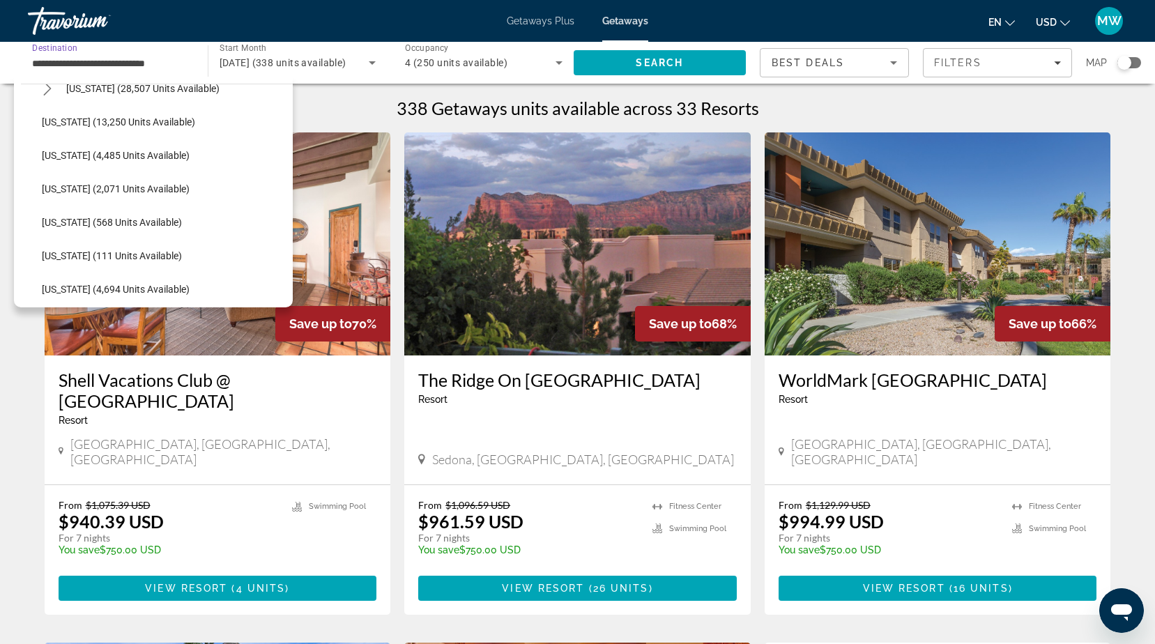
scroll to position [627, 0]
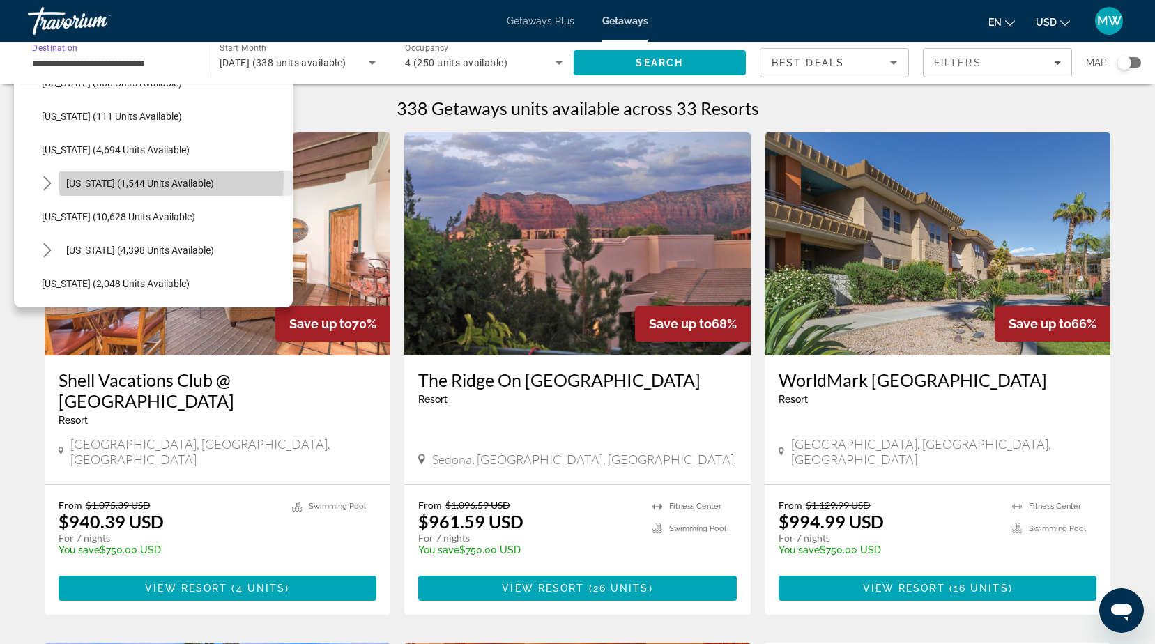
click at [101, 176] on span "Select destination: Maine (1,544 units available)" at bounding box center [175, 183] width 233 height 33
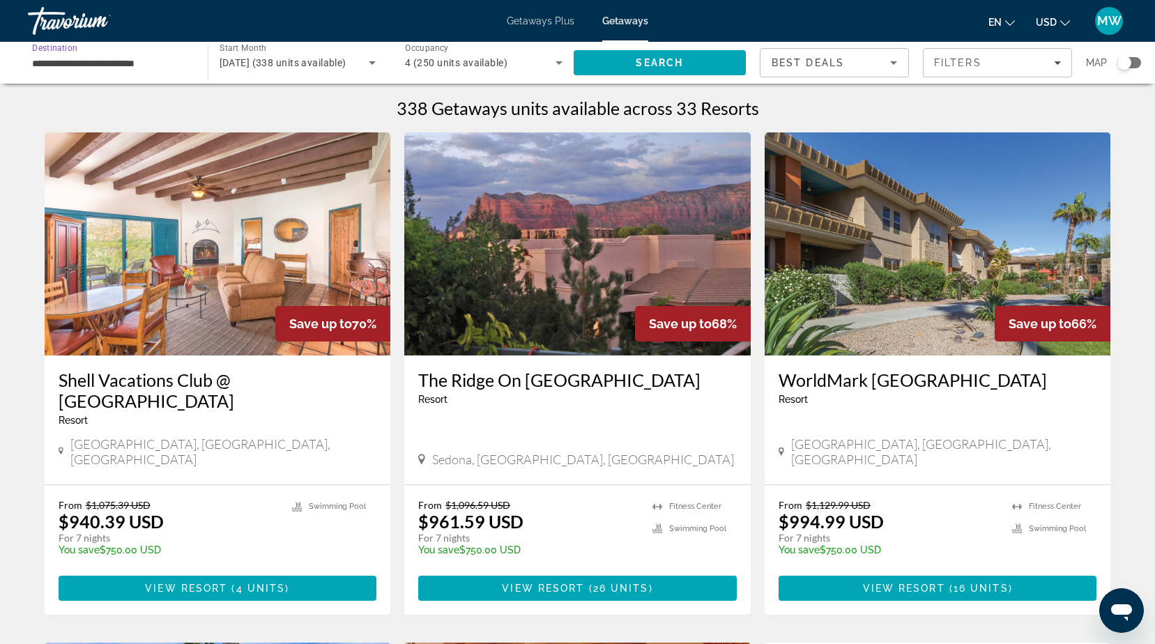
click at [557, 62] on icon "Search widget" at bounding box center [558, 62] width 7 height 3
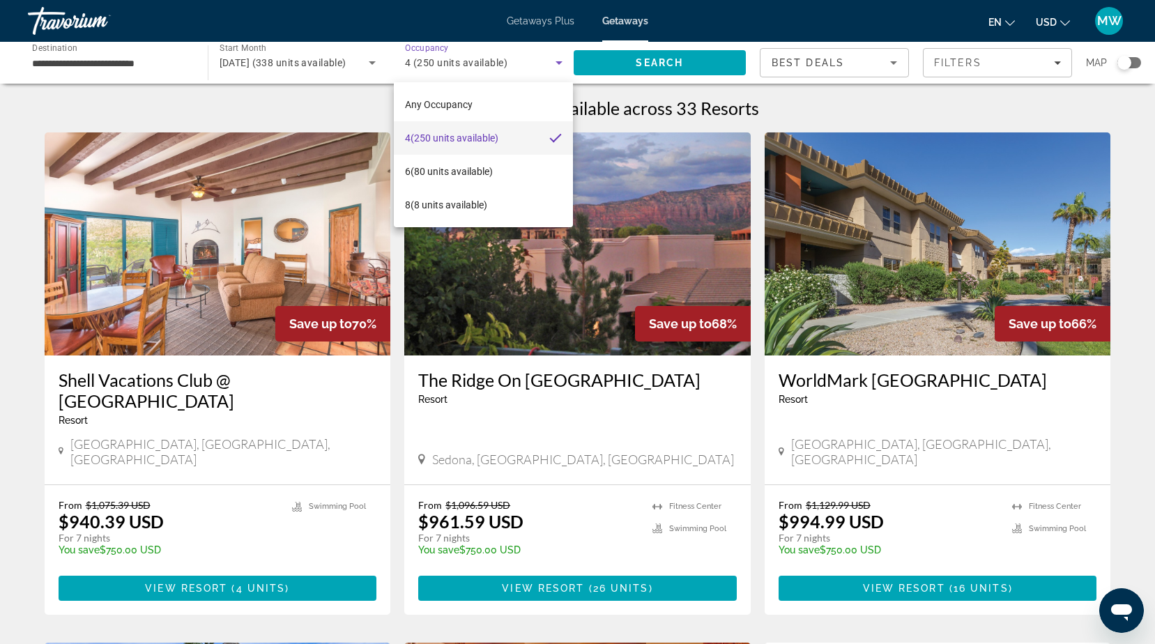
click at [638, 59] on div at bounding box center [577, 322] width 1155 height 644
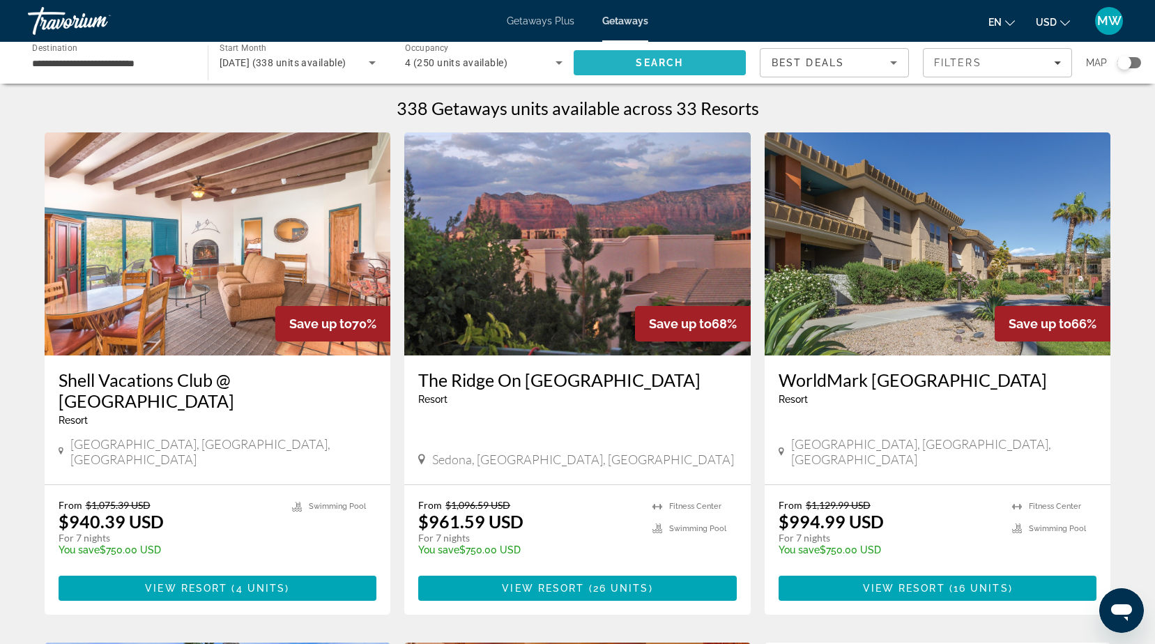
click at [693, 53] on span "Search" at bounding box center [660, 62] width 173 height 33
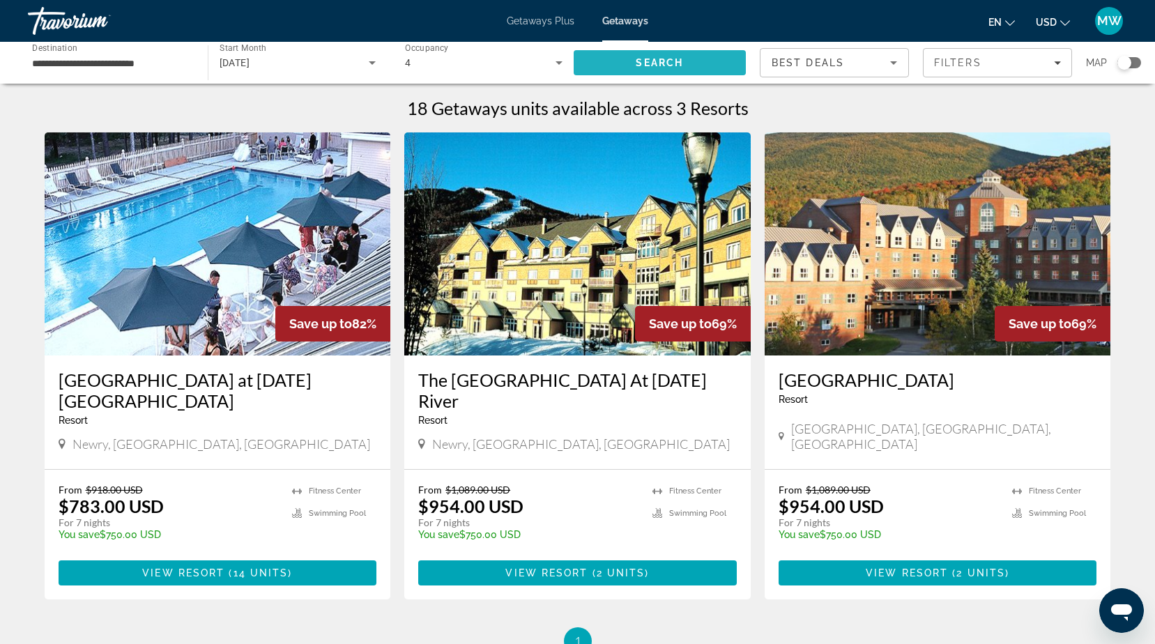
click at [47, 59] on input "**********" at bounding box center [111, 63] width 158 height 17
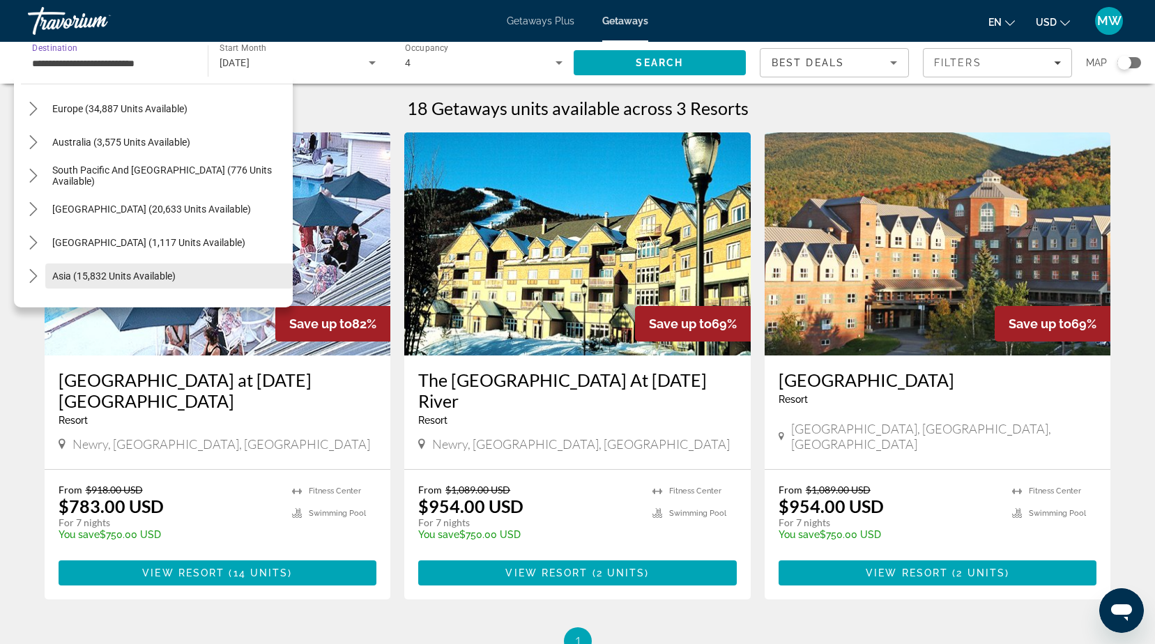
scroll to position [1798, 0]
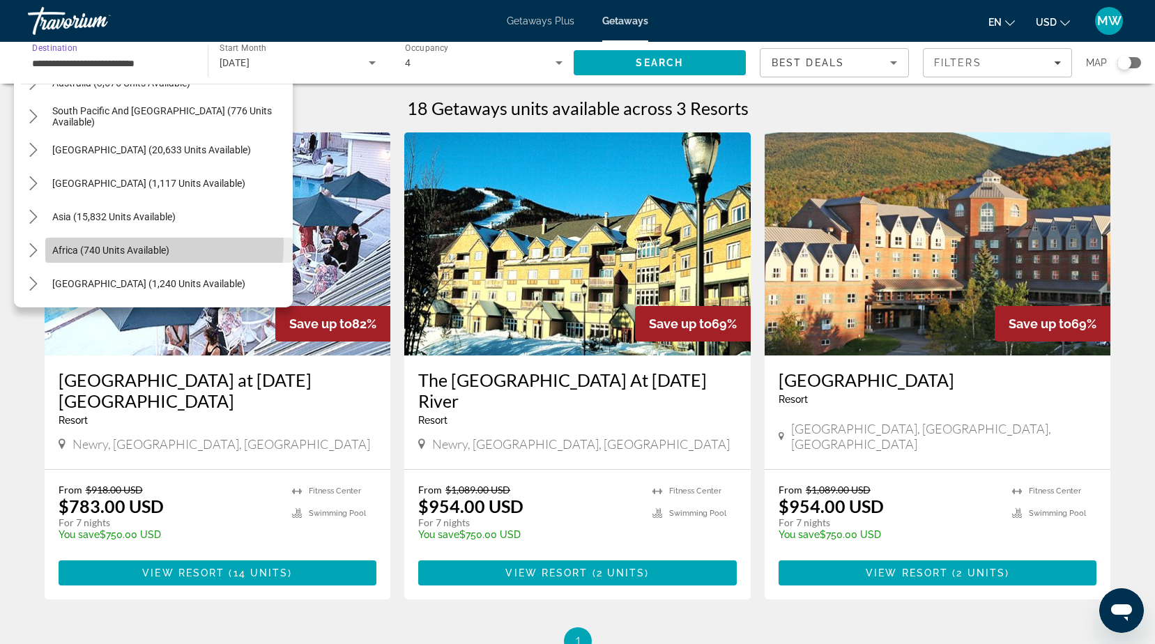
click at [139, 245] on span "Africa (740 units available)" at bounding box center [110, 250] width 117 height 11
type input "**********"
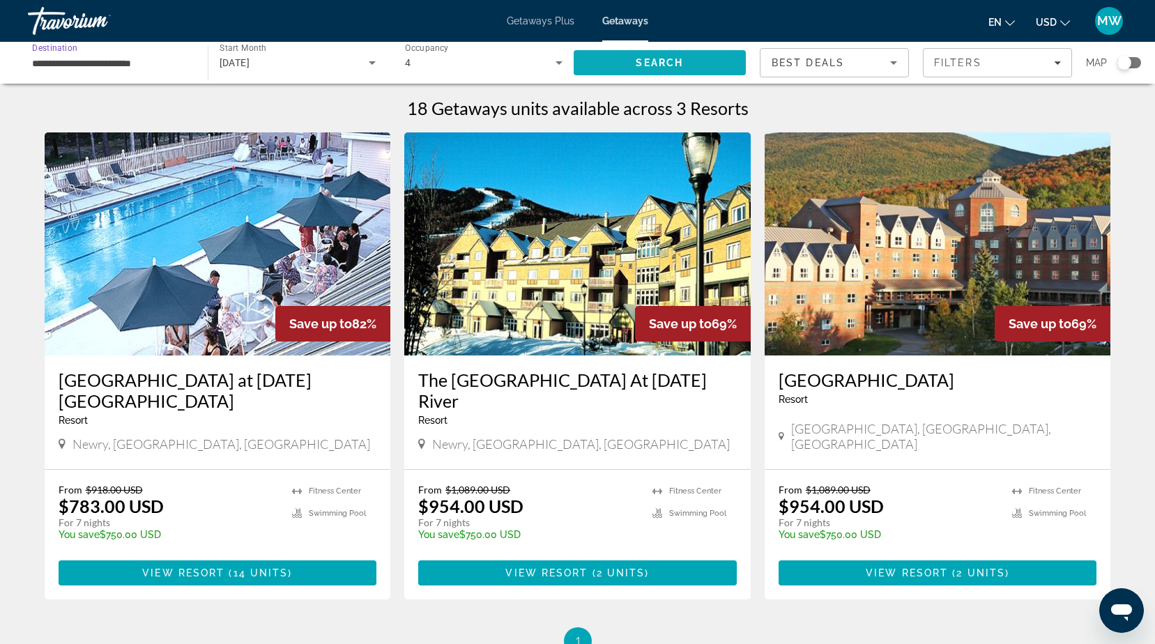
click at [625, 57] on span "Search" at bounding box center [660, 62] width 173 height 33
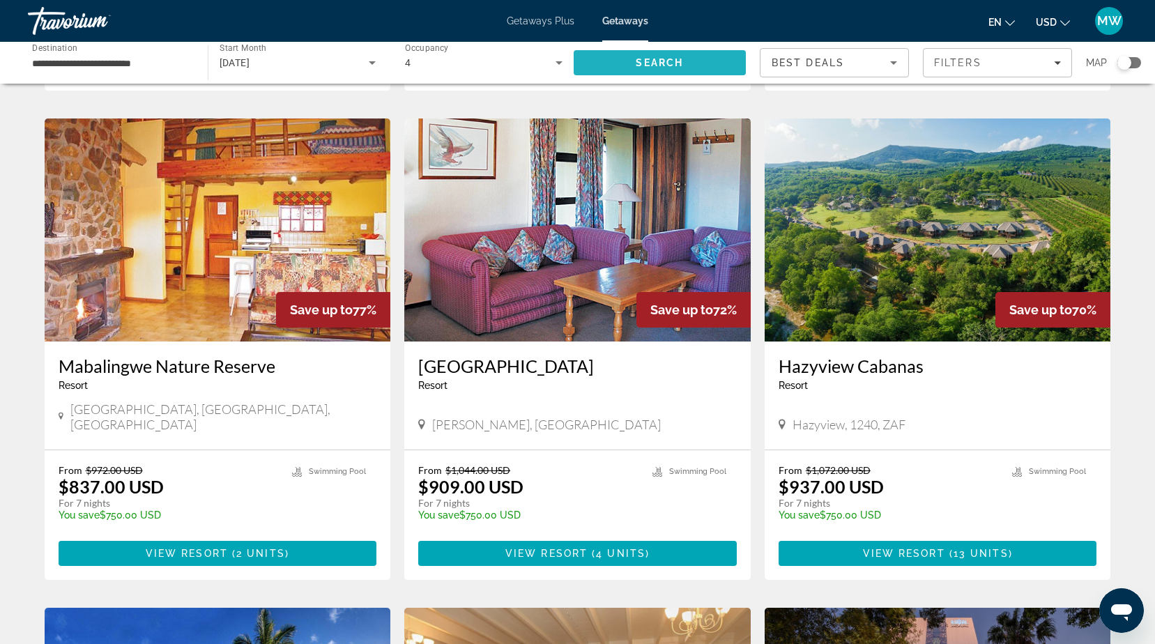
scroll to position [418, 0]
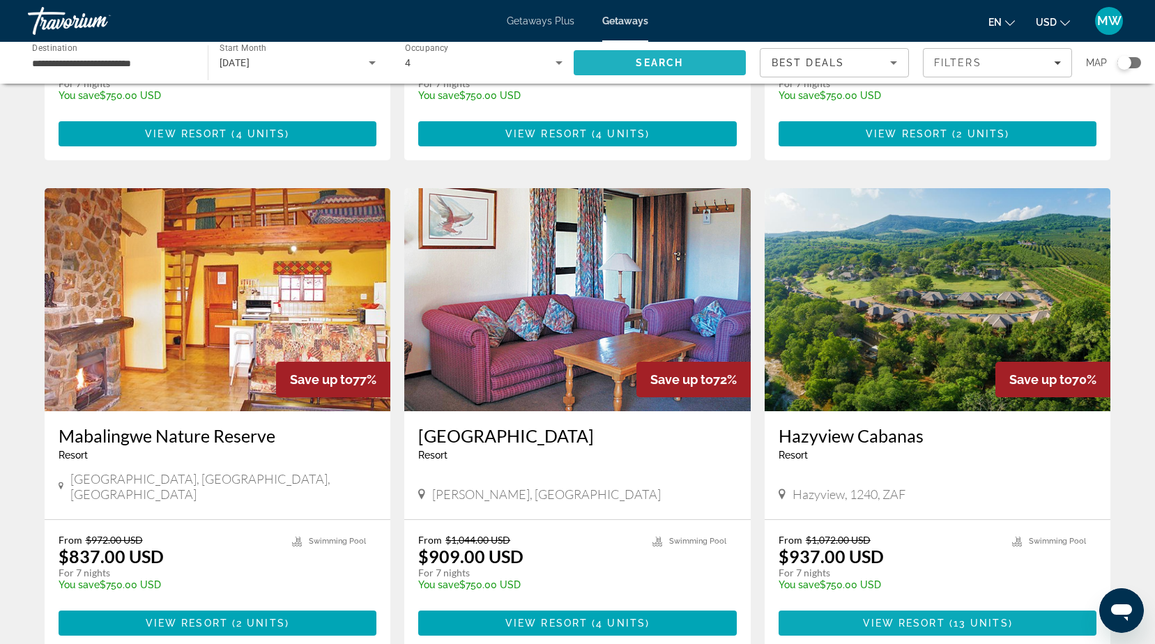
click at [929, 617] on span "View Resort" at bounding box center [904, 622] width 82 height 11
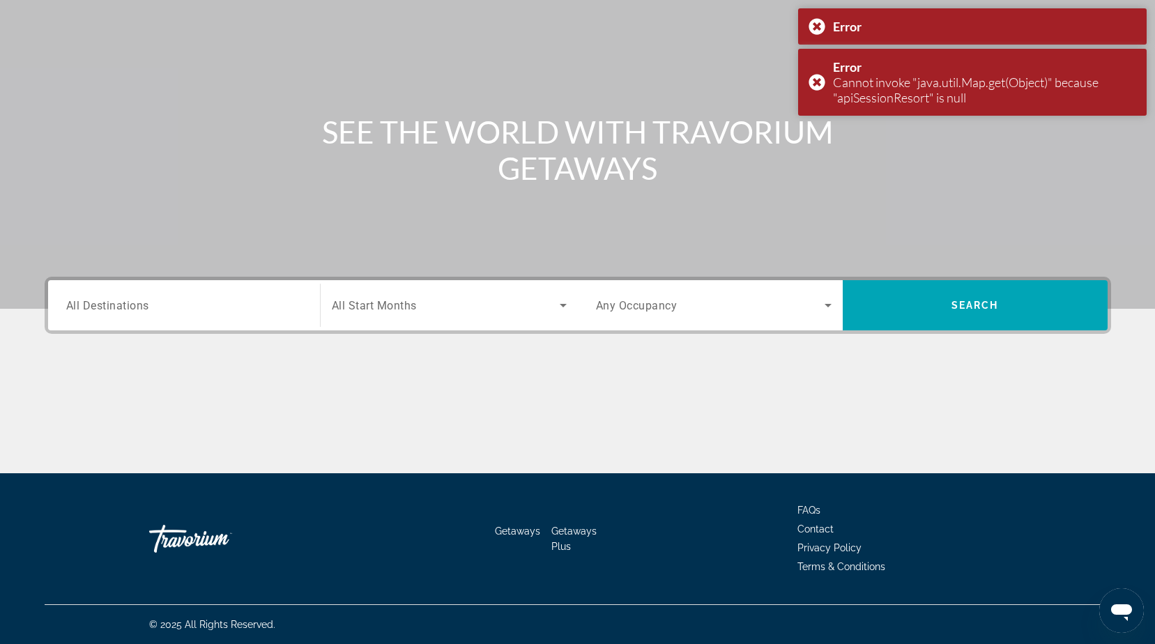
scroll to position [109, 0]
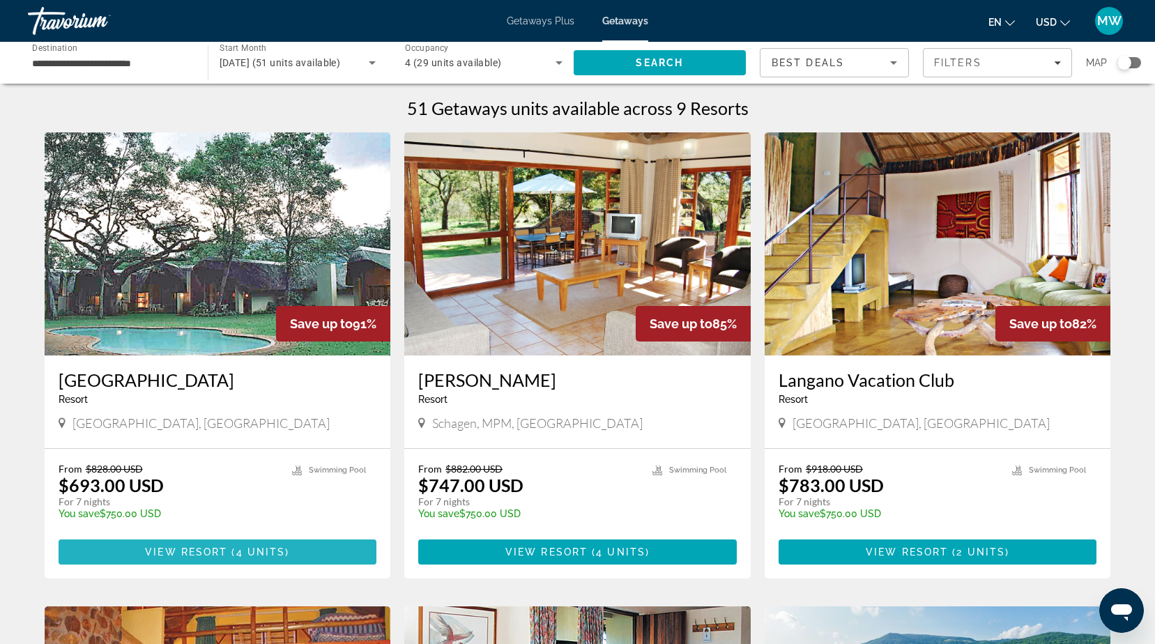
click at [178, 548] on span "View Resort" at bounding box center [186, 551] width 82 height 11
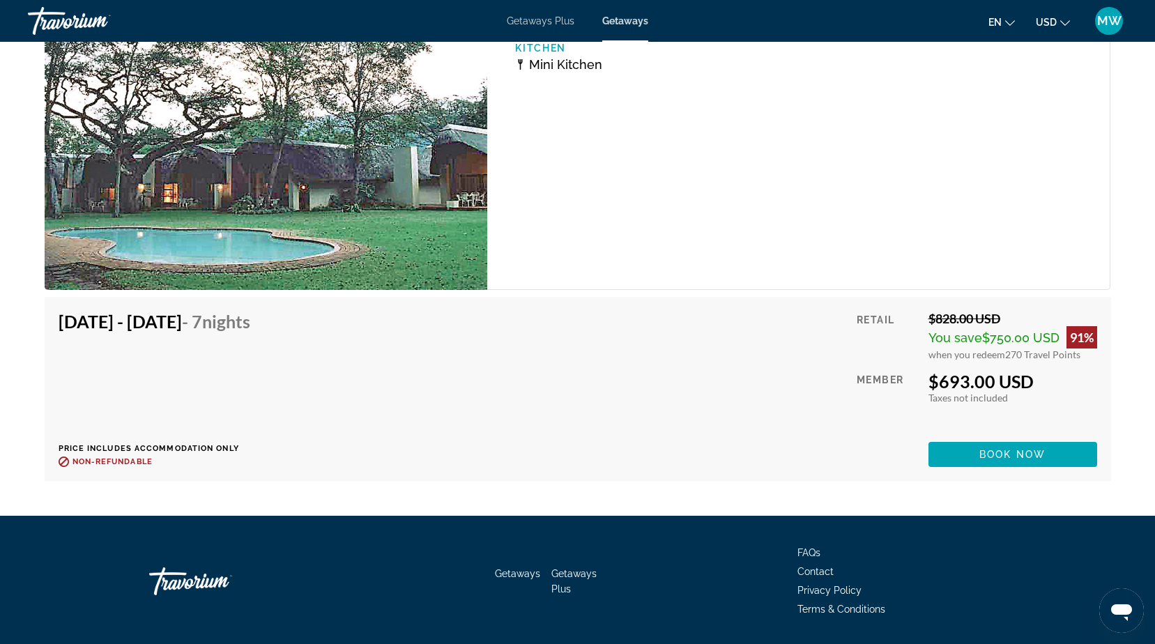
scroll to position [3074, 0]
